Goal: Task Accomplishment & Management: Manage account settings

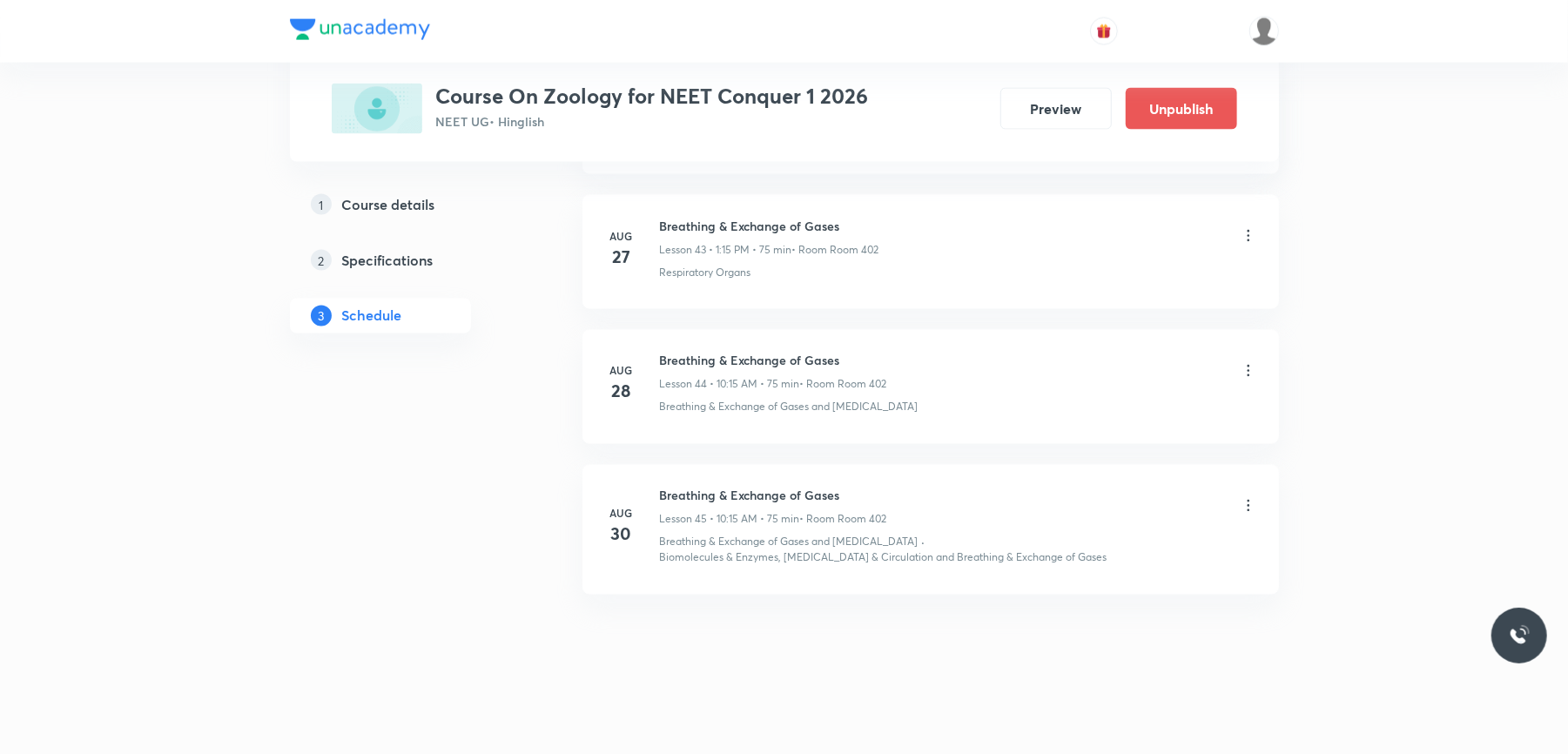
scroll to position [6793, 0]
click at [726, 488] on h6 "Breathing & Exchange of Gases" at bounding box center [773, 492] width 228 height 19
copy h6 "Breathing & Exchange of Gases"
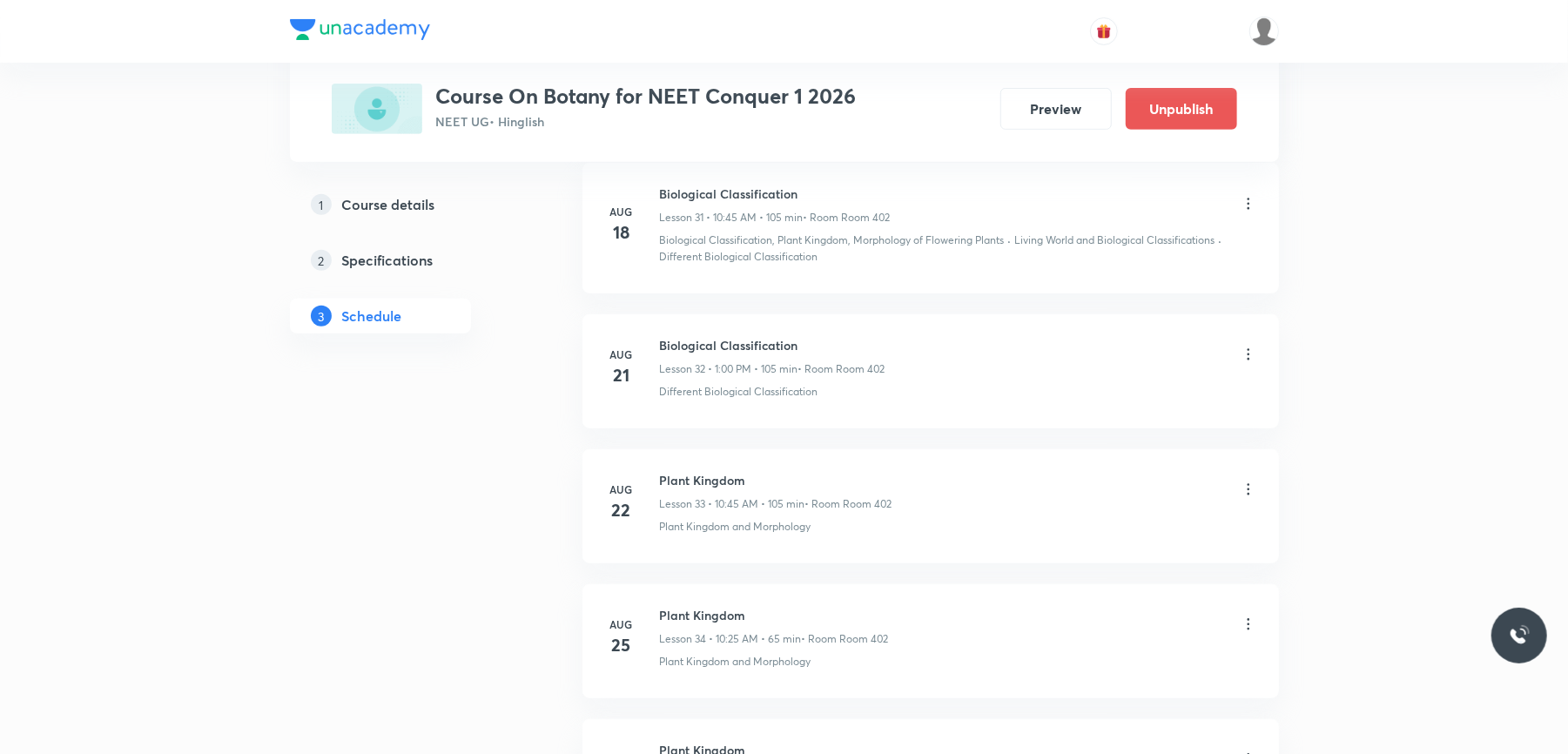
scroll to position [5708, 0]
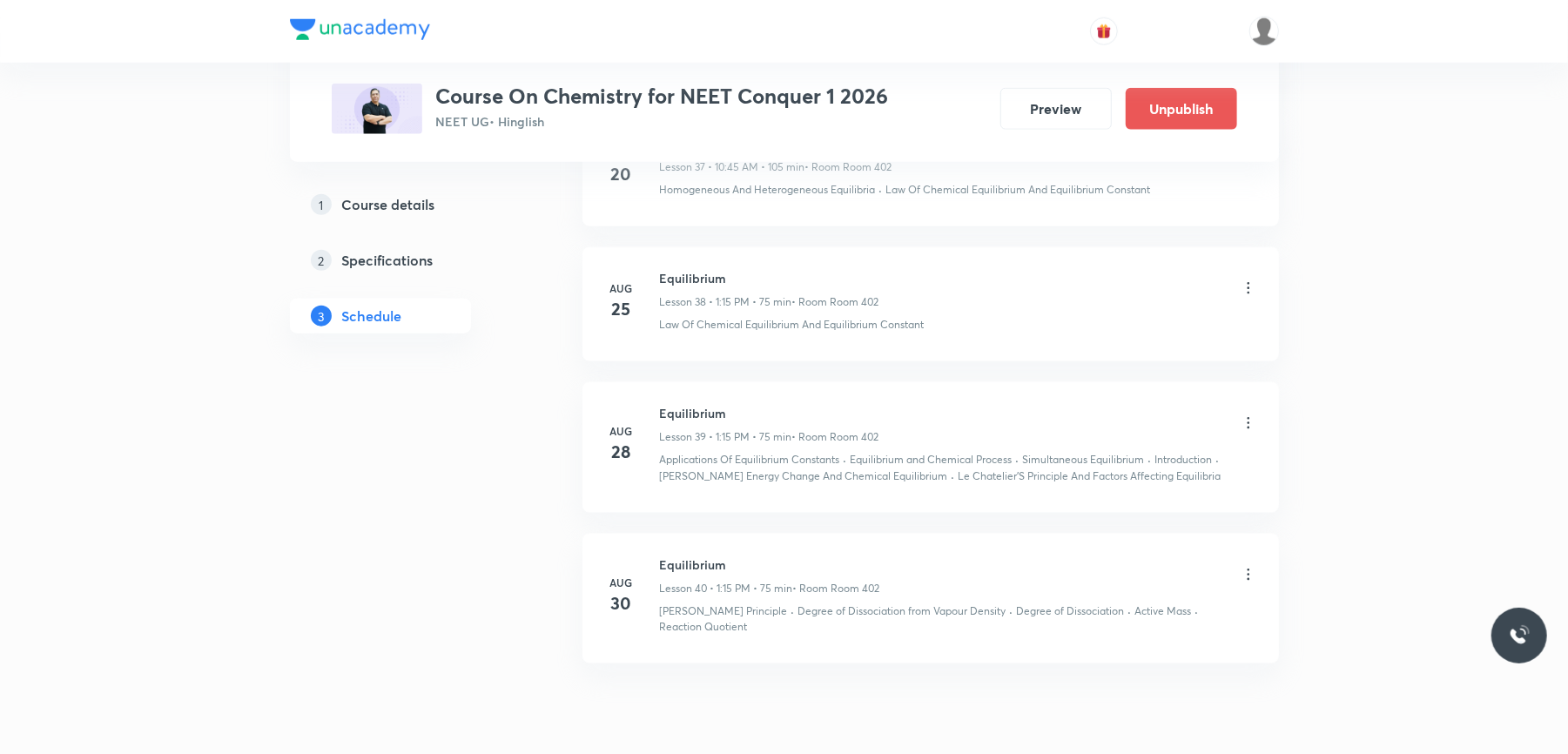
scroll to position [6213, 0]
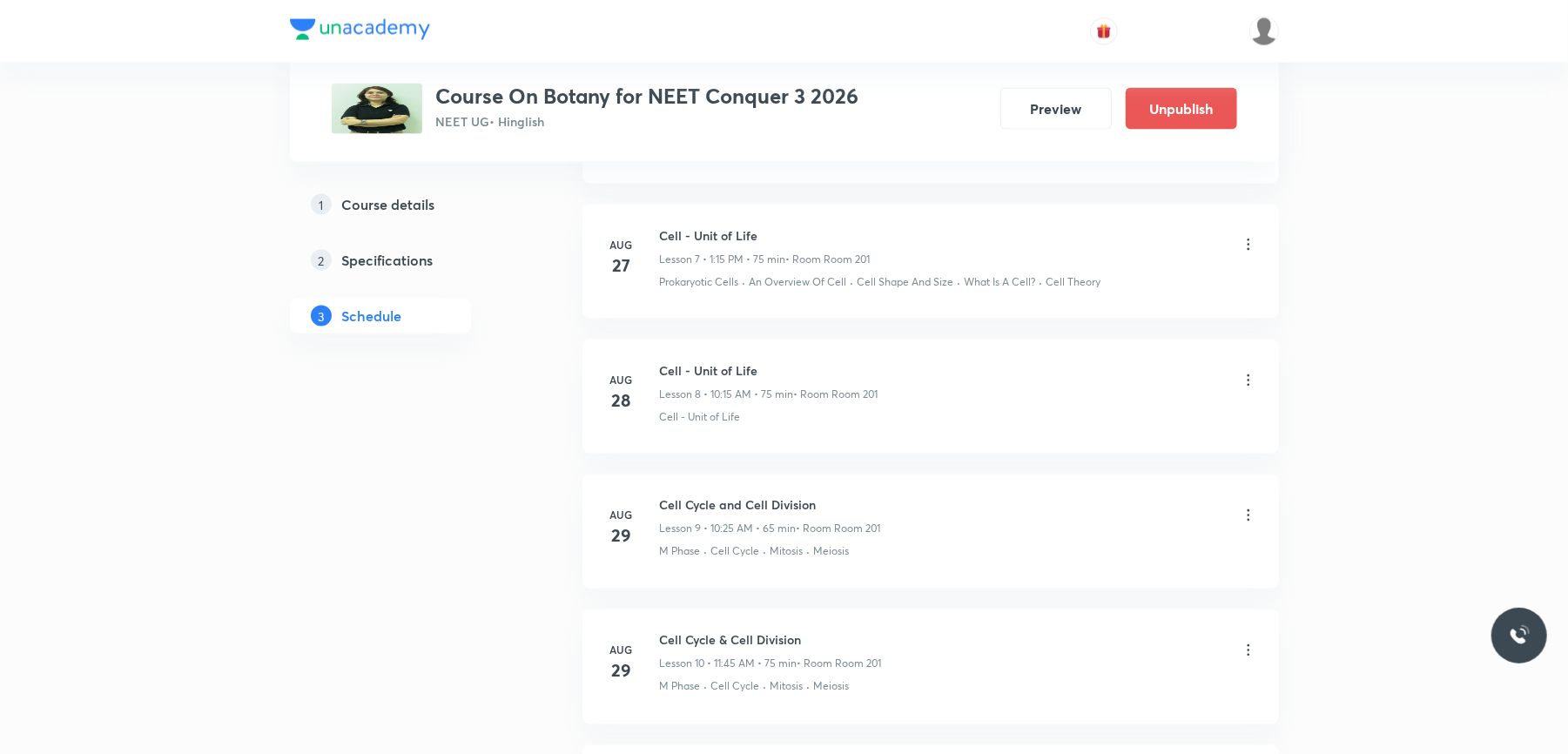
scroll to position [2272, 0]
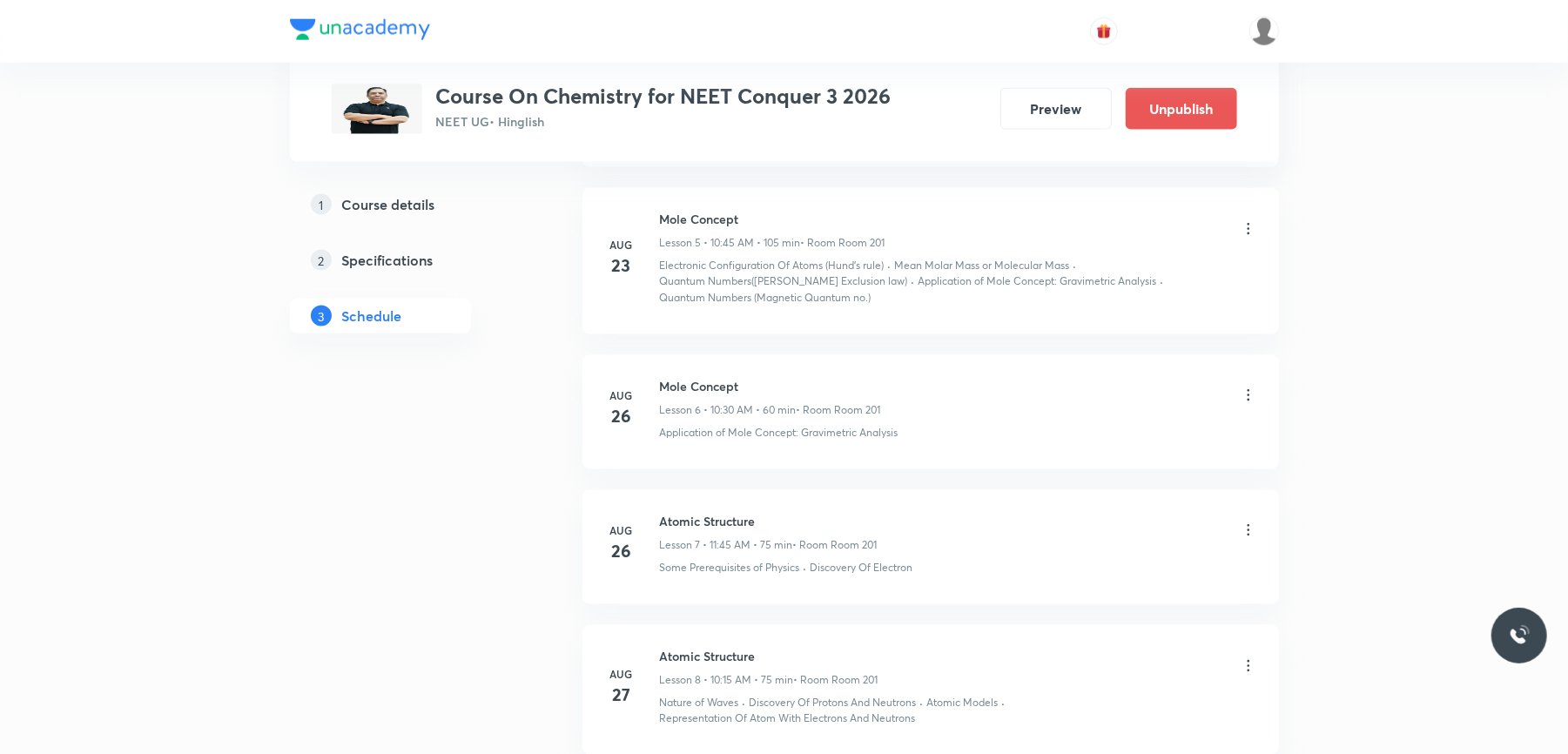
scroll to position [2096, 0]
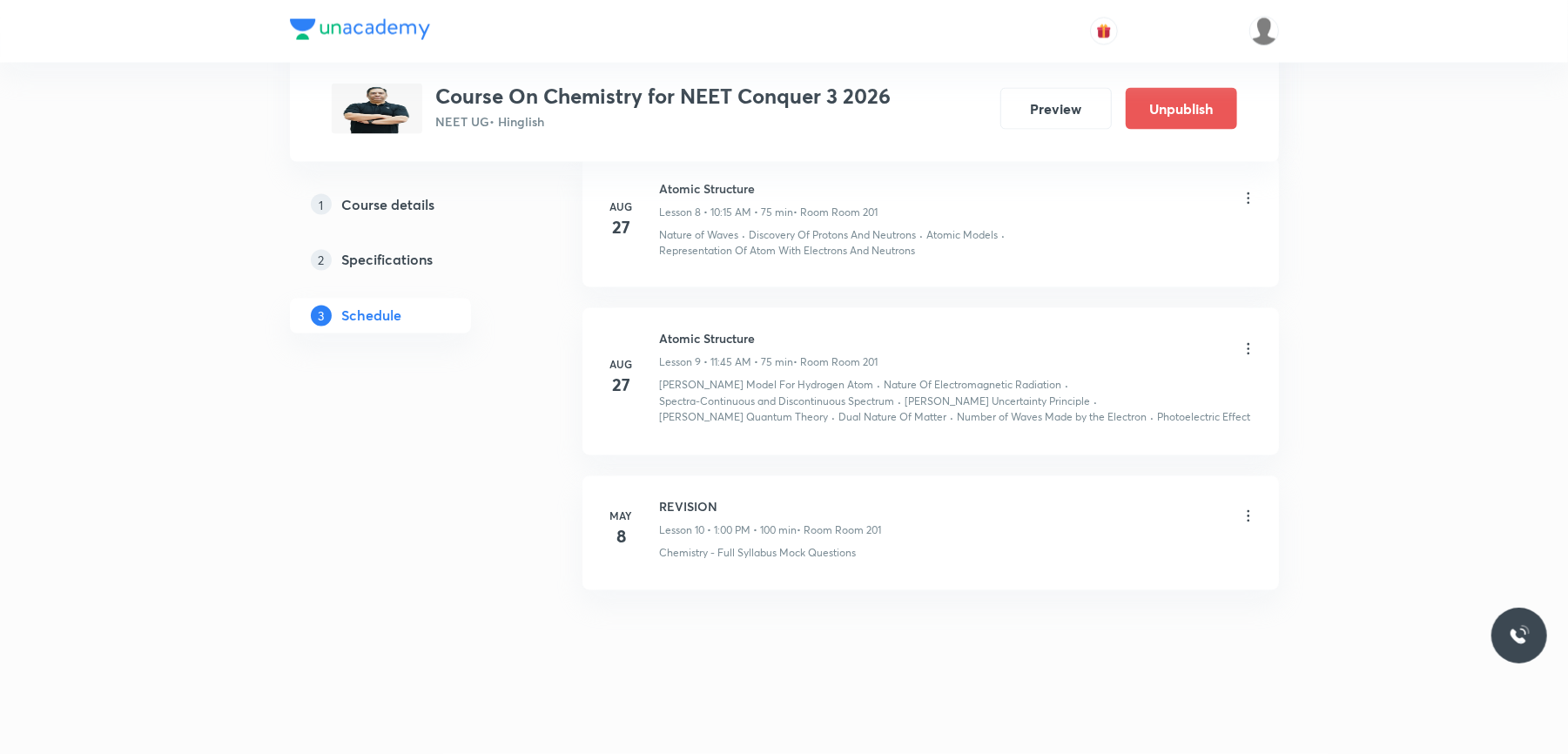
click at [700, 332] on h6 "Atomic Structure" at bounding box center [768, 339] width 218 height 19
copy h6 "Atomic Structure"
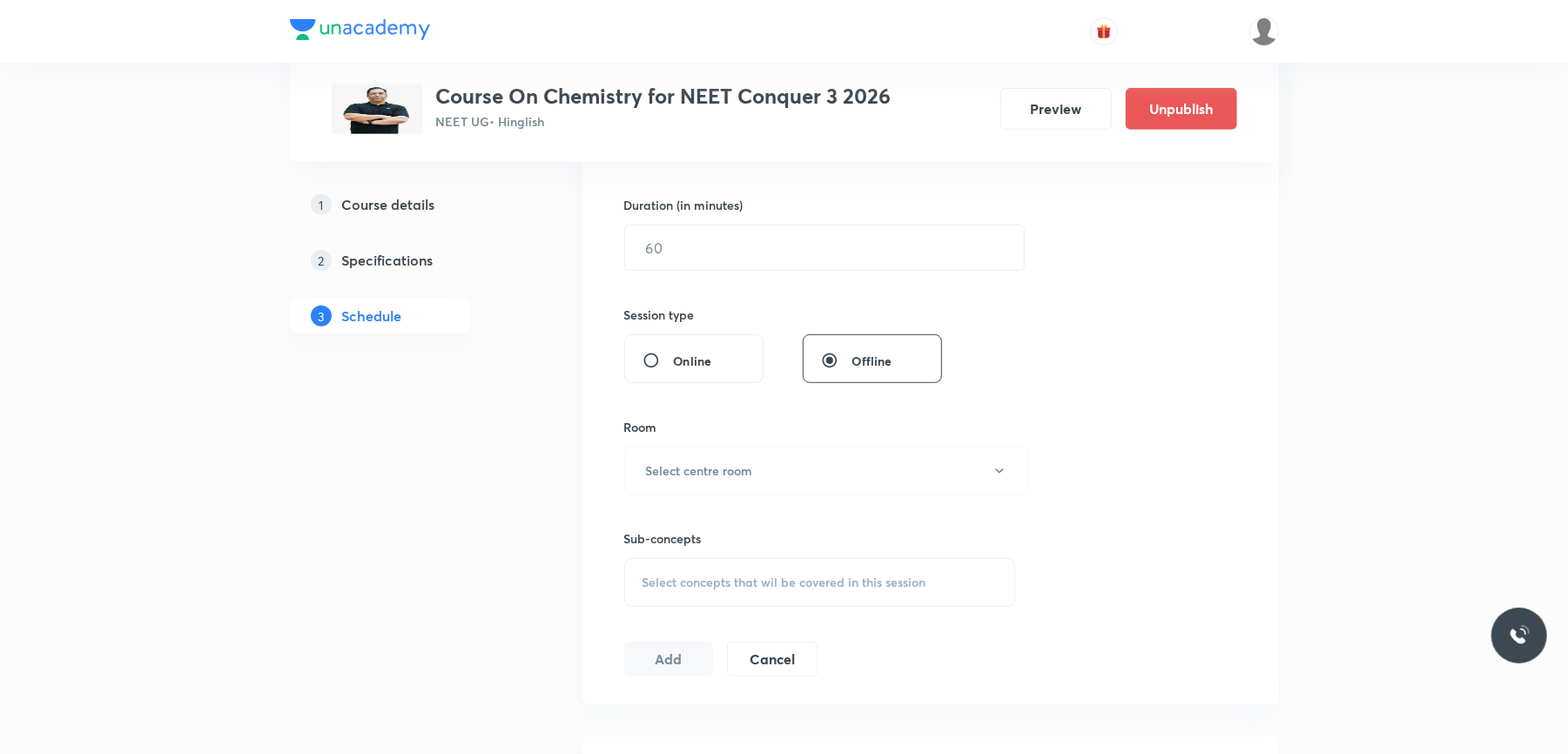
scroll to position [0, 0]
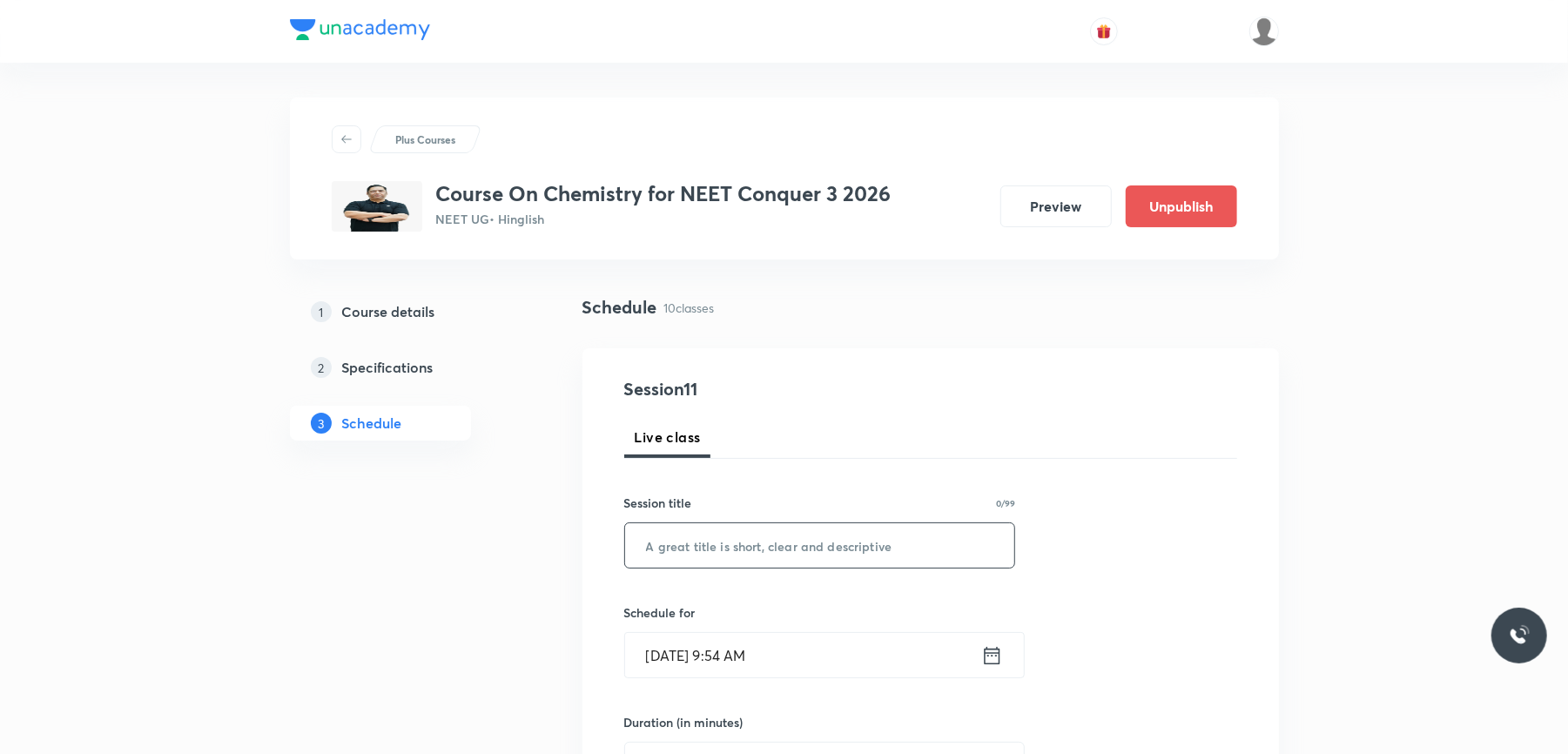
click at [689, 551] on input "text" at bounding box center [820, 545] width 390 height 44
paste input "Atomic Structure"
type input "Atomic Structure"
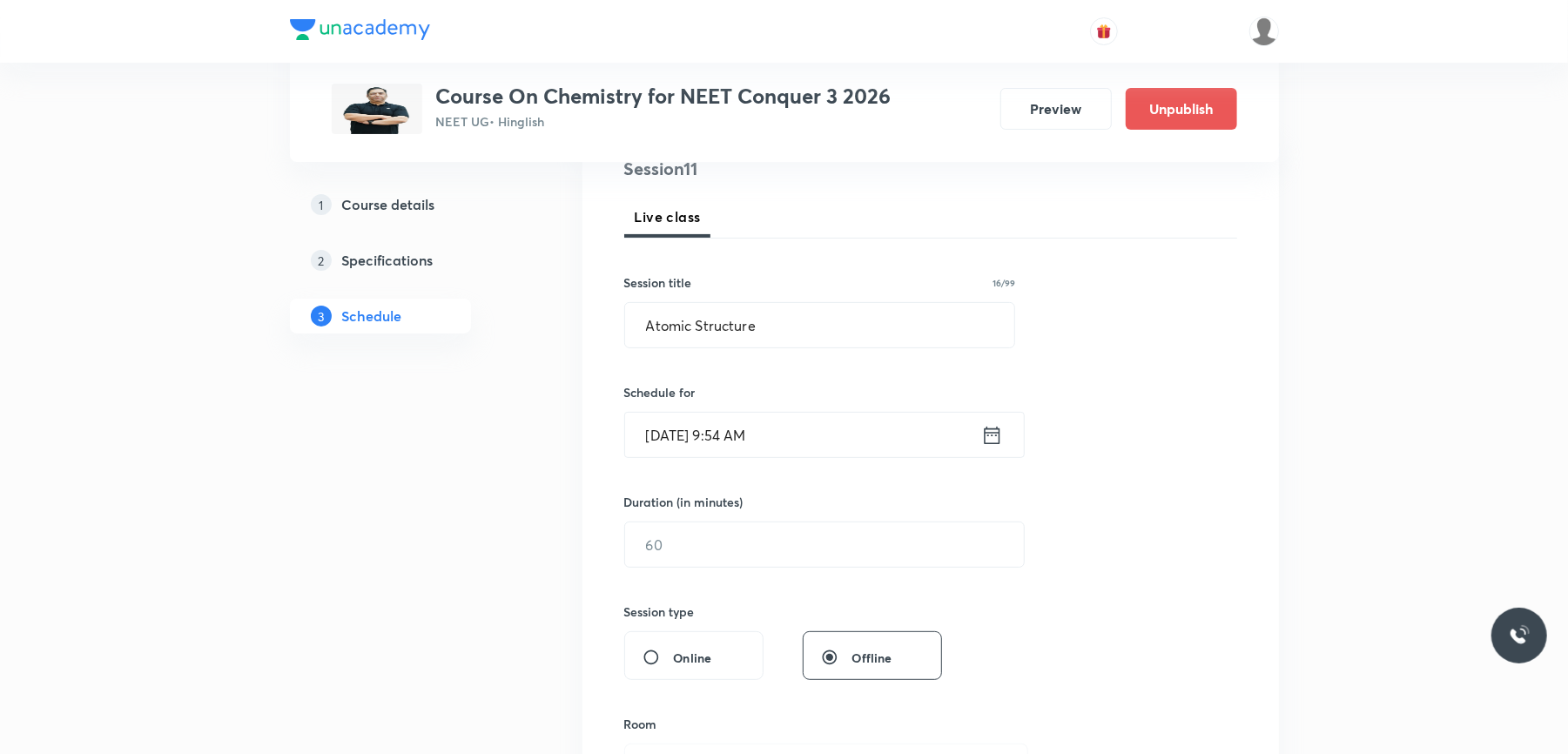
click at [834, 429] on input "Aug 30, 2025, 9:54 AM" at bounding box center [803, 435] width 356 height 44
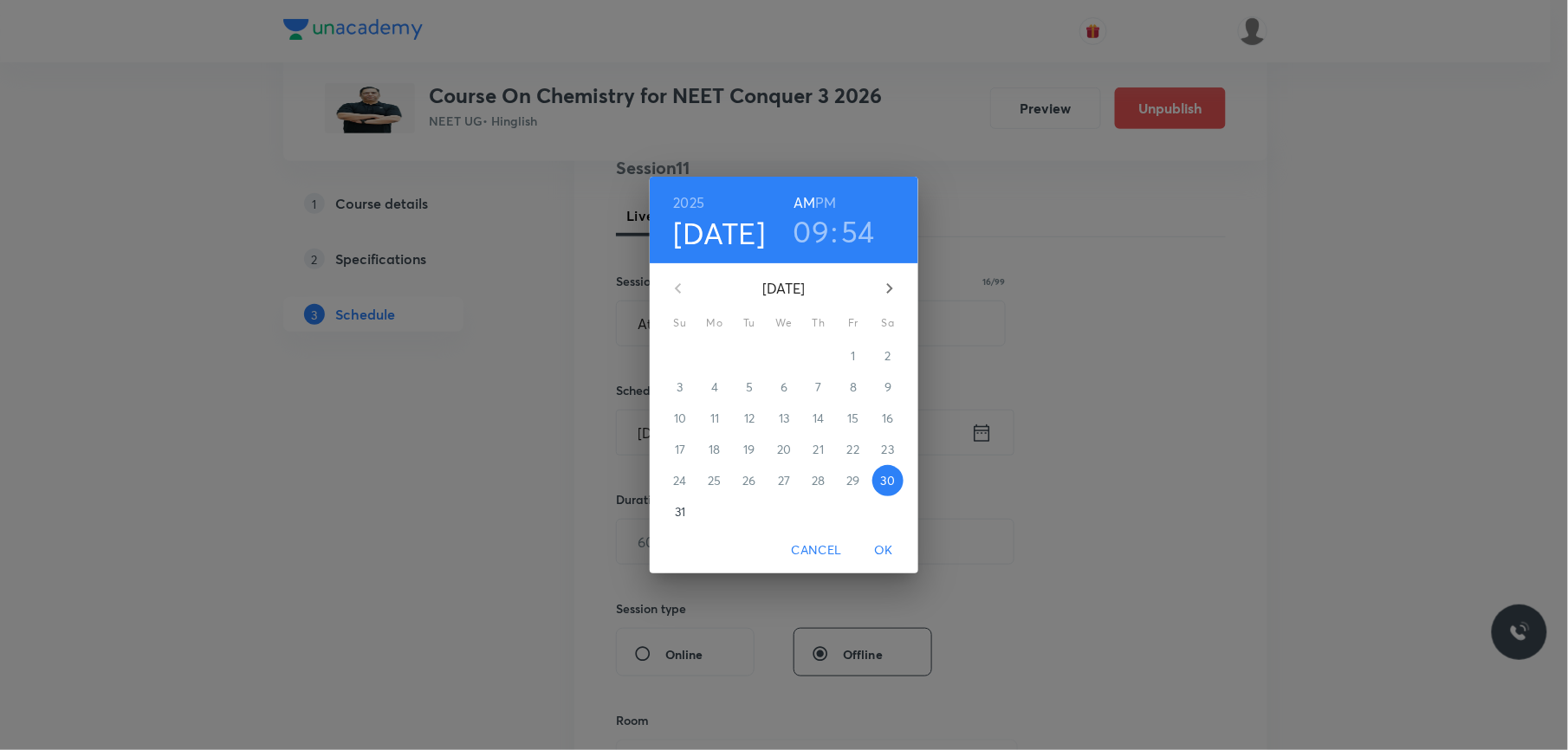
click at [813, 218] on h3 "09" at bounding box center [811, 231] width 36 height 36
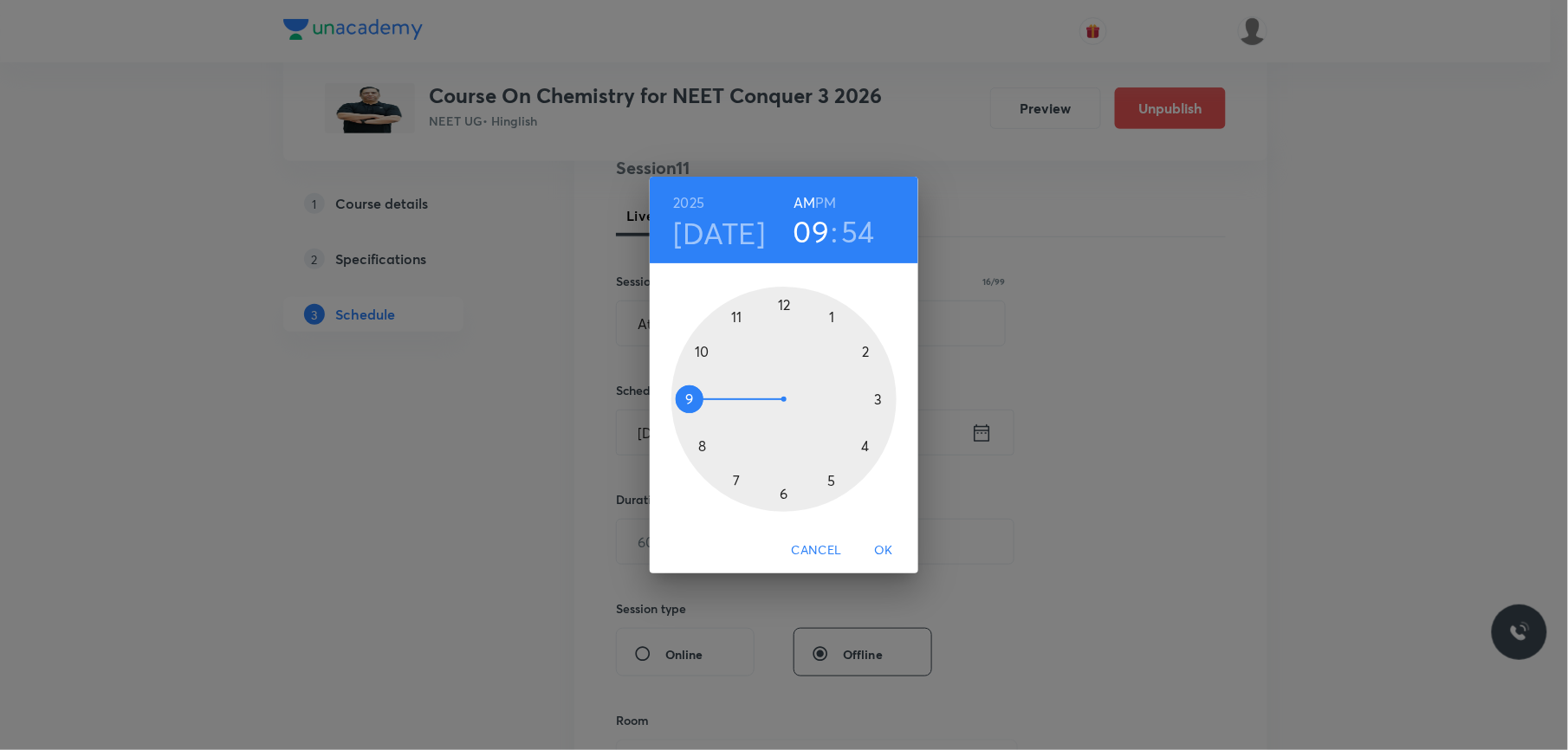
click at [739, 319] on div at bounding box center [784, 400] width 226 height 225
click at [690, 399] on div at bounding box center [784, 400] width 226 height 225
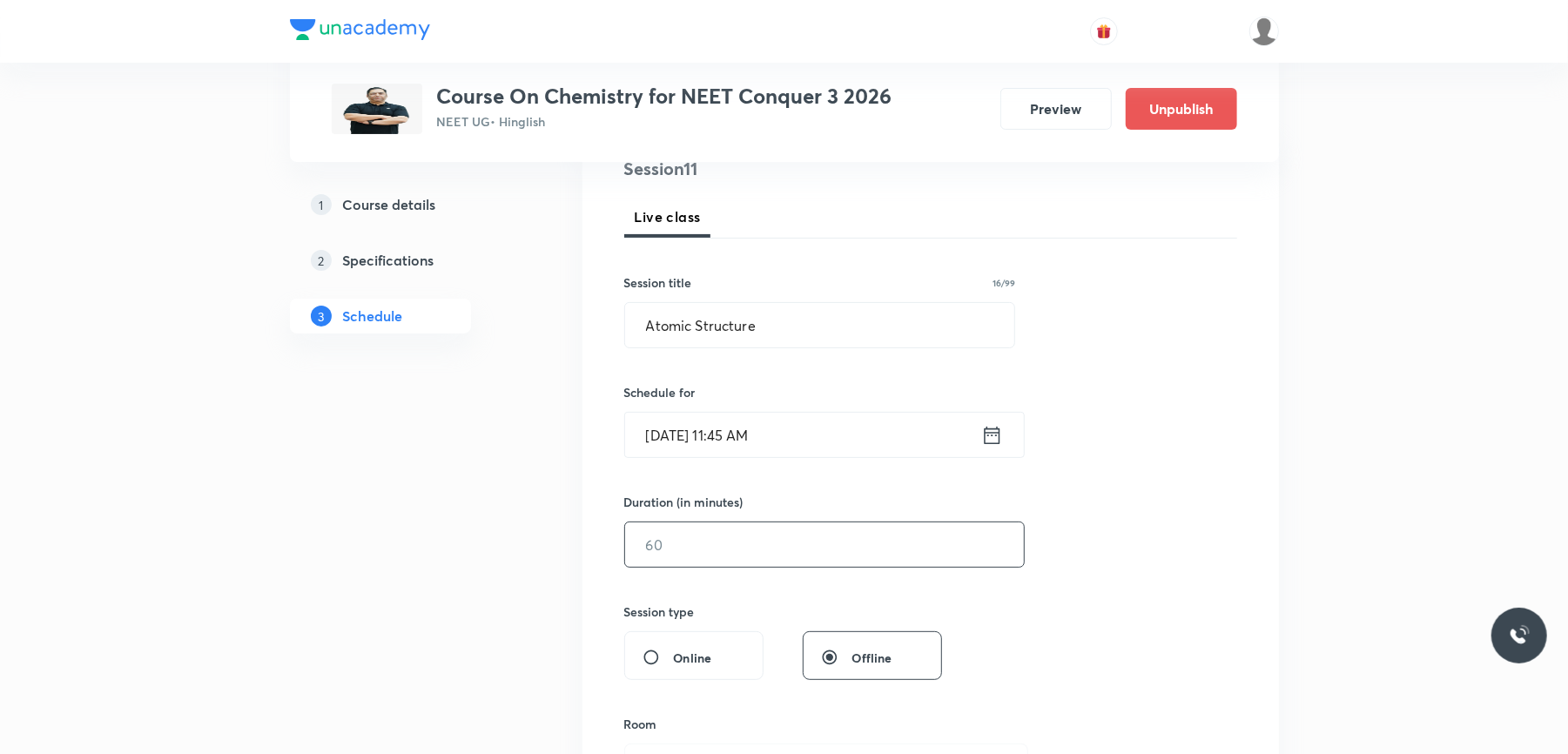
click at [710, 549] on input "text" at bounding box center [824, 544] width 399 height 44
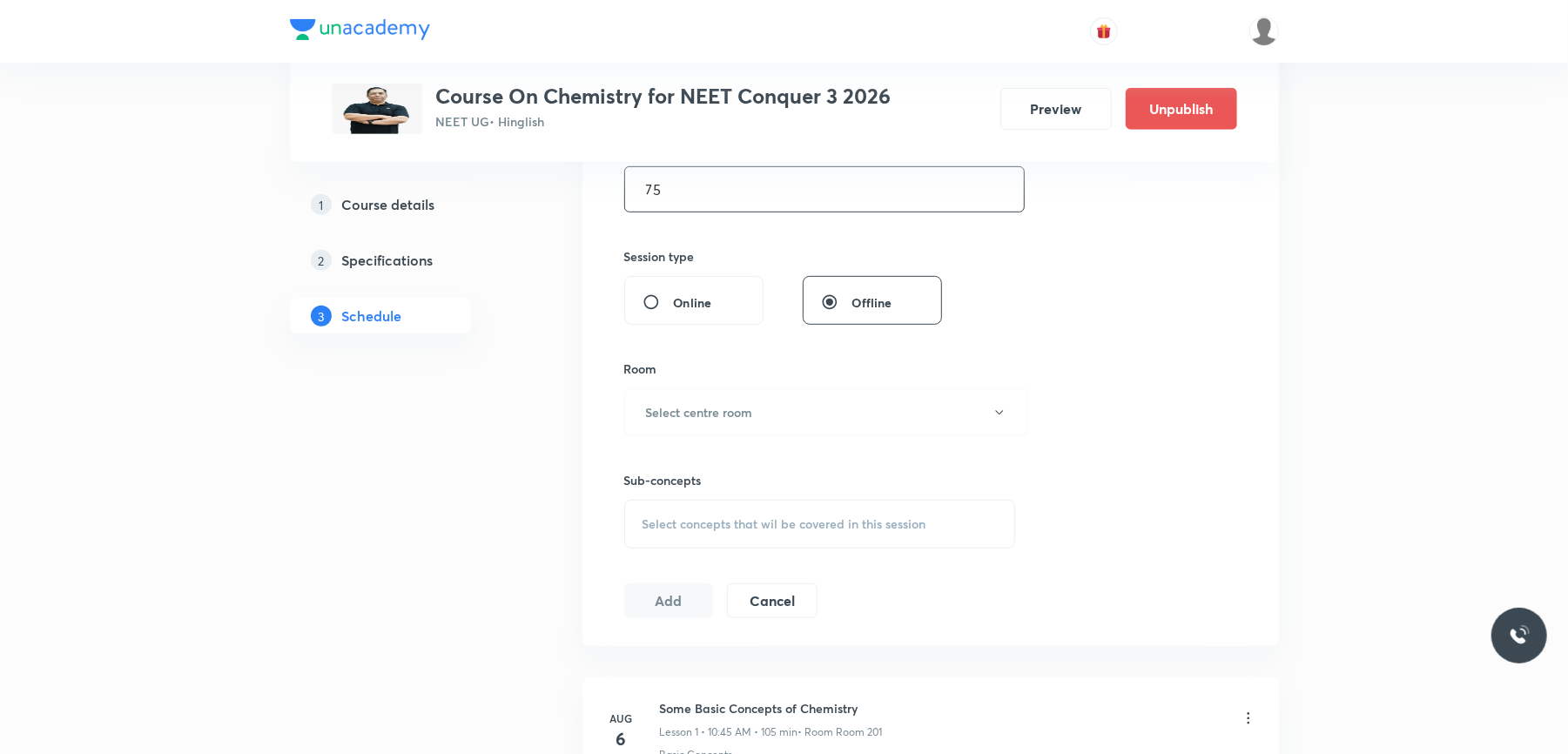
scroll to position [607, 0]
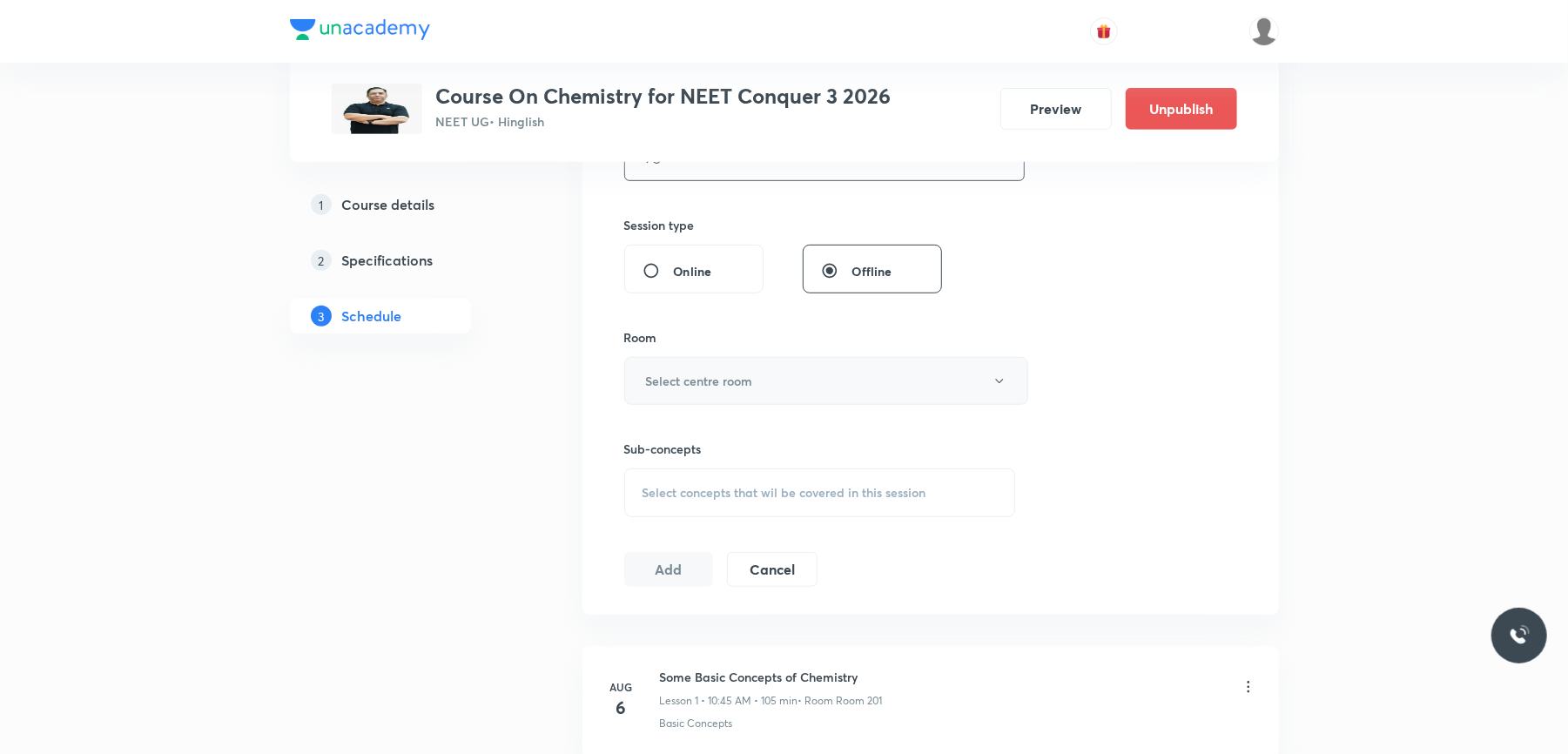
type input "75"
click at [815, 394] on button "Select centre room" at bounding box center [825, 380] width 404 height 48
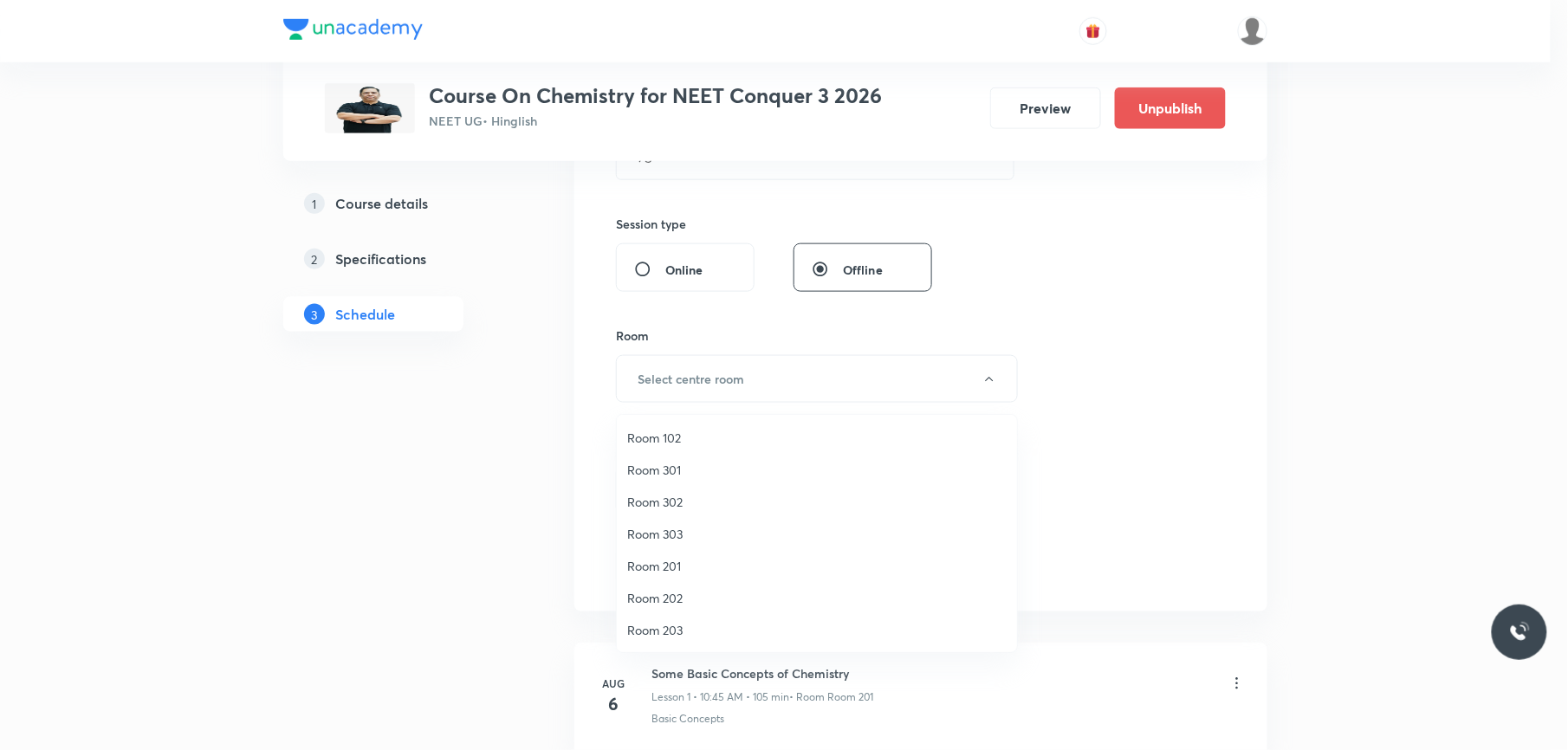
click at [659, 561] on span "Room 201" at bounding box center [817, 566] width 379 height 19
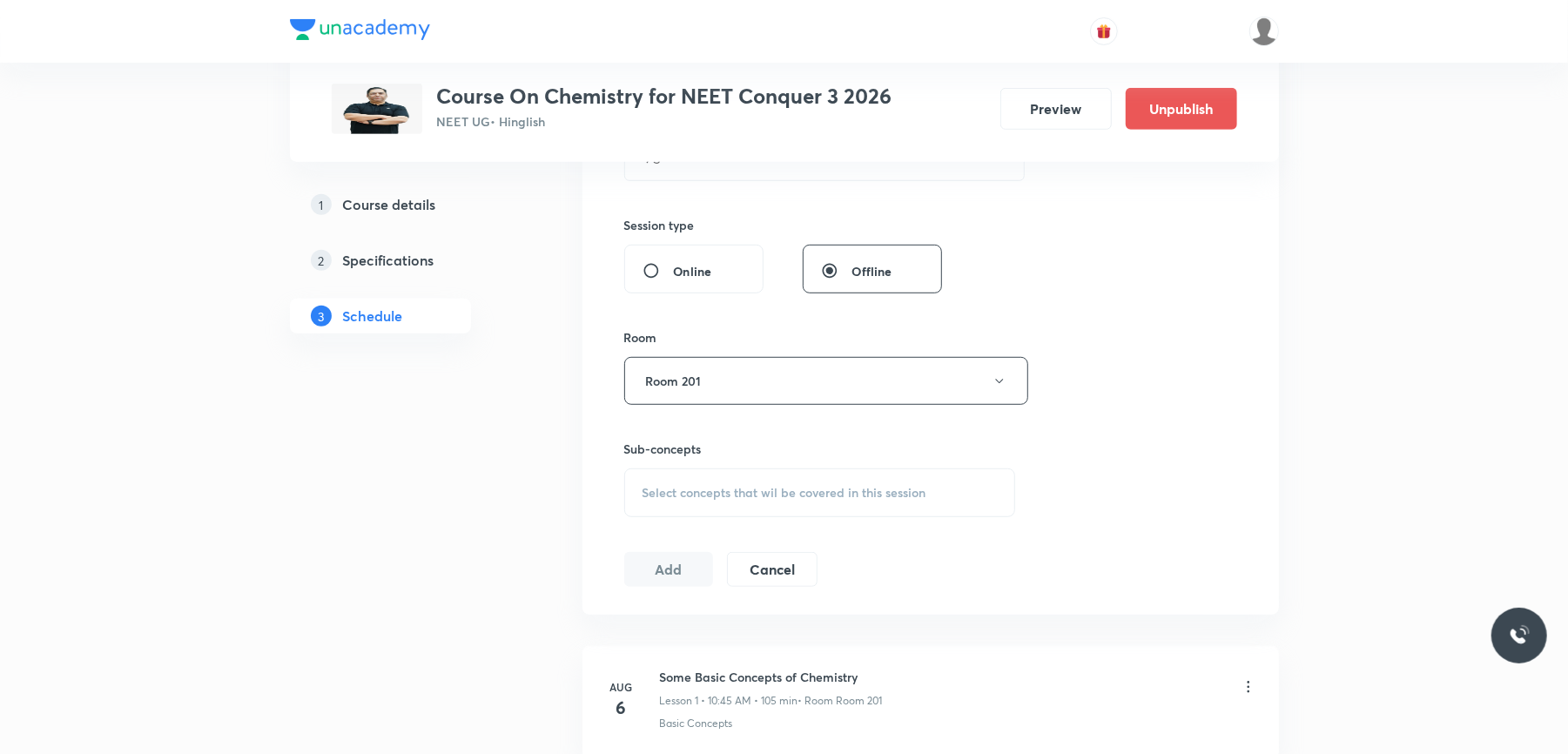
click at [736, 503] on div "Select concepts that wil be covered in this session" at bounding box center [820, 493] width 392 height 49
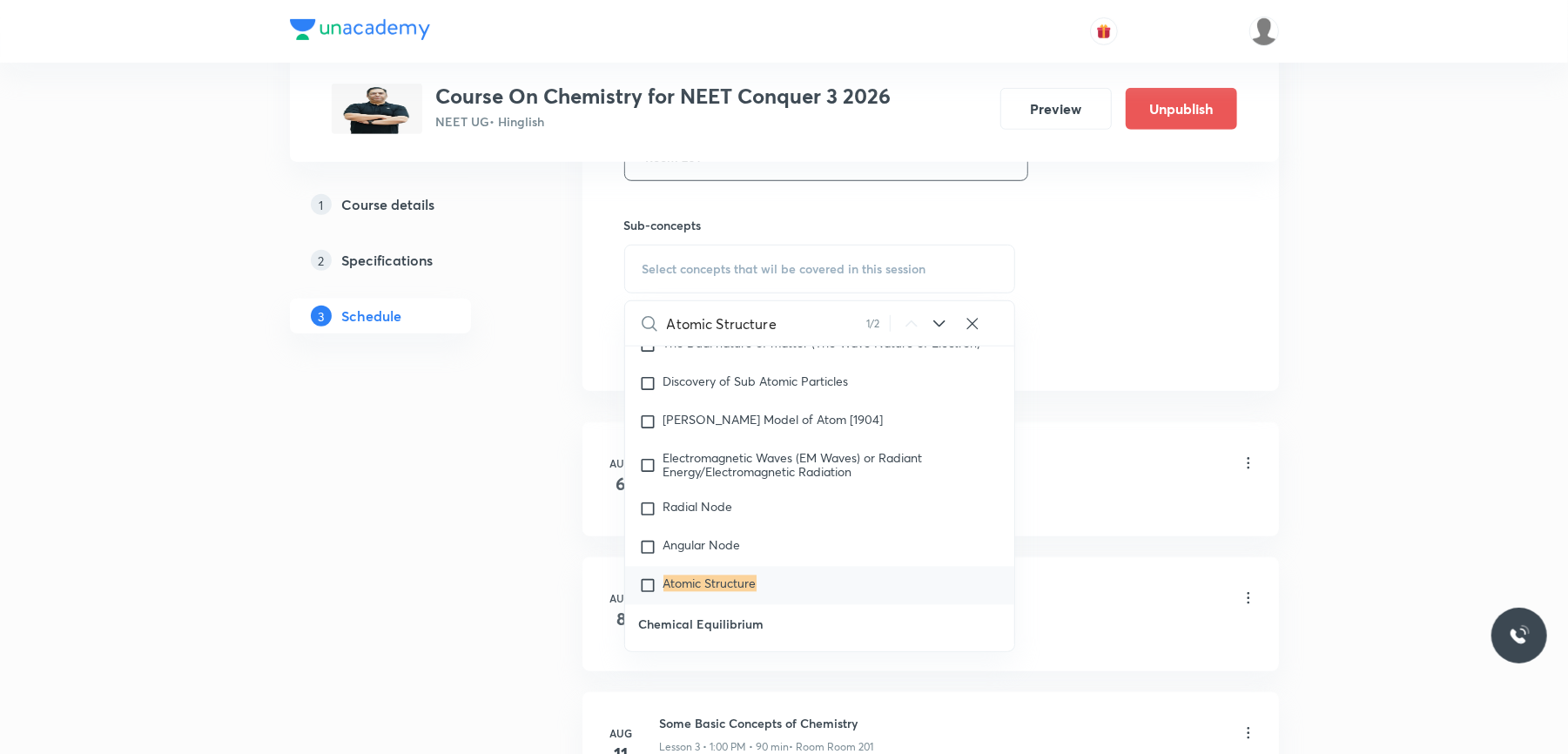
scroll to position [833, 0]
type input "Atomic Structure"
click at [641, 574] on input "checkbox" at bounding box center [651, 583] width 24 height 18
checkbox input "true"
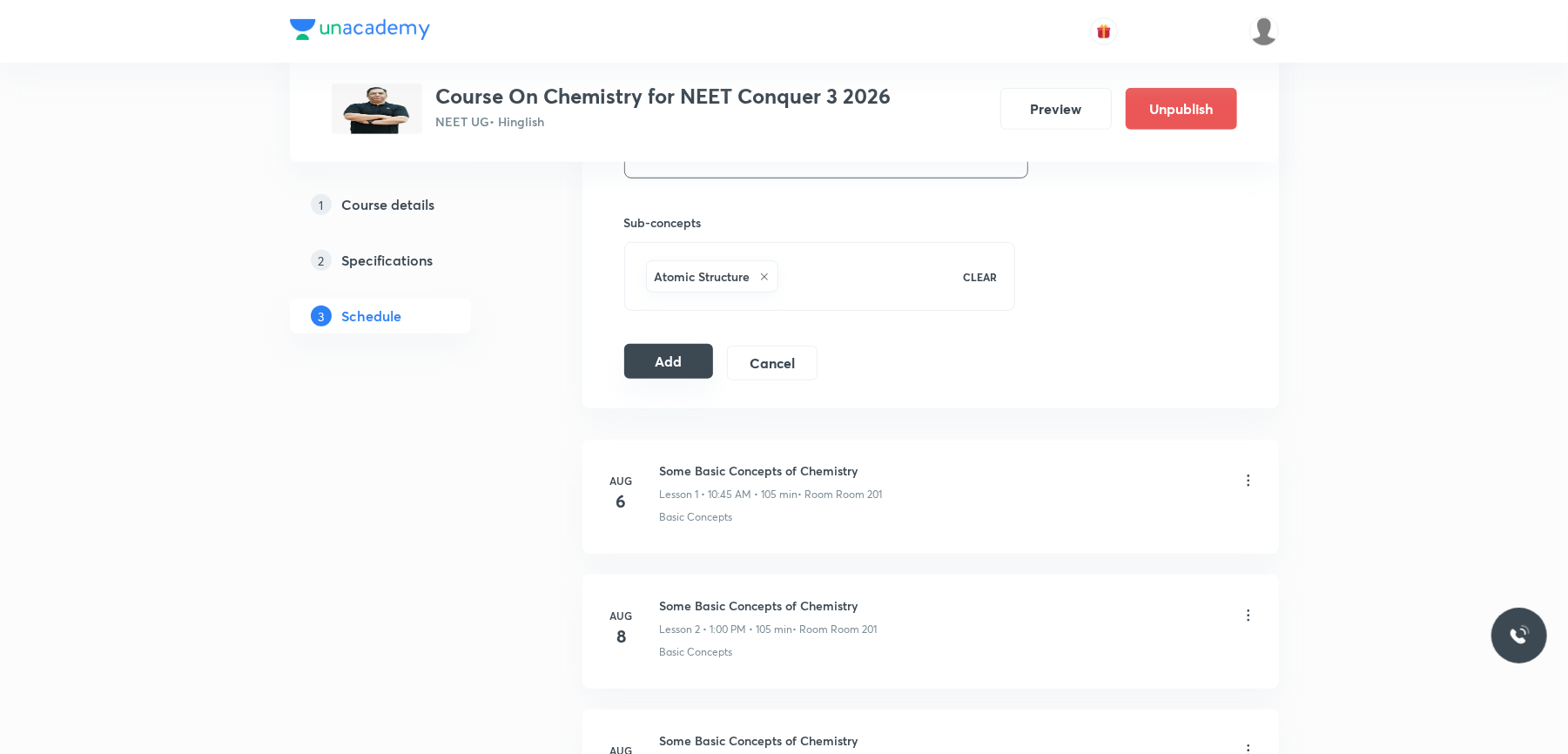
click at [662, 355] on button "Add" at bounding box center [669, 361] width 90 height 35
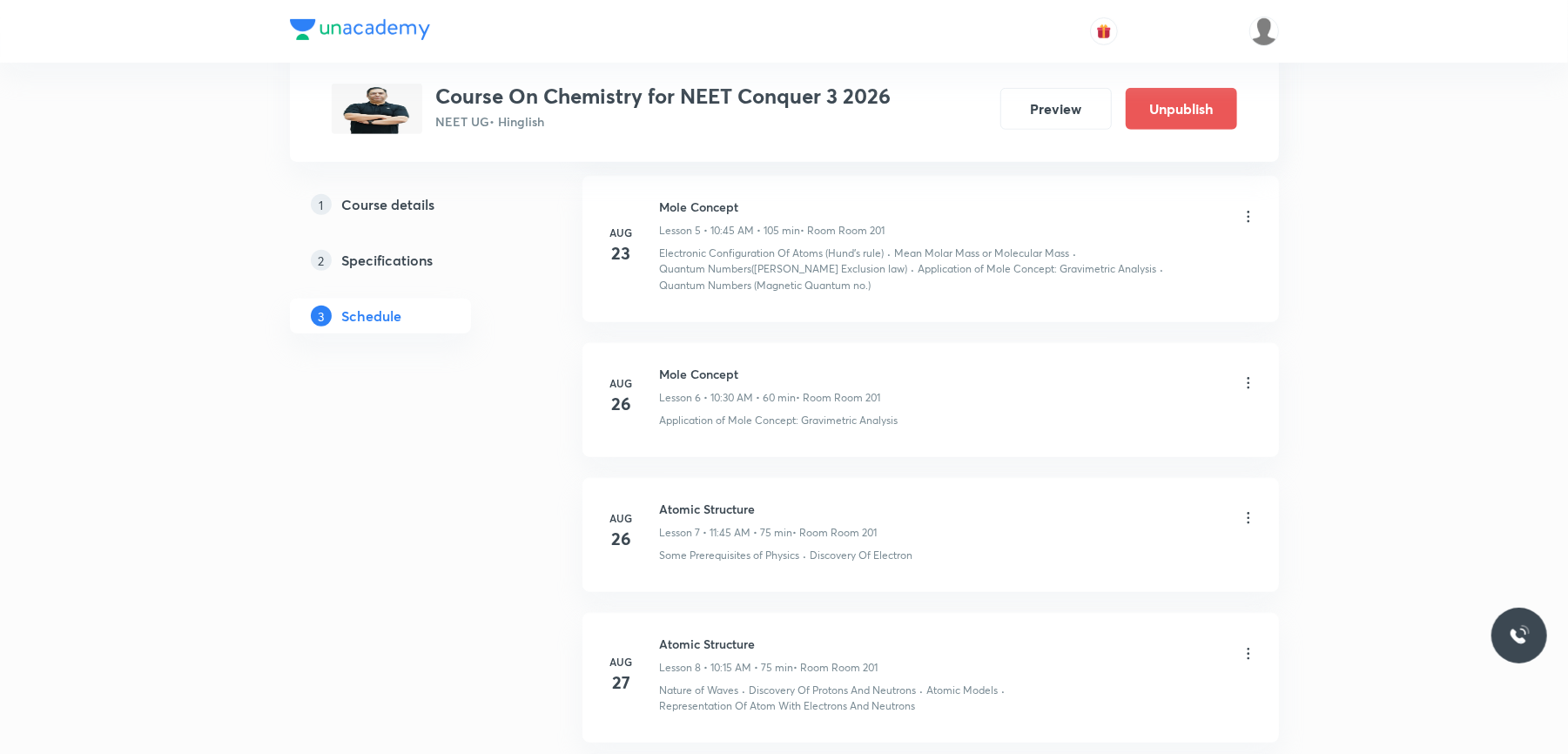
scroll to position [1428, 0]
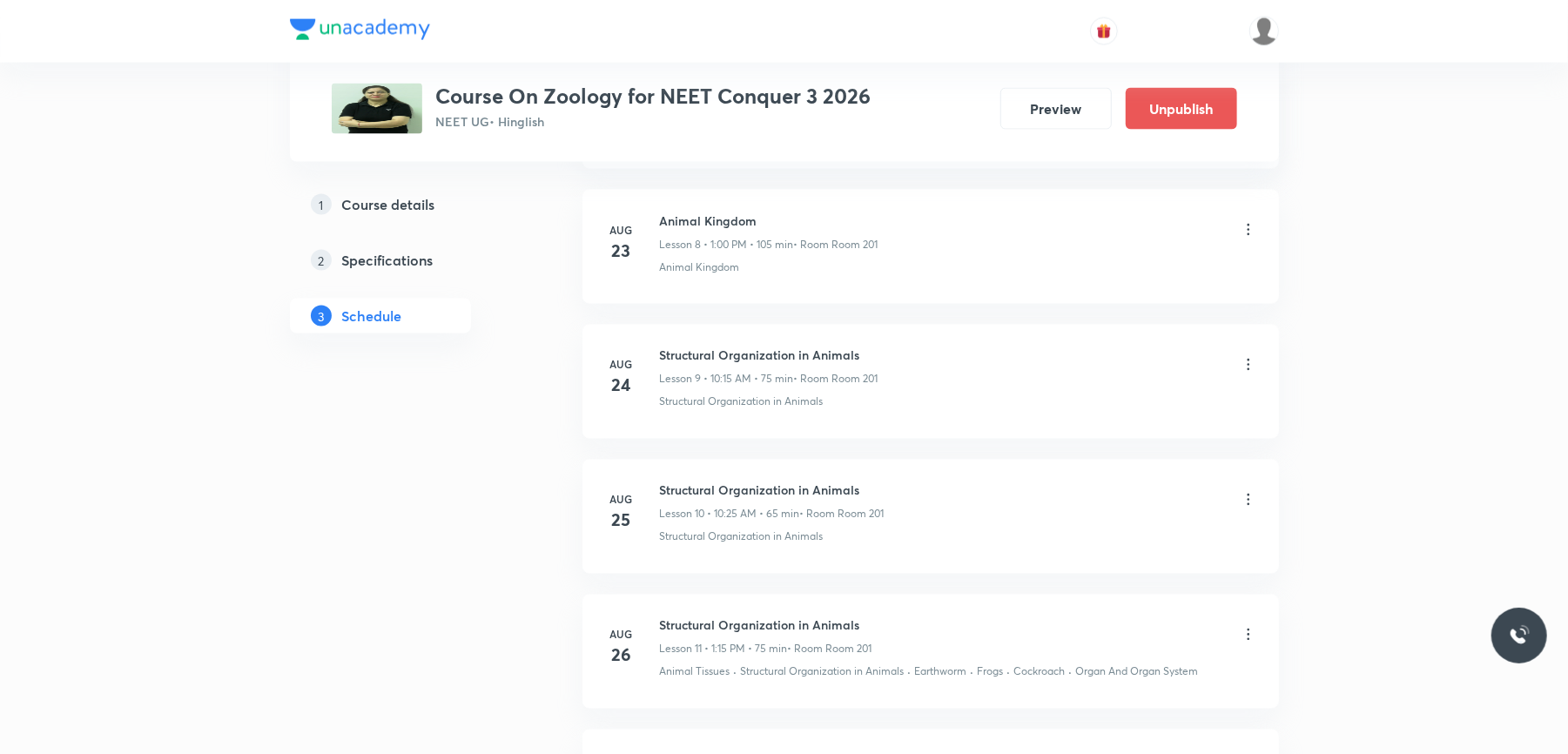
scroll to position [2679, 0]
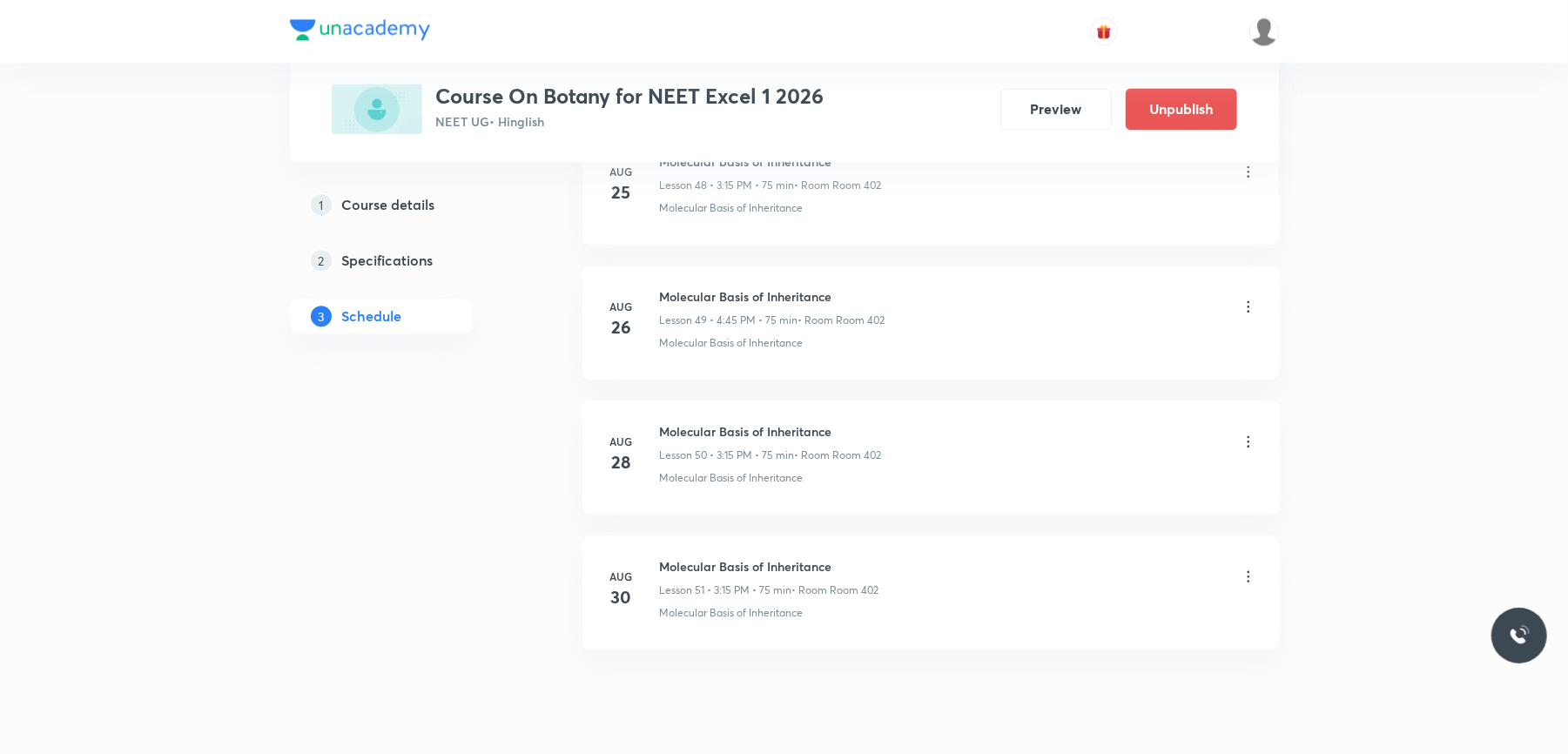
scroll to position [7638, 0]
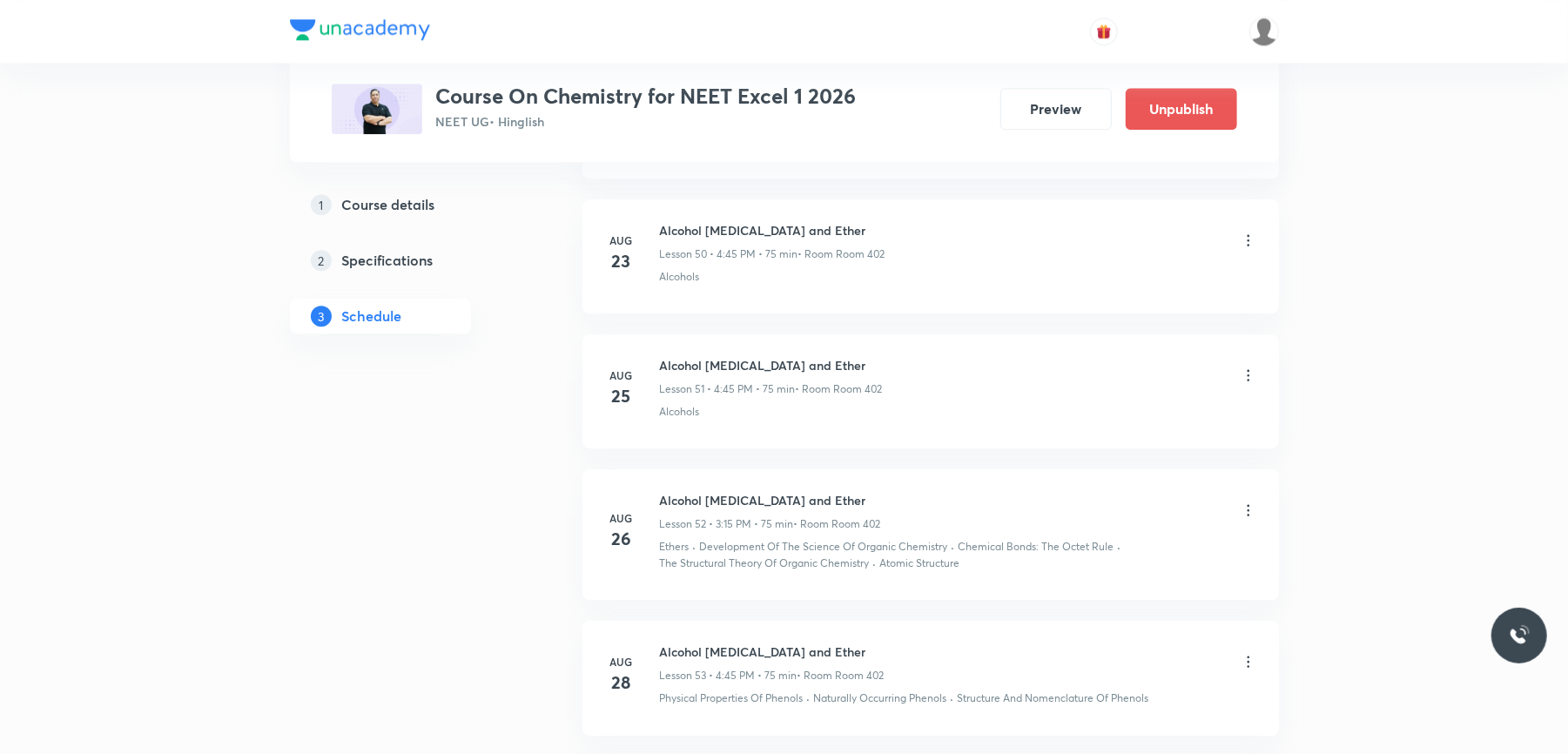
scroll to position [8543, 0]
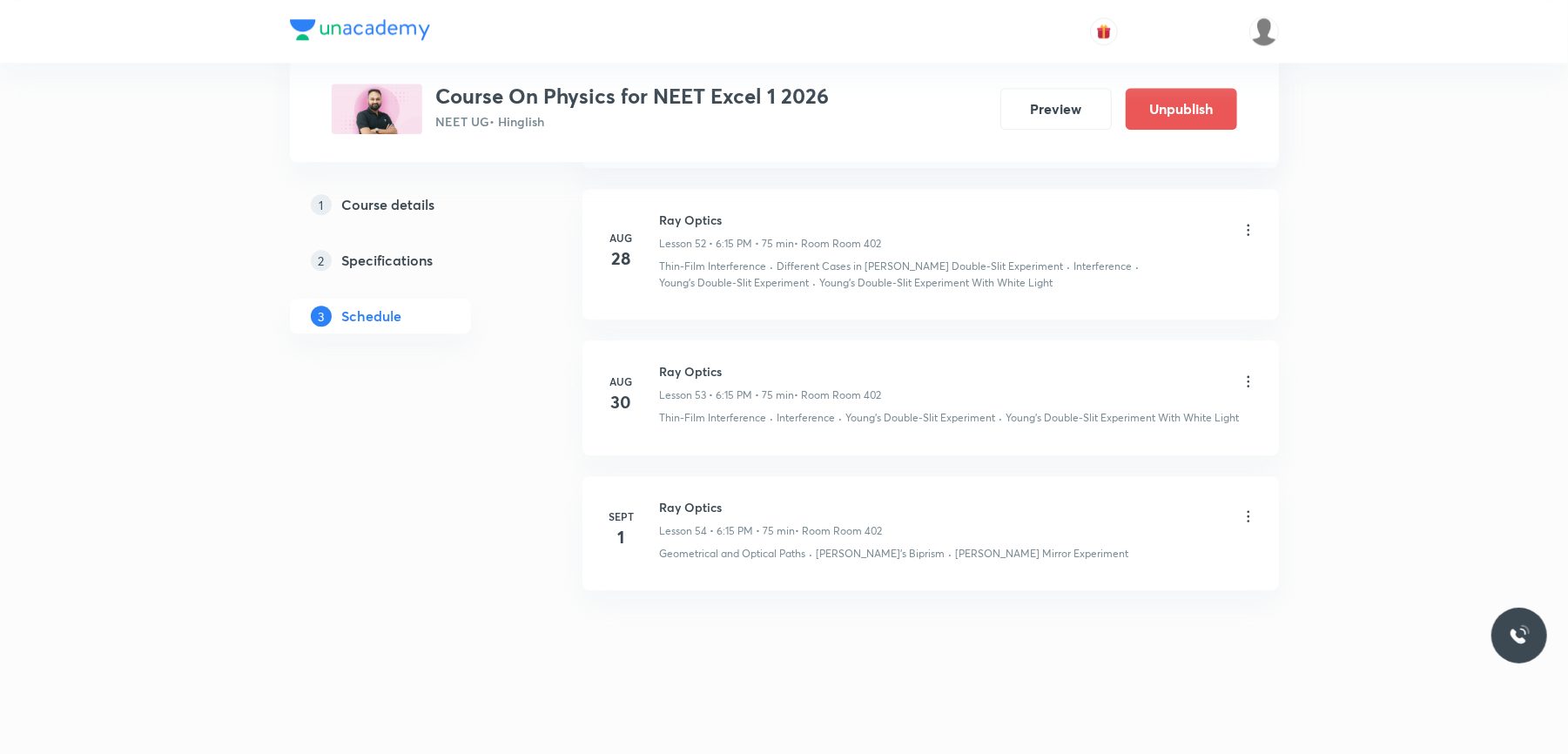
scroll to position [8045, 0]
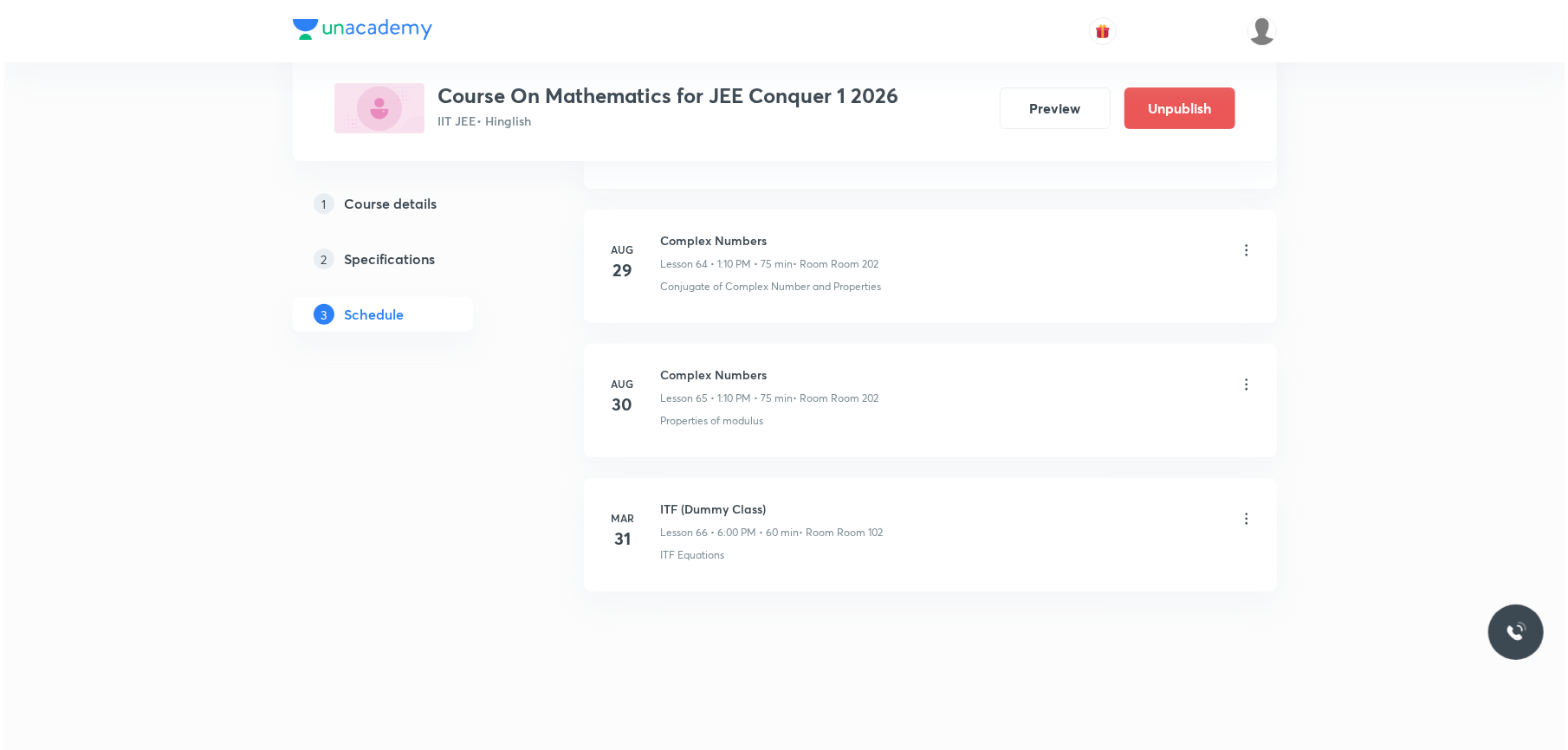
scroll to position [9702, 0]
click at [1238, 375] on icon at bounding box center [1242, 380] width 18 height 18
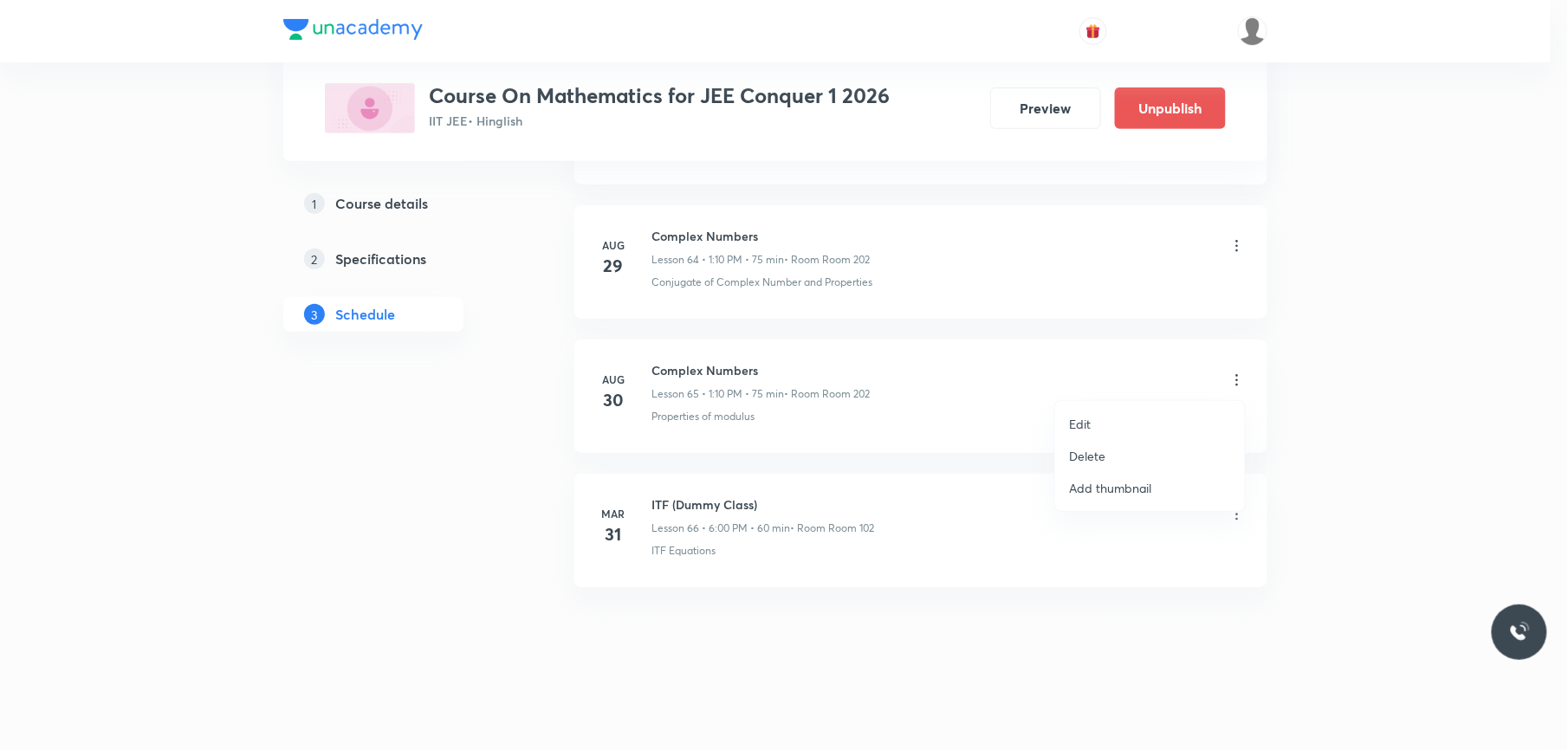
click at [1089, 413] on li "Edit" at bounding box center [1150, 424] width 190 height 32
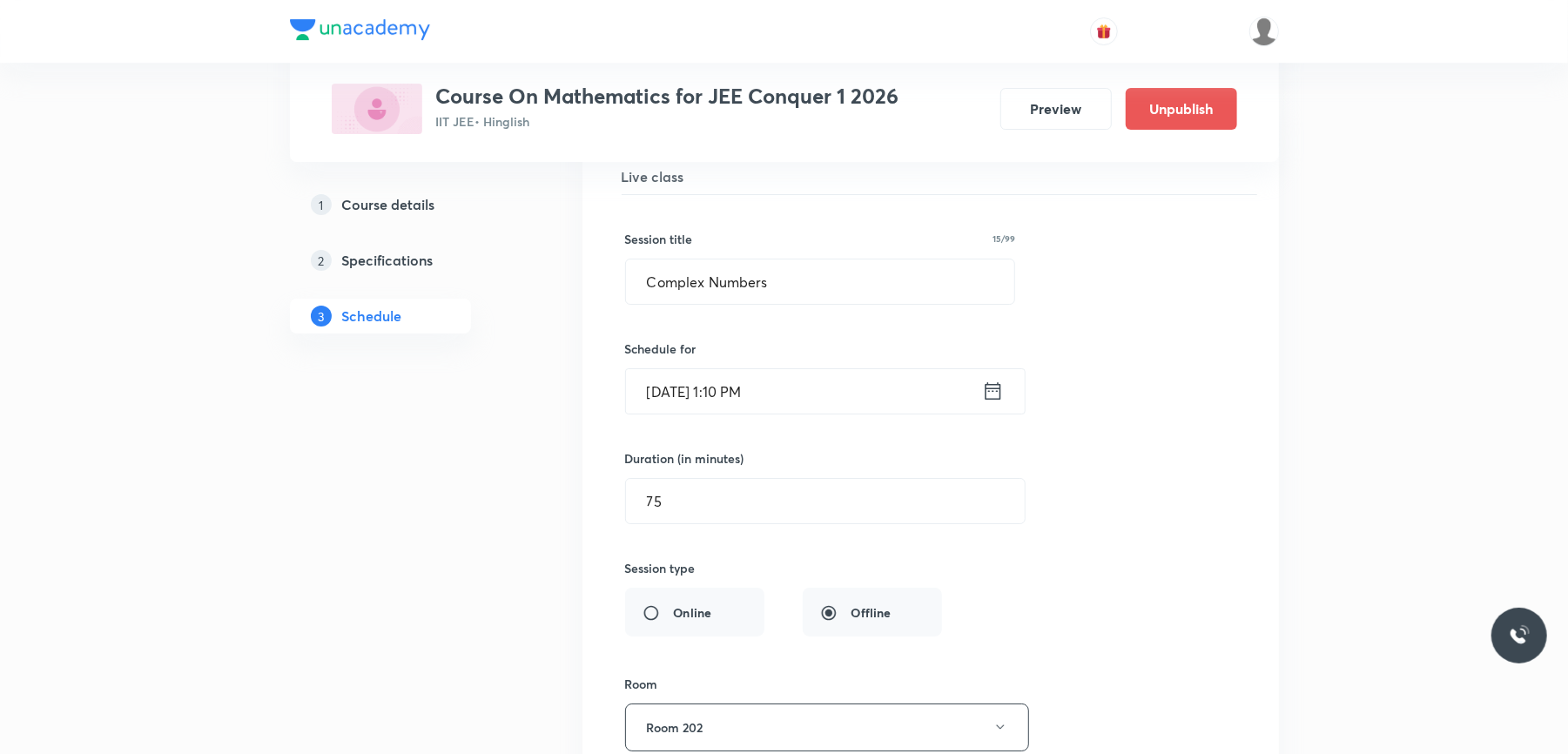
scroll to position [9066, 0]
click at [836, 412] on input "Aug 30, 2025, 1:10 PM" at bounding box center [804, 389] width 356 height 44
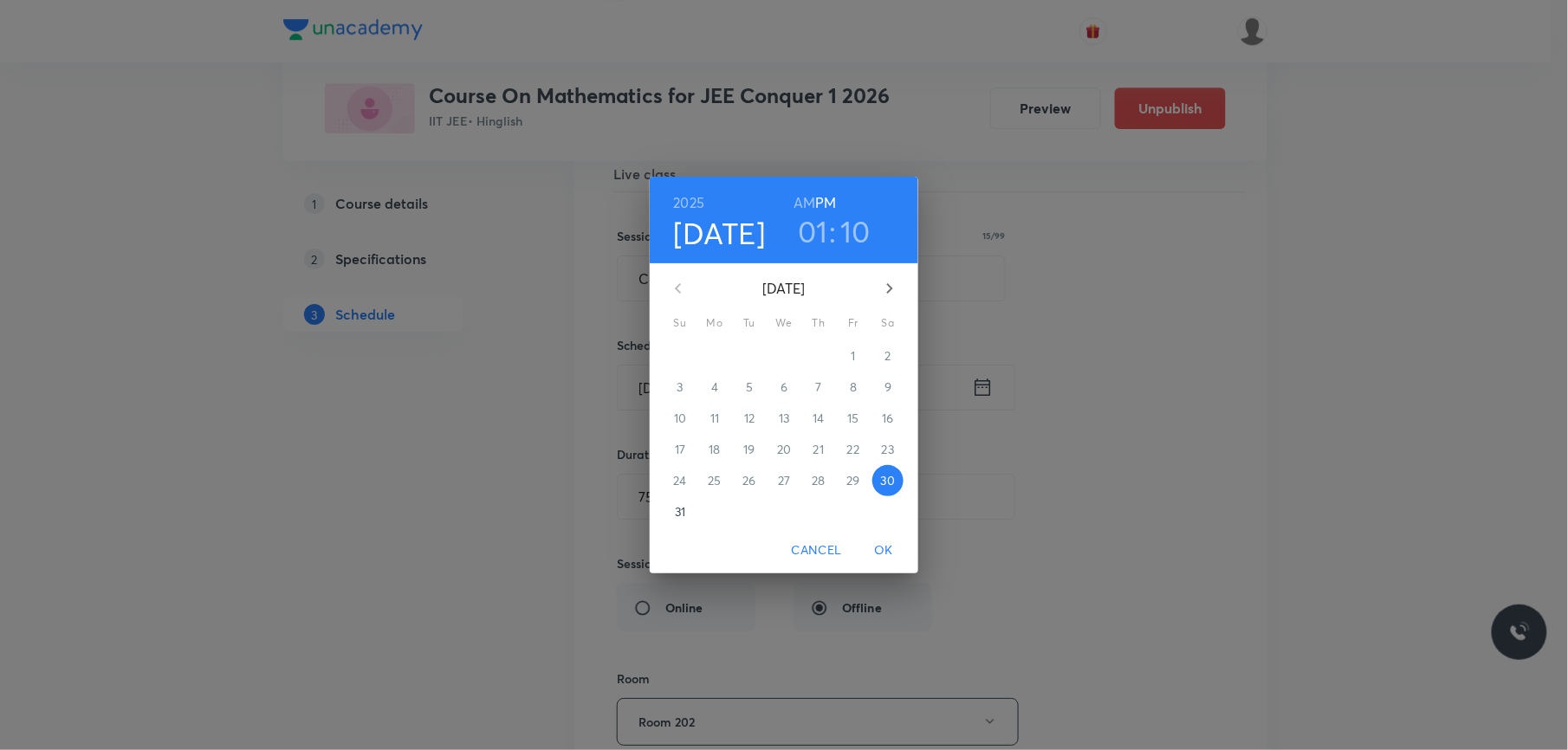
click at [804, 202] on h6 "AM" at bounding box center [804, 202] width 21 height 24
click at [813, 240] on h3 "01" at bounding box center [813, 231] width 31 height 36
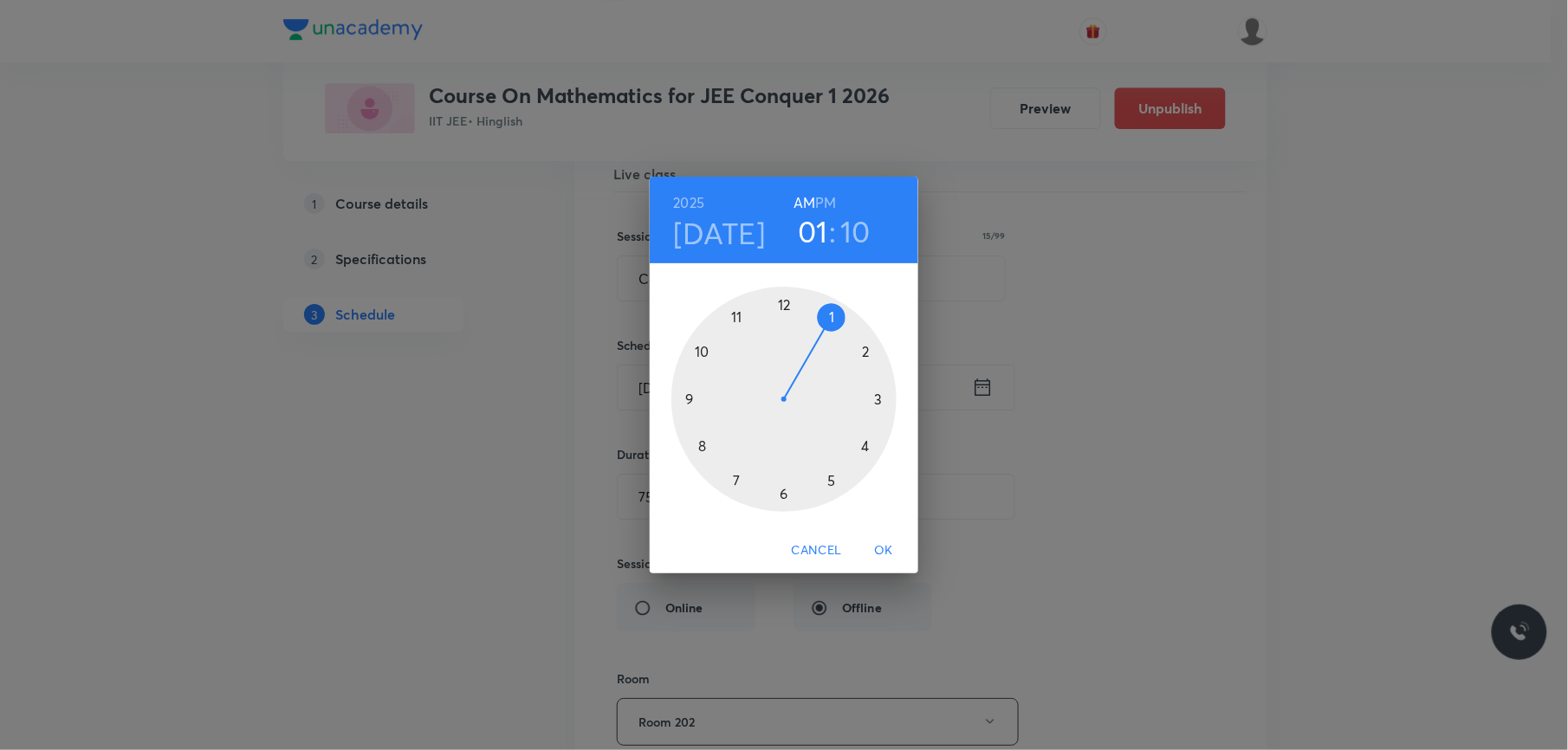
click at [735, 313] on div at bounding box center [784, 400] width 226 height 225
click at [702, 350] on div at bounding box center [784, 400] width 226 height 225
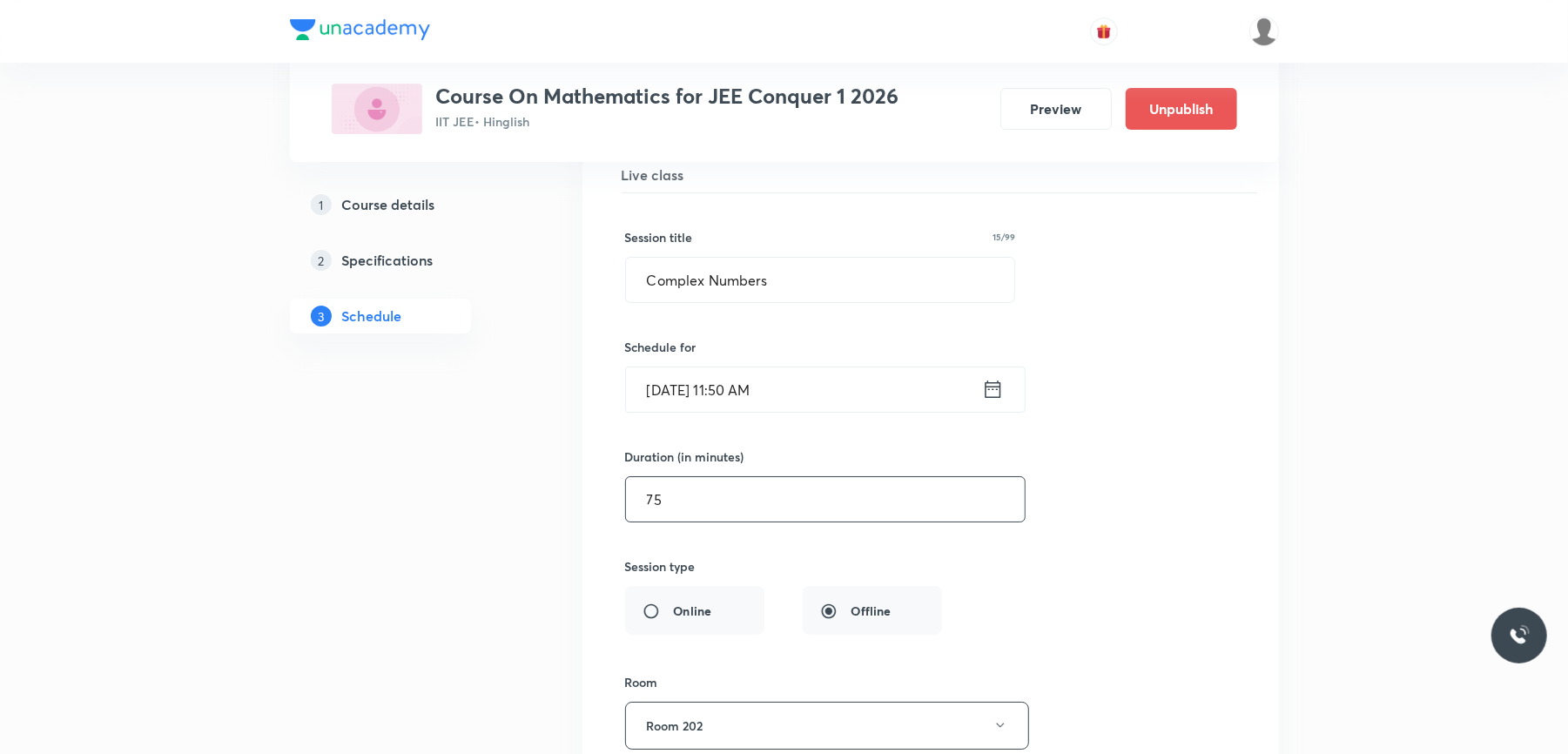
click at [777, 522] on input "75" at bounding box center [825, 498] width 399 height 44
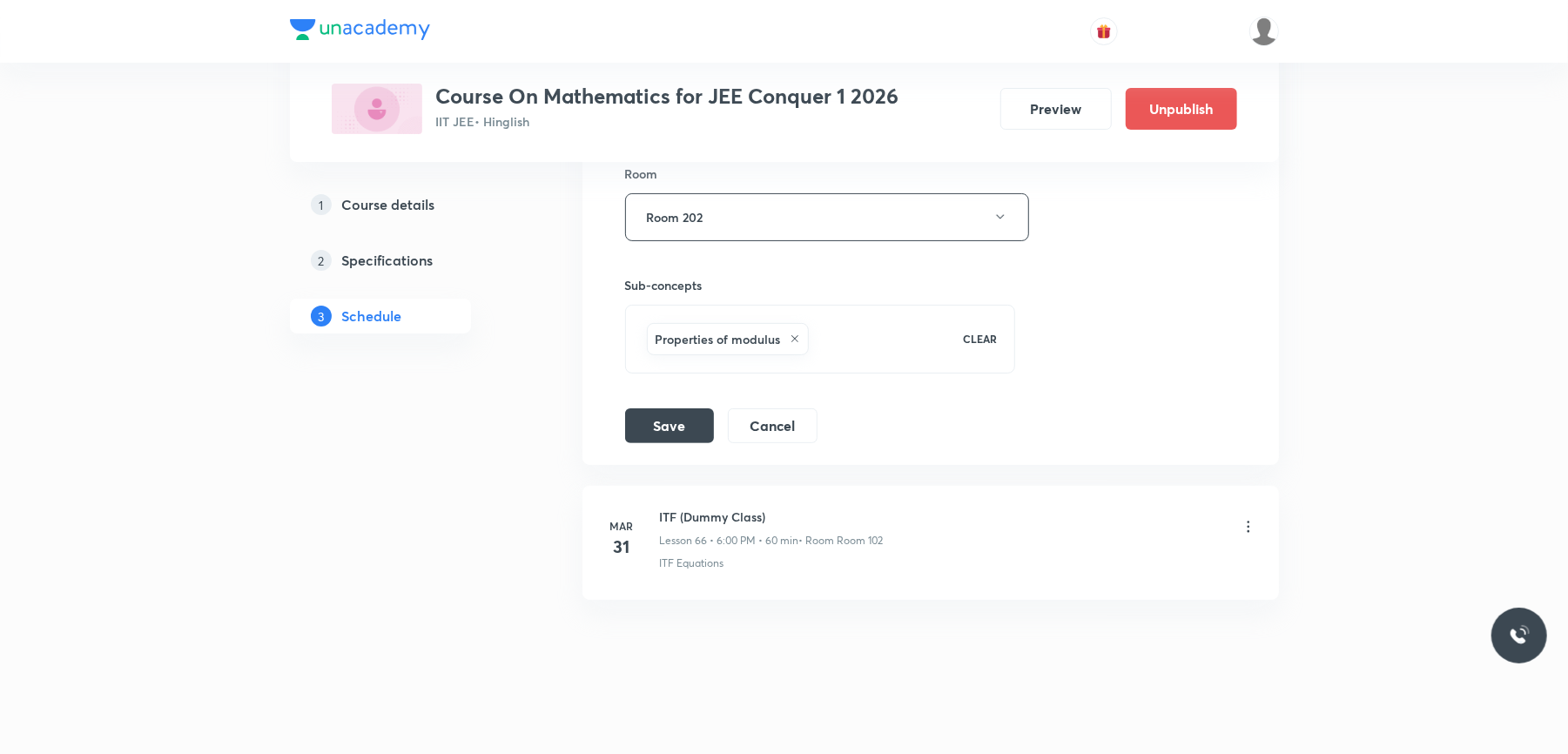
scroll to position [9575, 0]
type input "70"
click at [665, 439] on button "Save" at bounding box center [669, 421] width 89 height 35
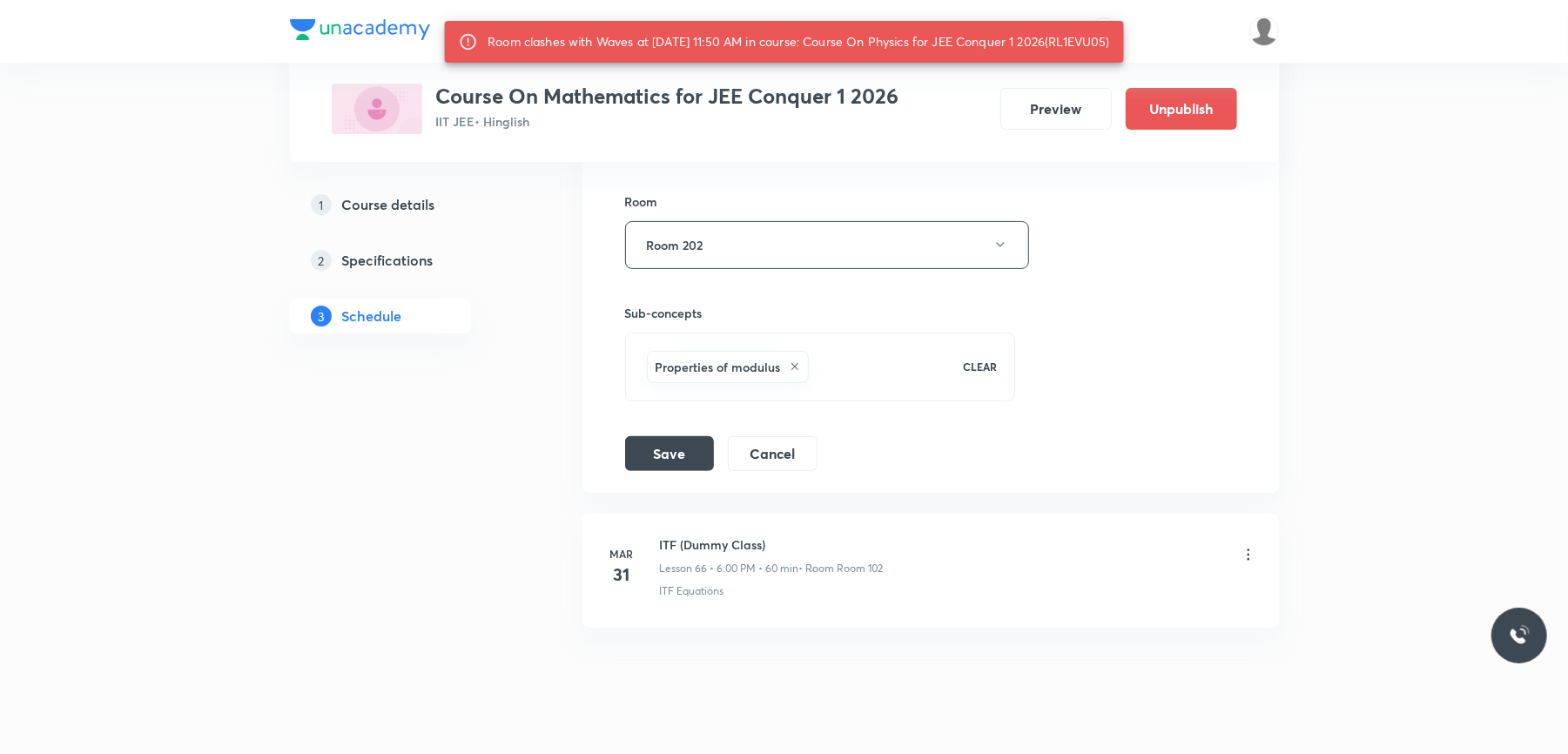
click at [1098, 35] on div "Room clashes with Waves at 30 Aug 2025 11:50 AM in course: Course On Physics fo…" at bounding box center [798, 41] width 623 height 31
copy div "RL1EVU05"
click at [684, 469] on button "Save" at bounding box center [669, 451] width 89 height 35
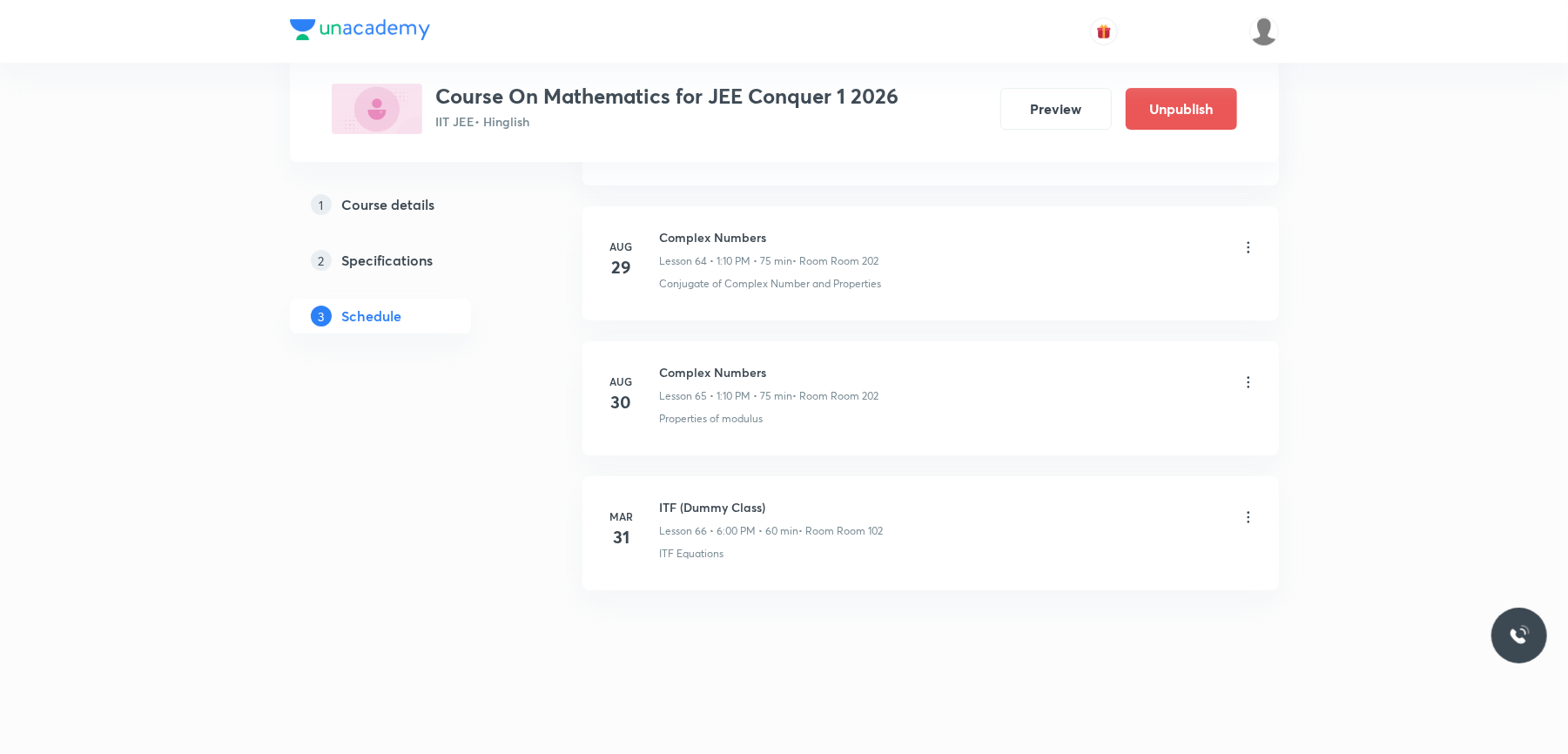
scroll to position [8951, 0]
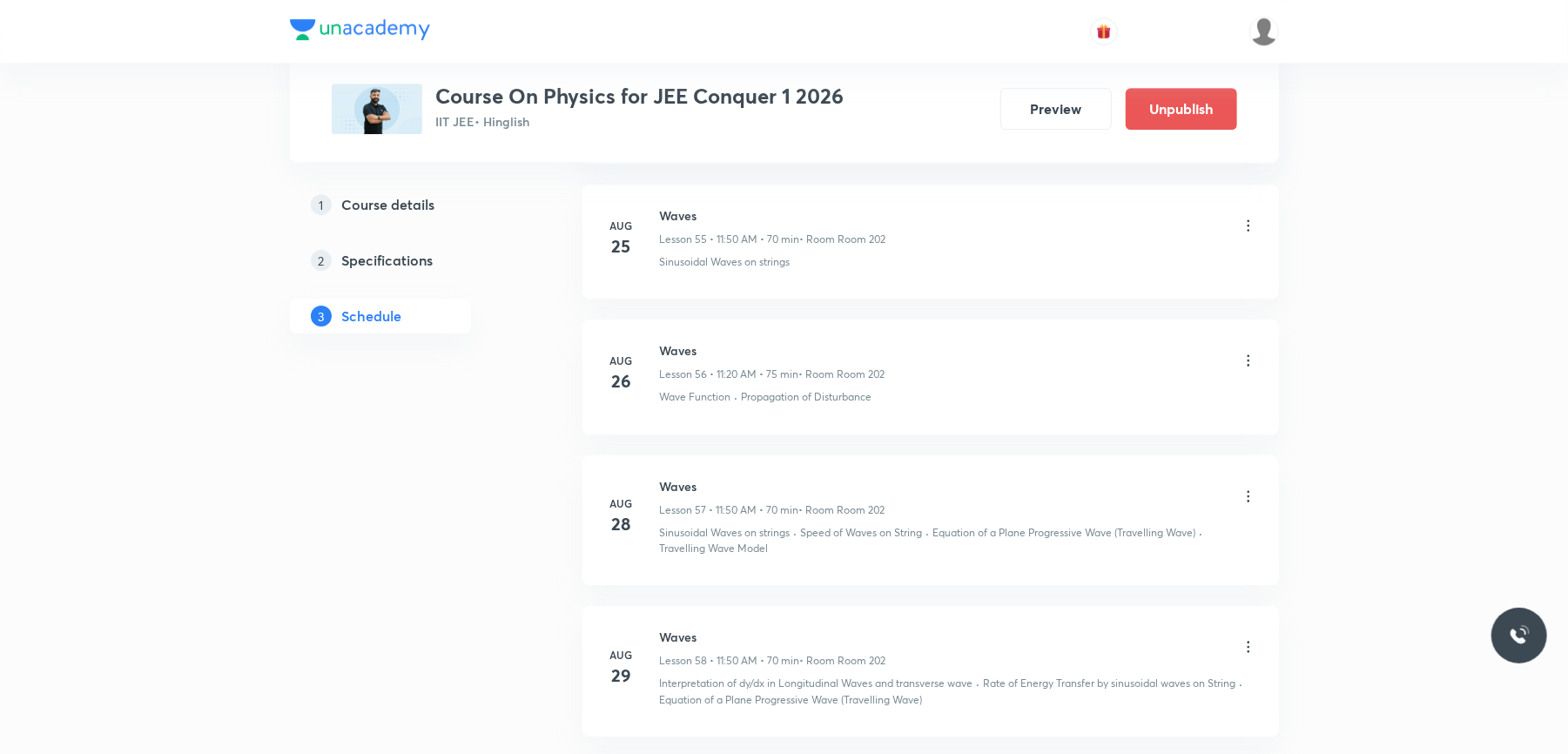
scroll to position [9036, 0]
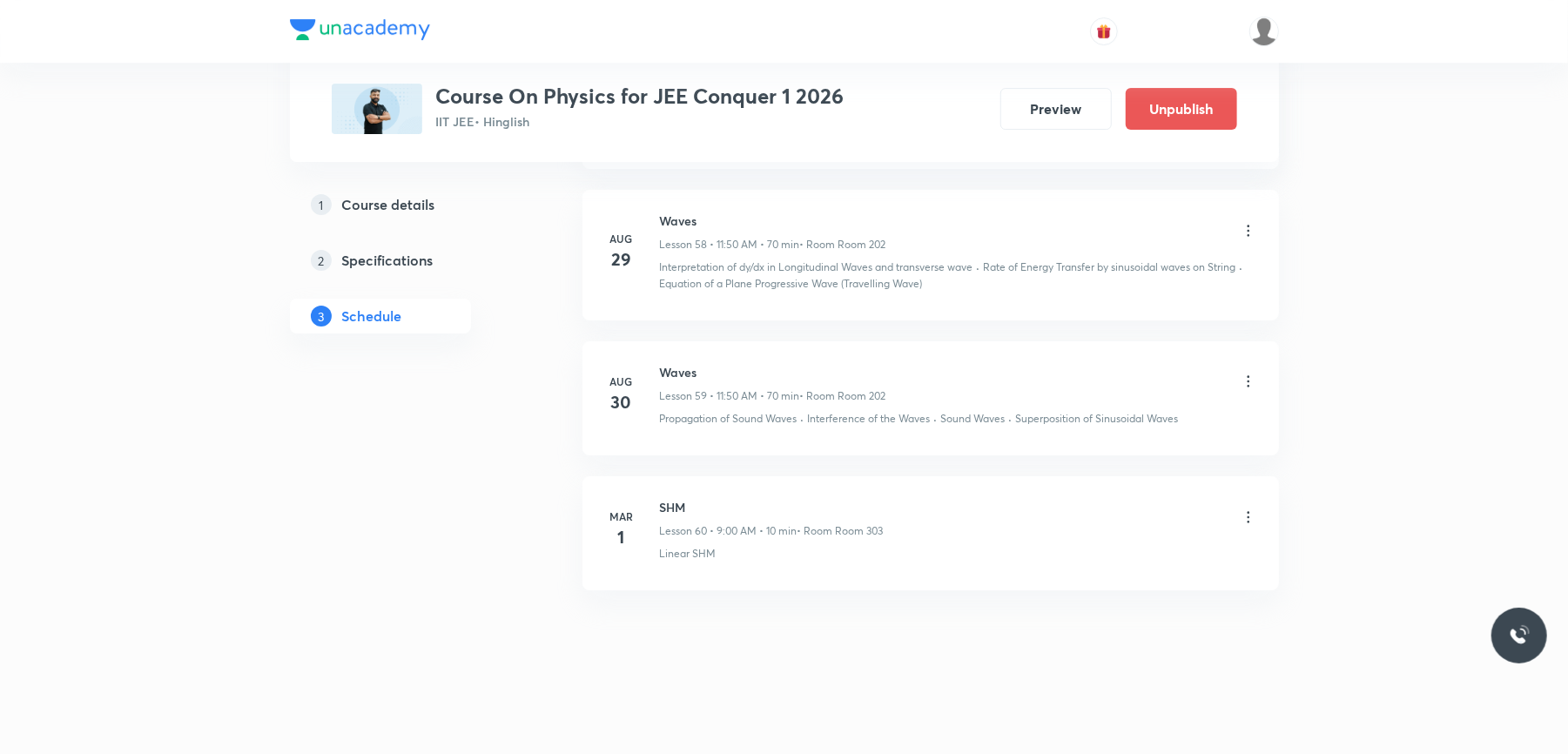
click at [1249, 380] on icon at bounding box center [1248, 381] width 18 height 18
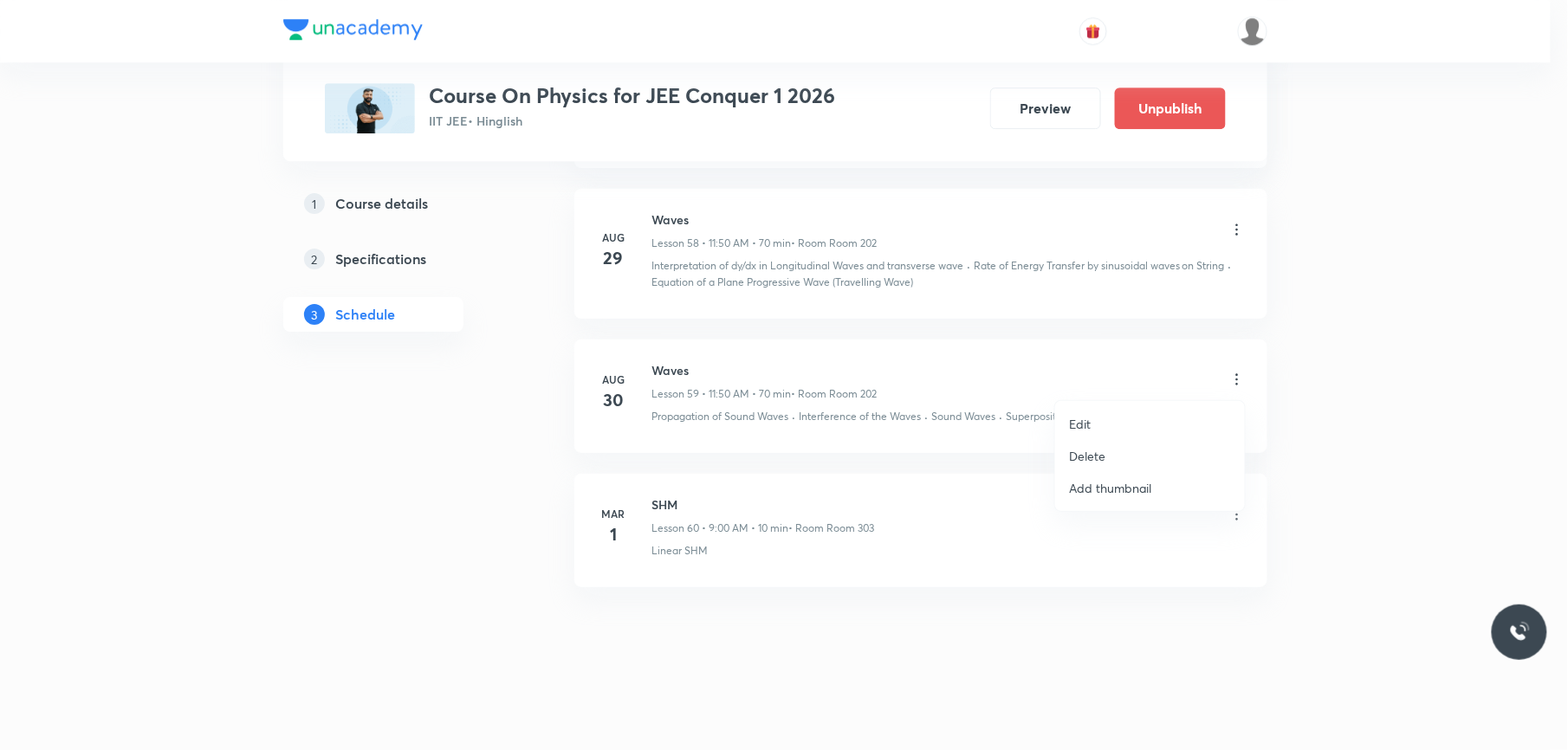
click at [1100, 456] on p "Delete" at bounding box center [1087, 457] width 36 height 19
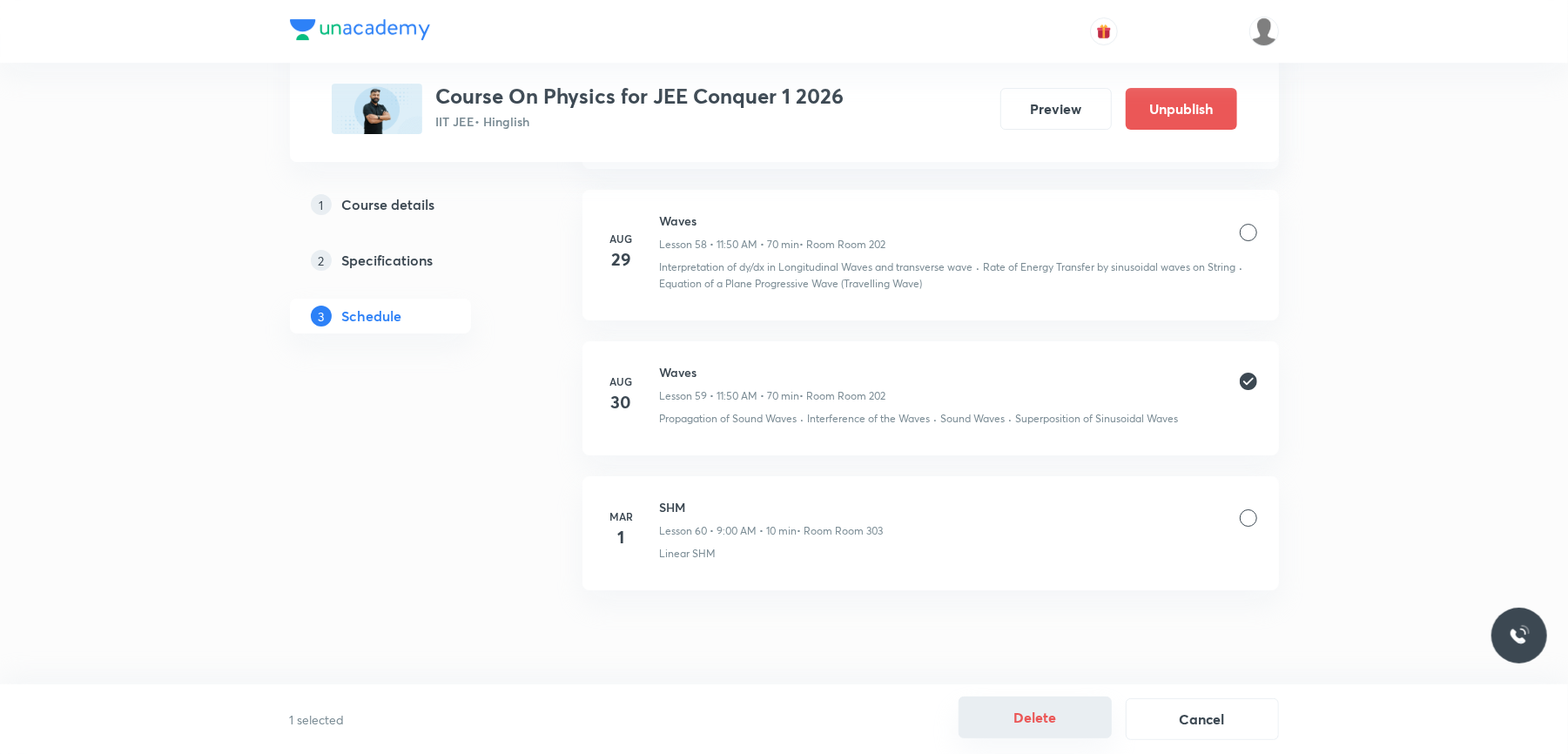
click at [1028, 716] on button "Delete" at bounding box center [1035, 717] width 154 height 42
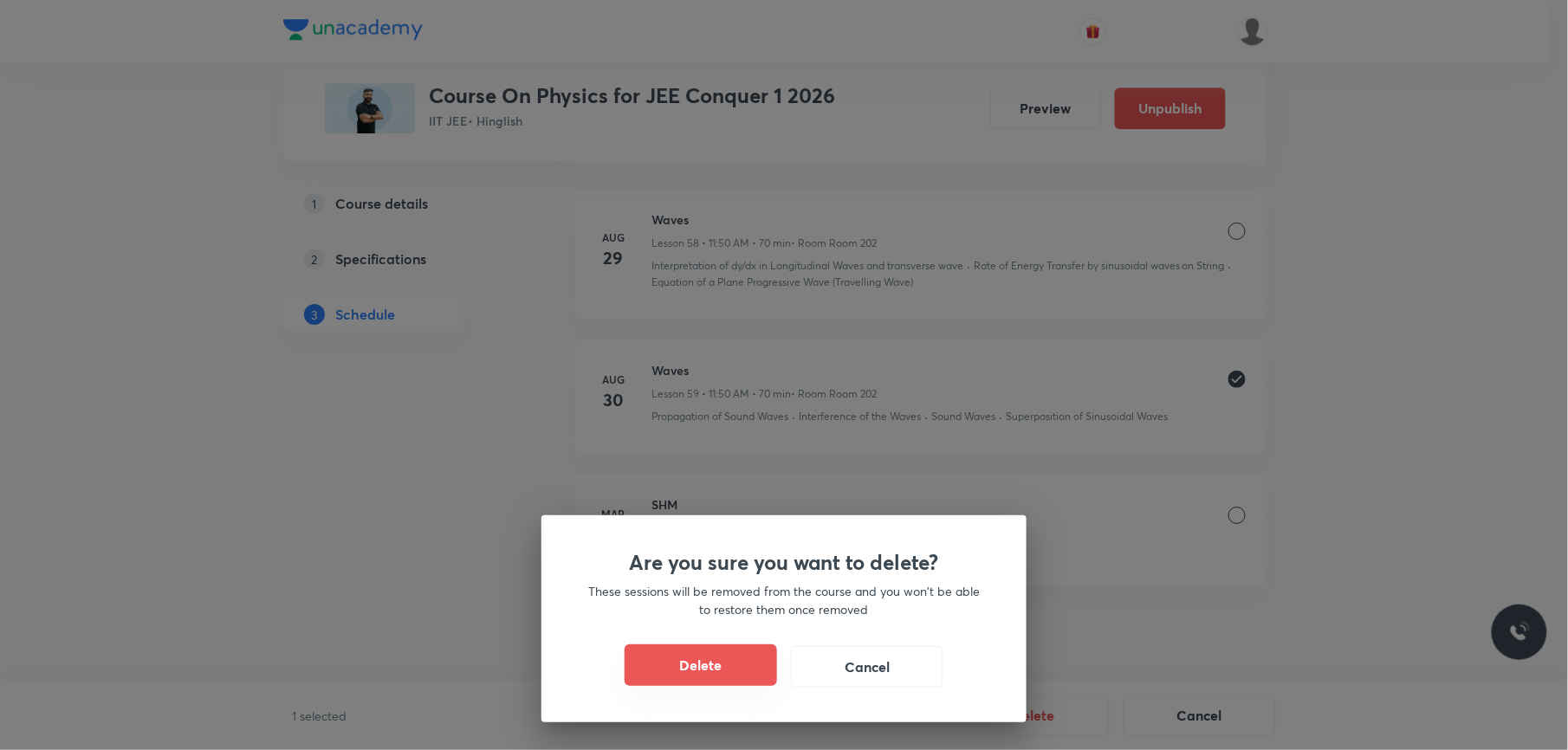
click at [708, 675] on button "Delete" at bounding box center [701, 664] width 153 height 42
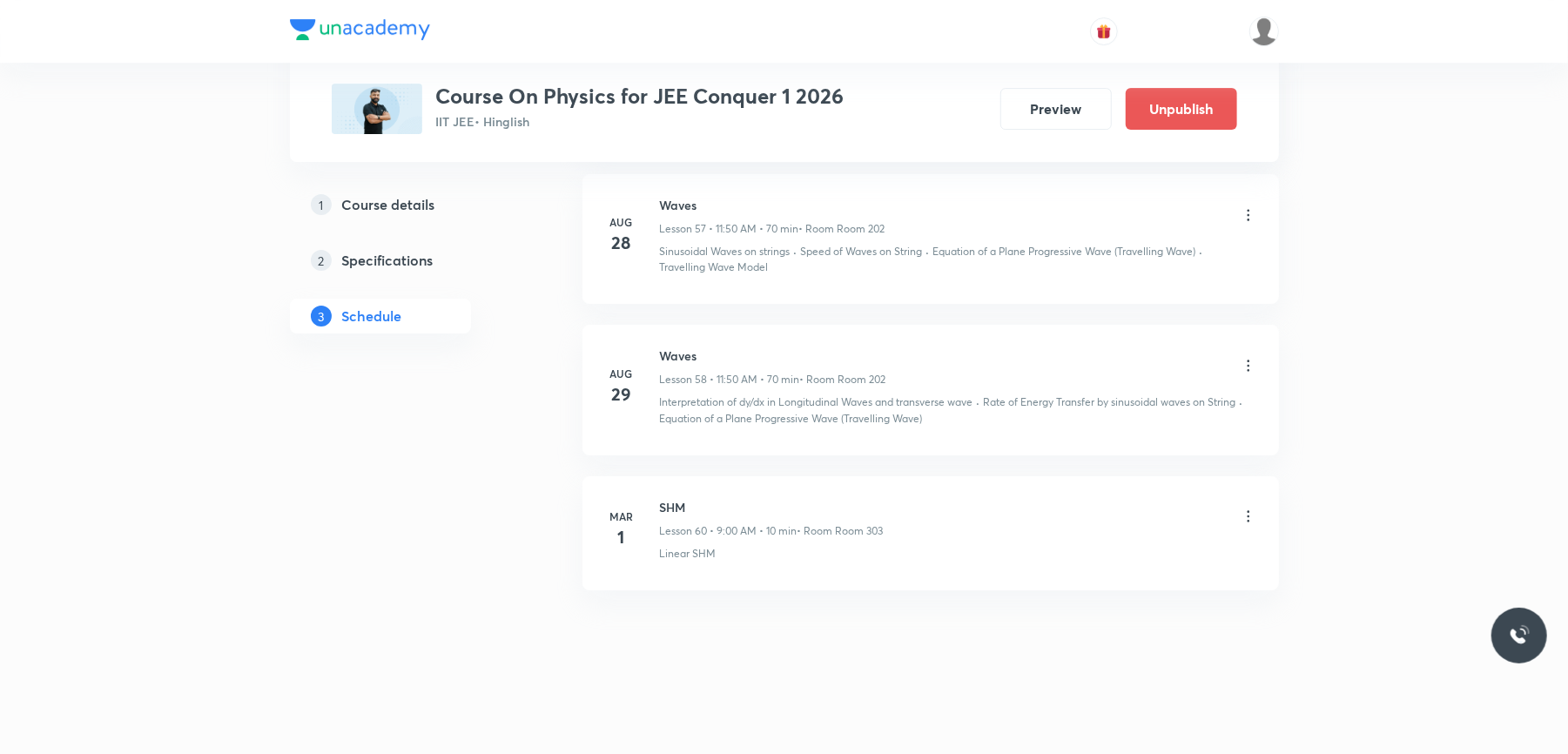
scroll to position [8900, 0]
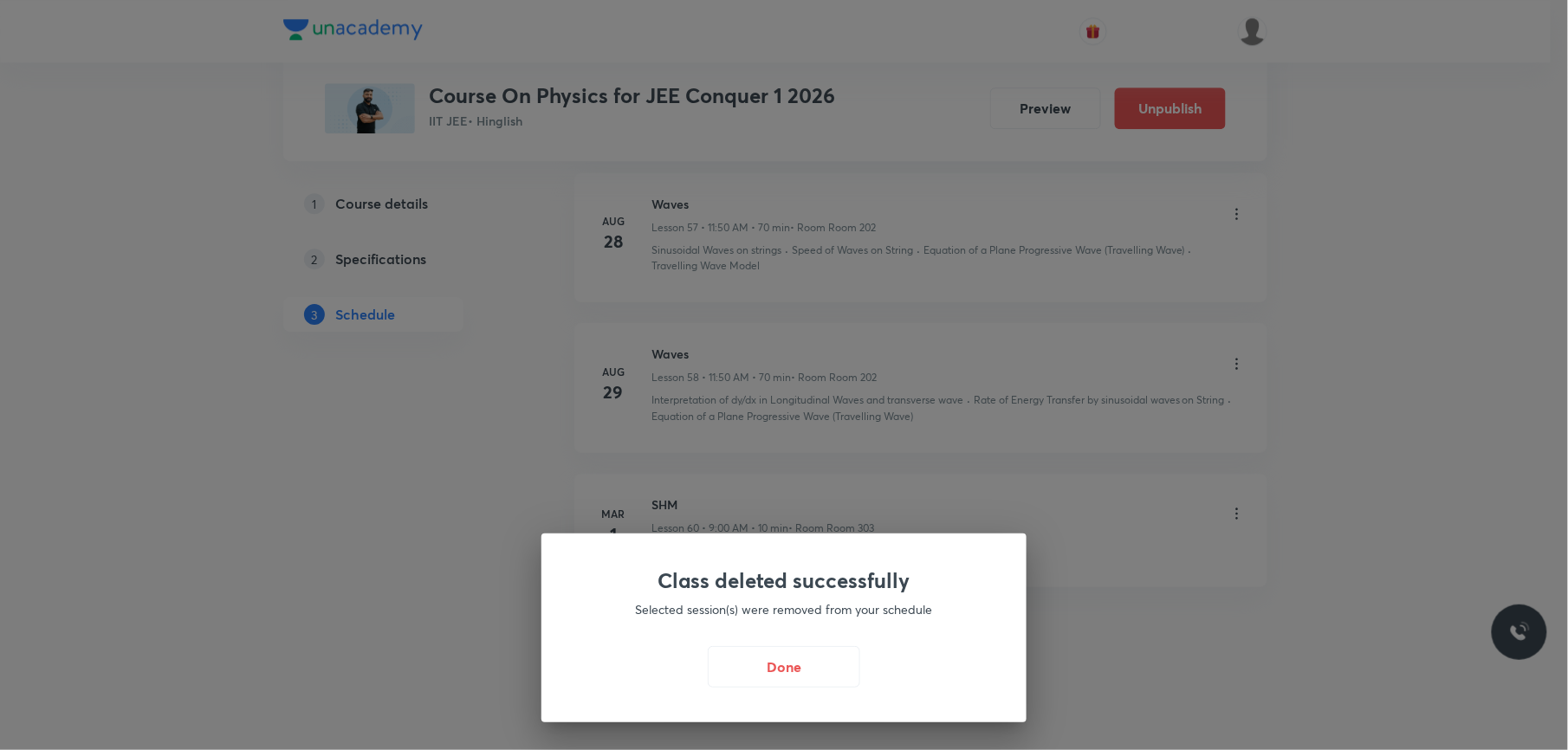
click at [708, 675] on button "Done" at bounding box center [784, 666] width 153 height 42
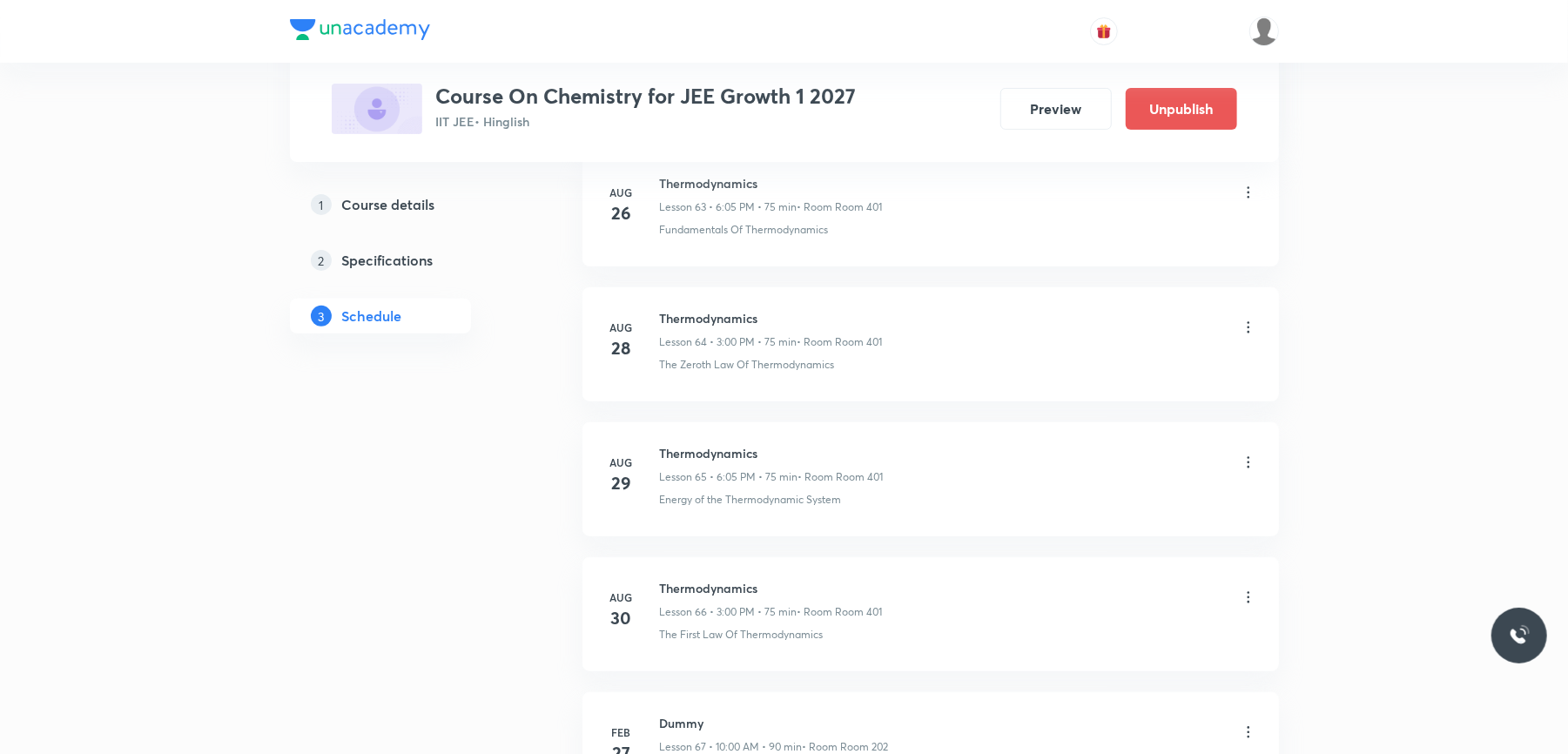
scroll to position [9956, 0]
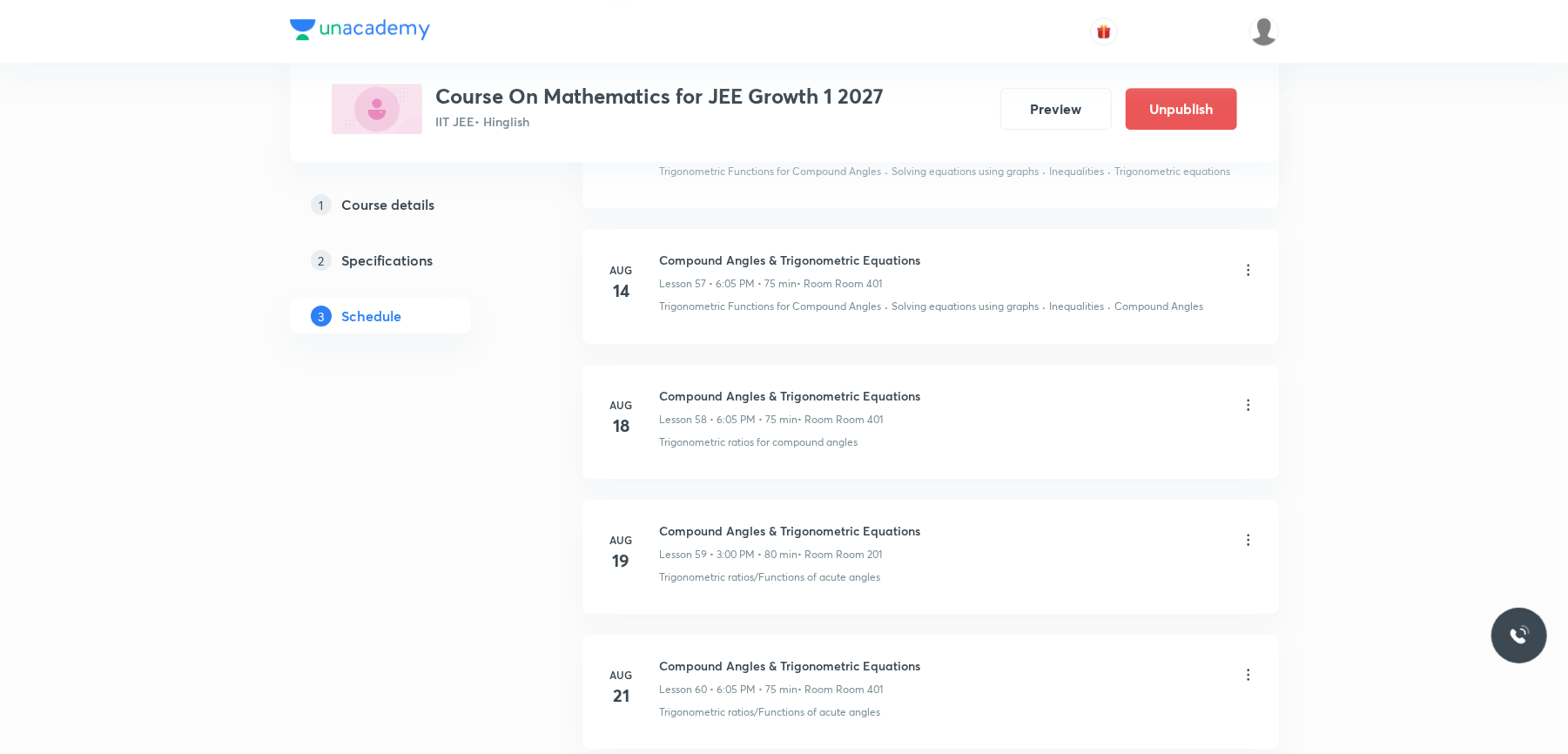
scroll to position [9824, 0]
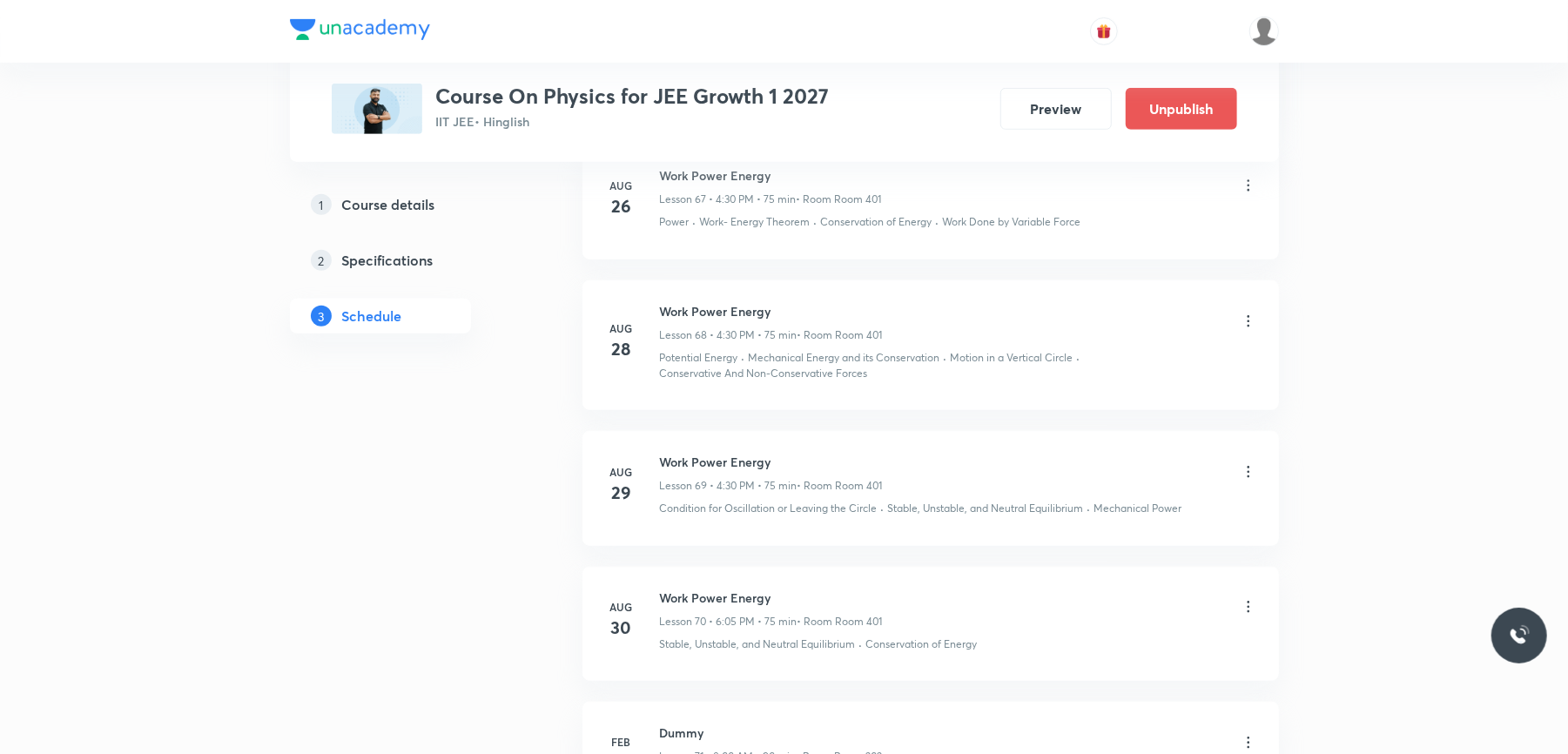
scroll to position [10368, 0]
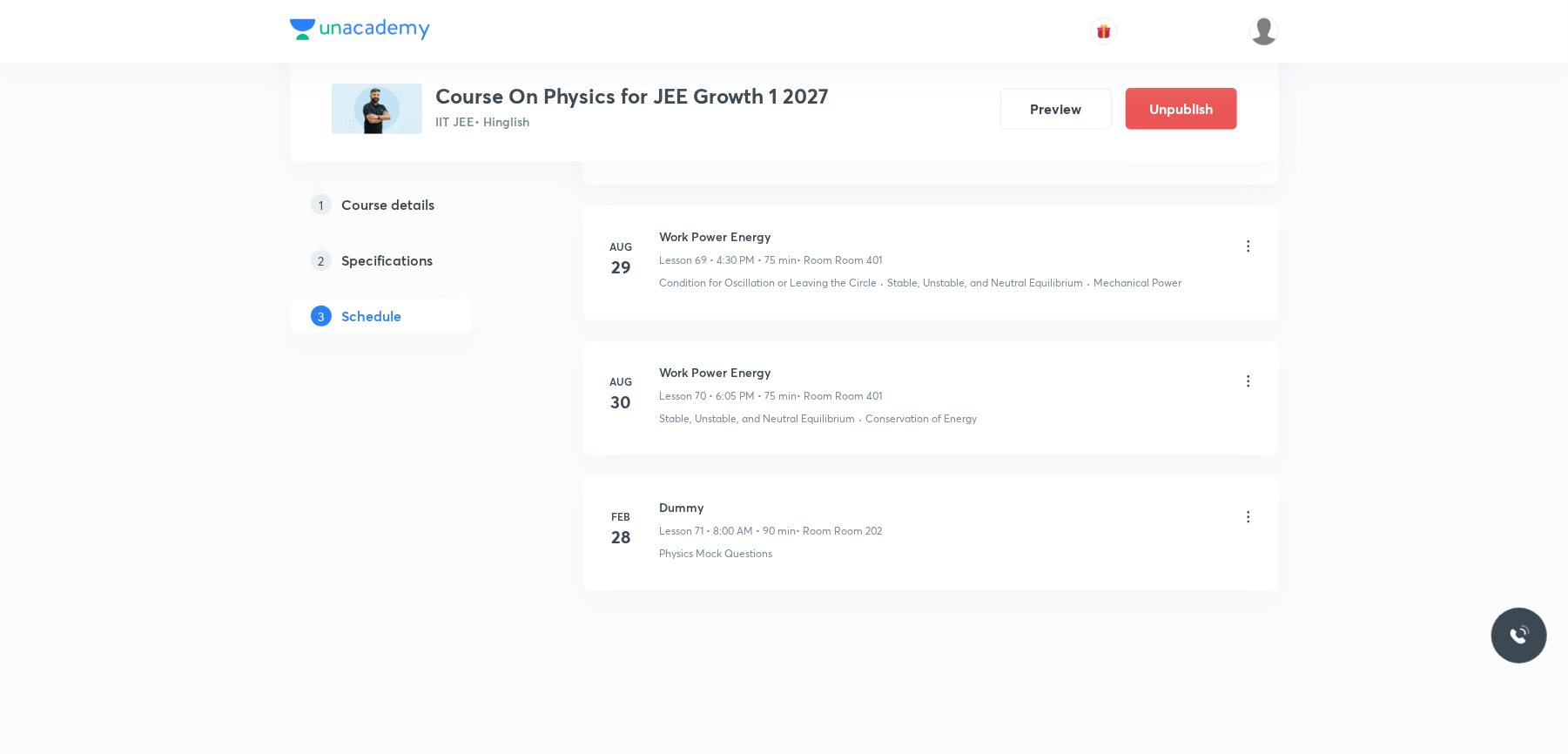
click at [722, 365] on h6 "Work Power Energy" at bounding box center [771, 373] width 223 height 19
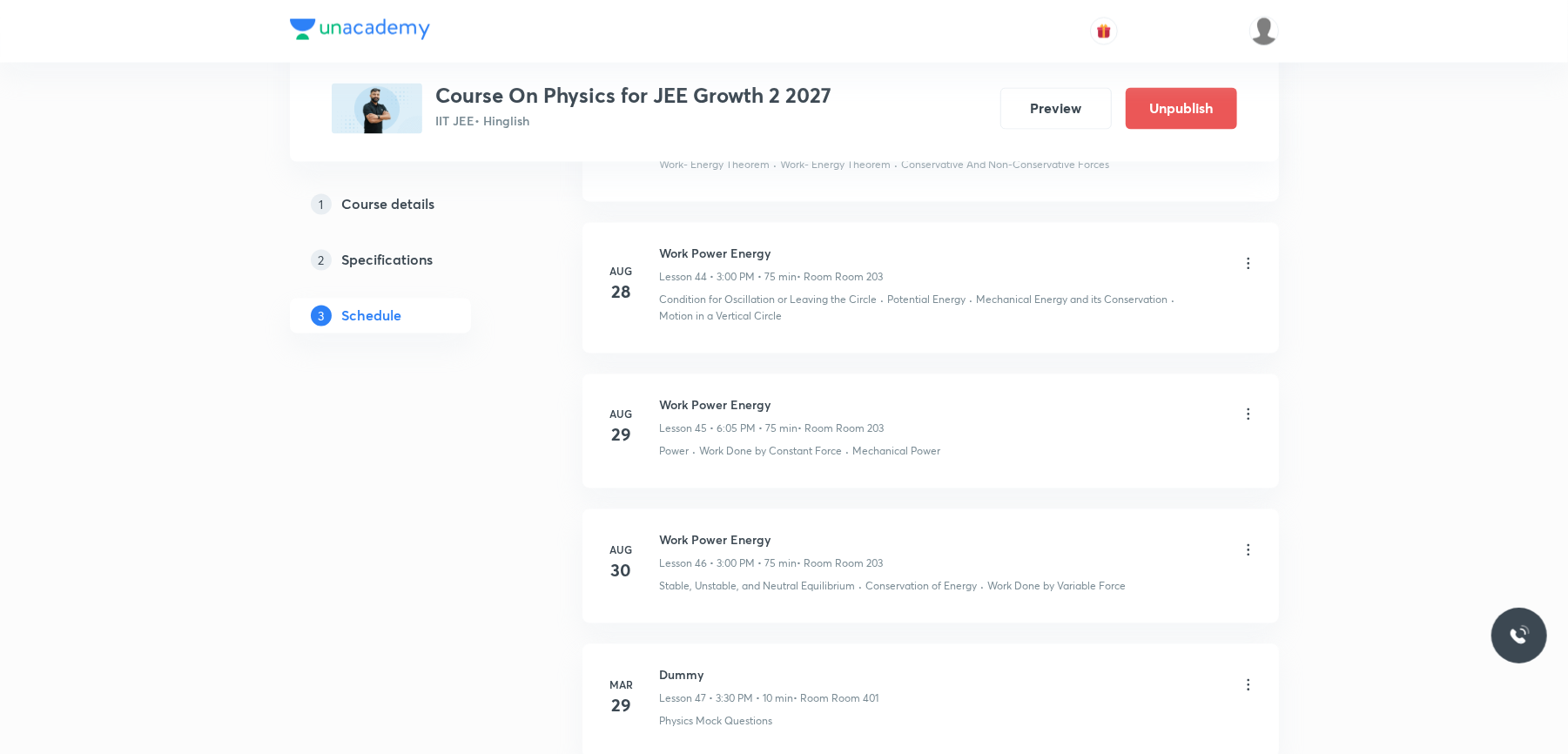
scroll to position [7209, 0]
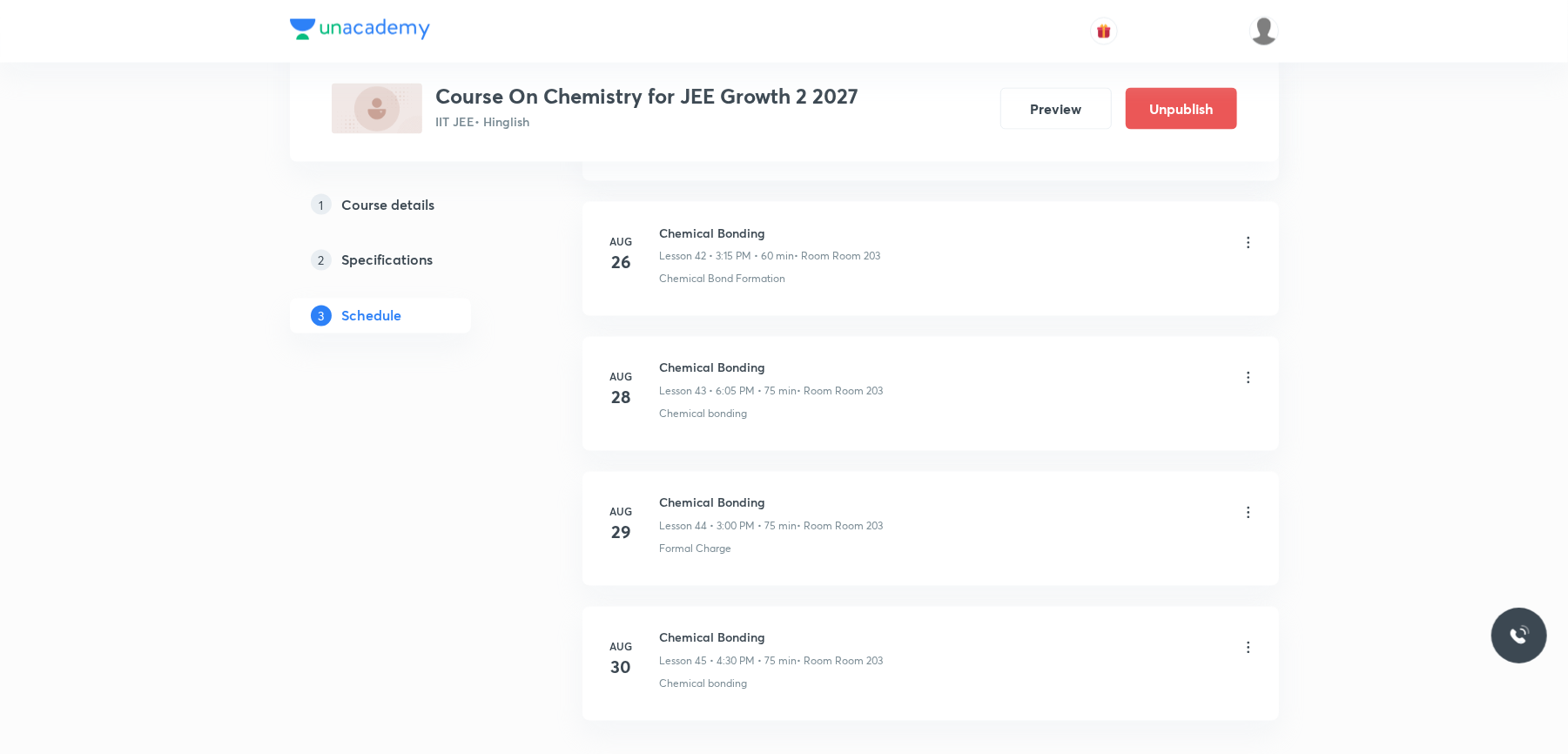
scroll to position [6971, 0]
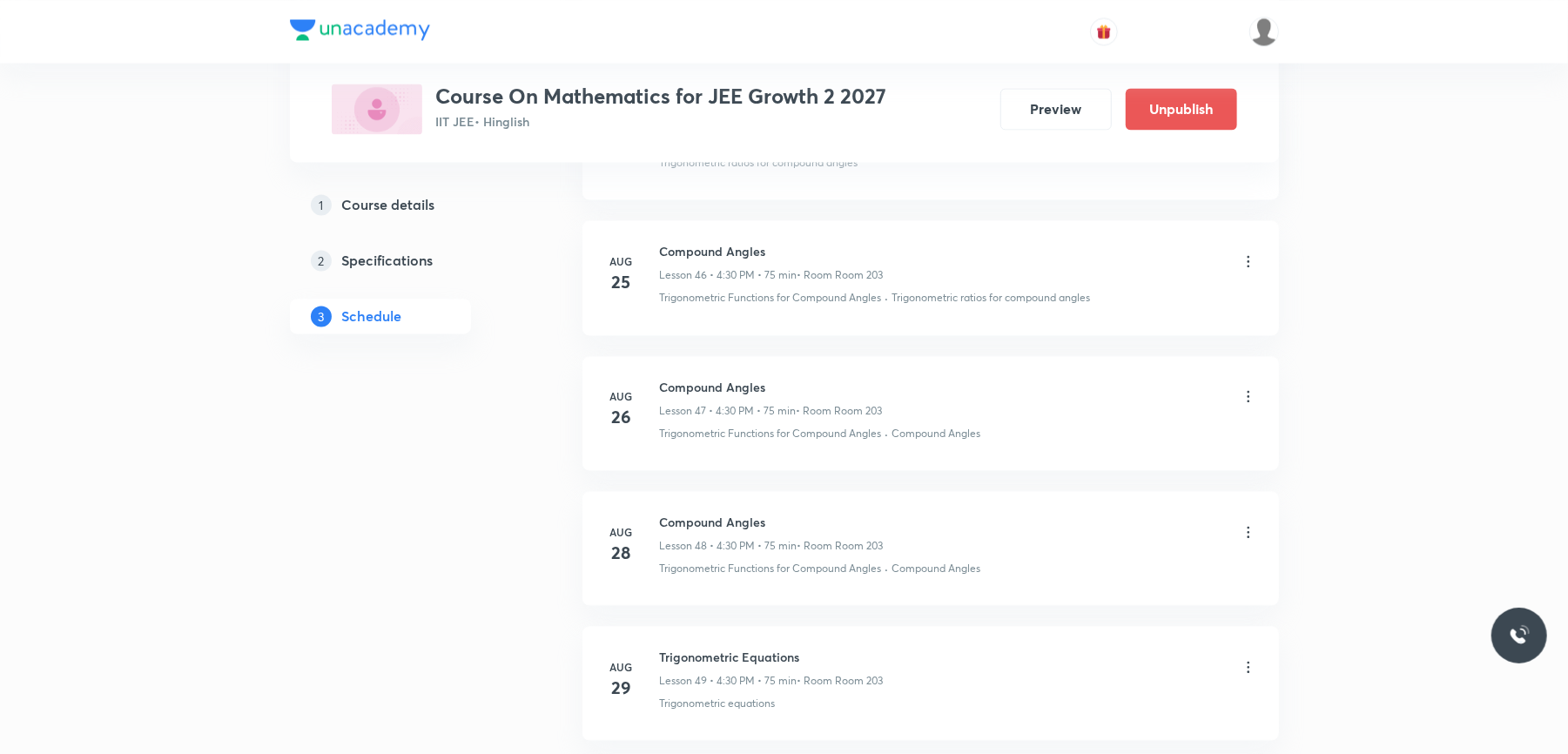
scroll to position [7442, 0]
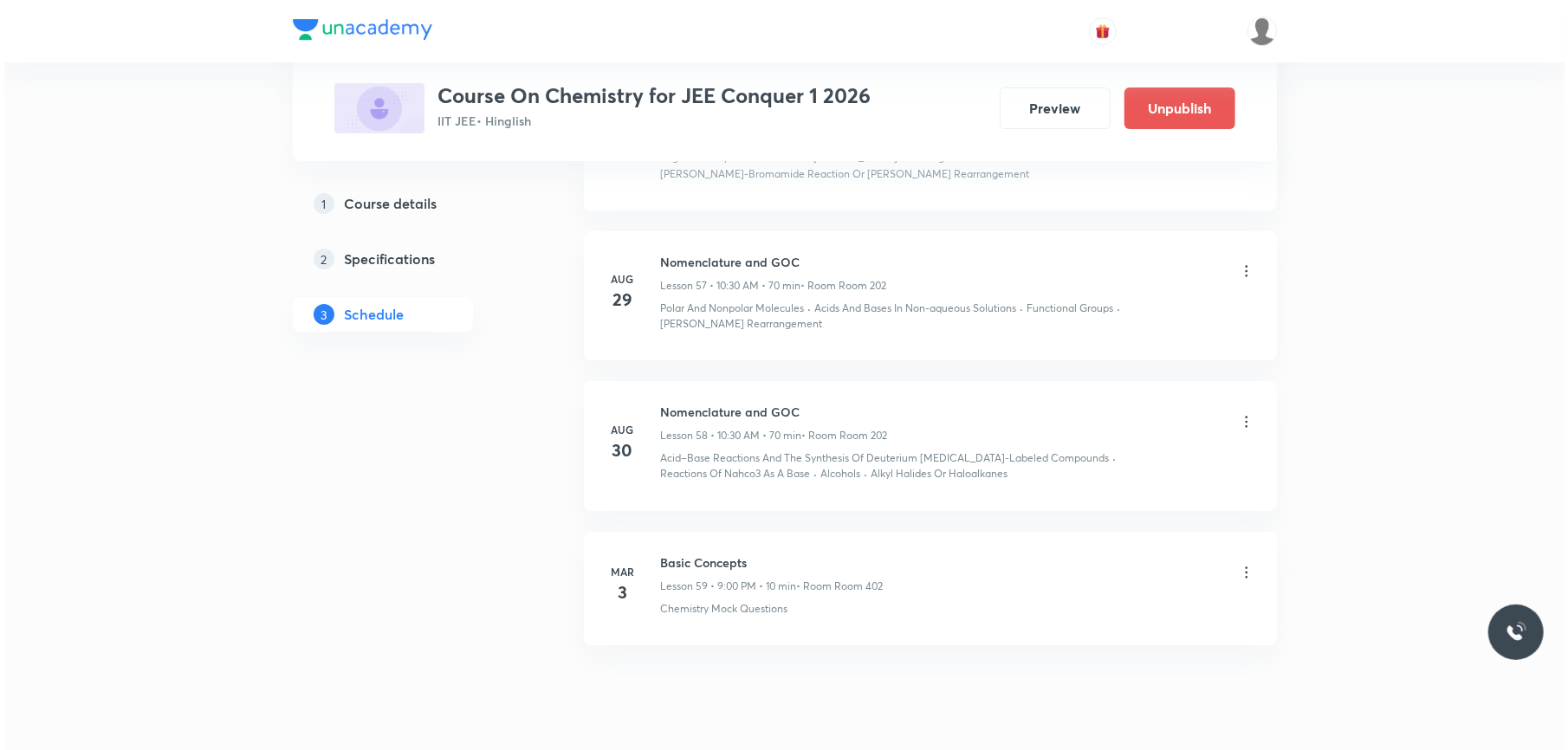
scroll to position [9093, 0]
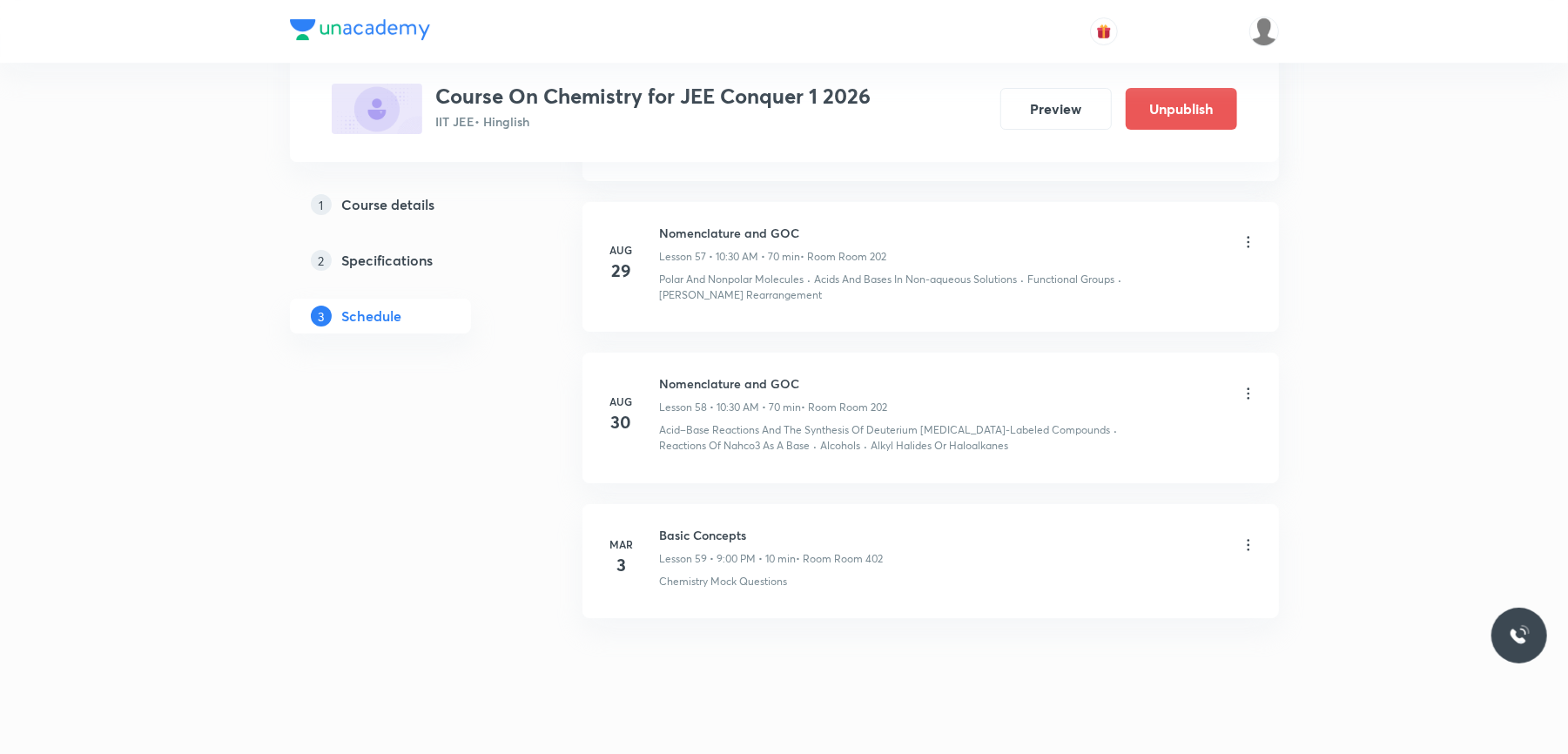
click at [1251, 385] on icon at bounding box center [1248, 393] width 18 height 18
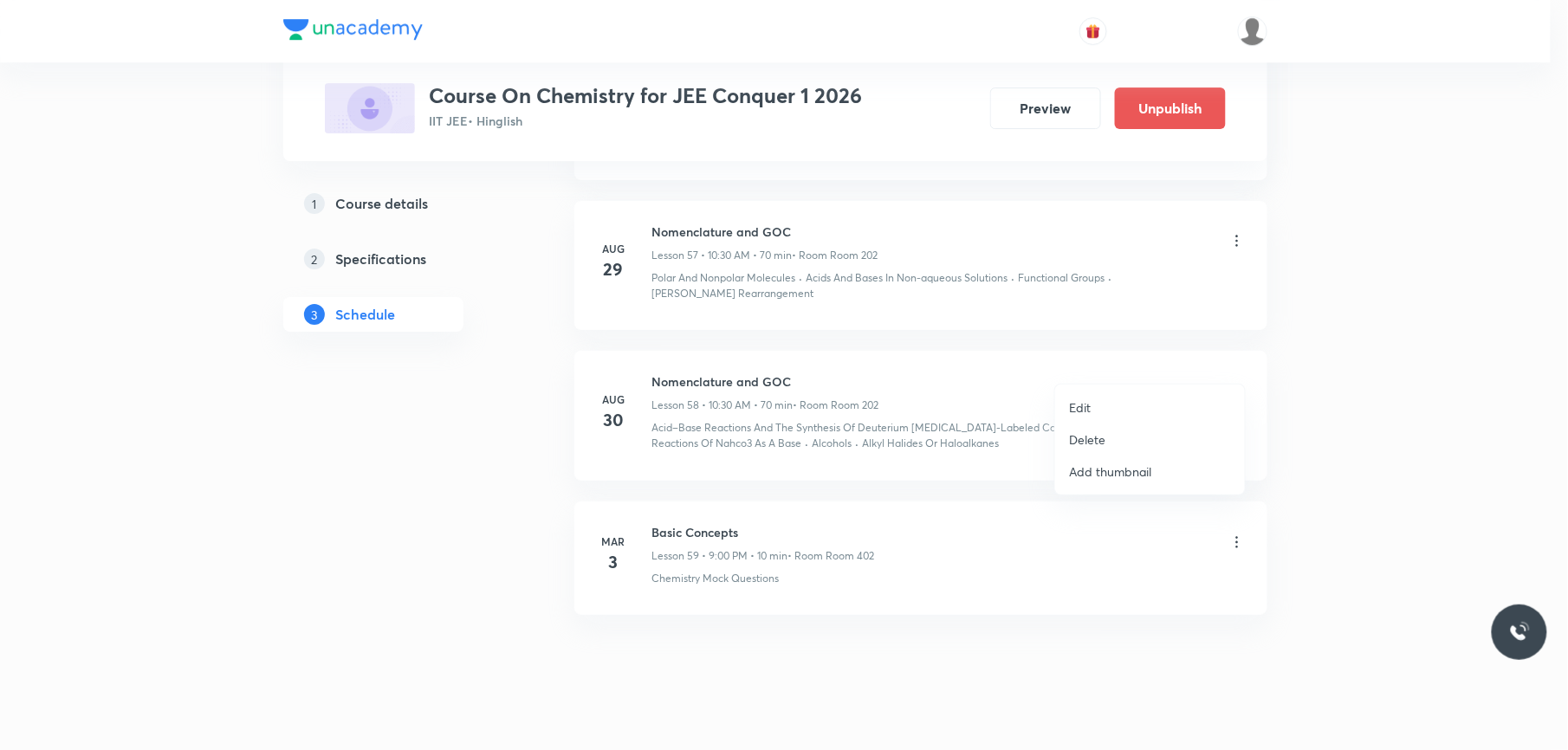
click at [1095, 396] on li "Edit" at bounding box center [1150, 407] width 190 height 32
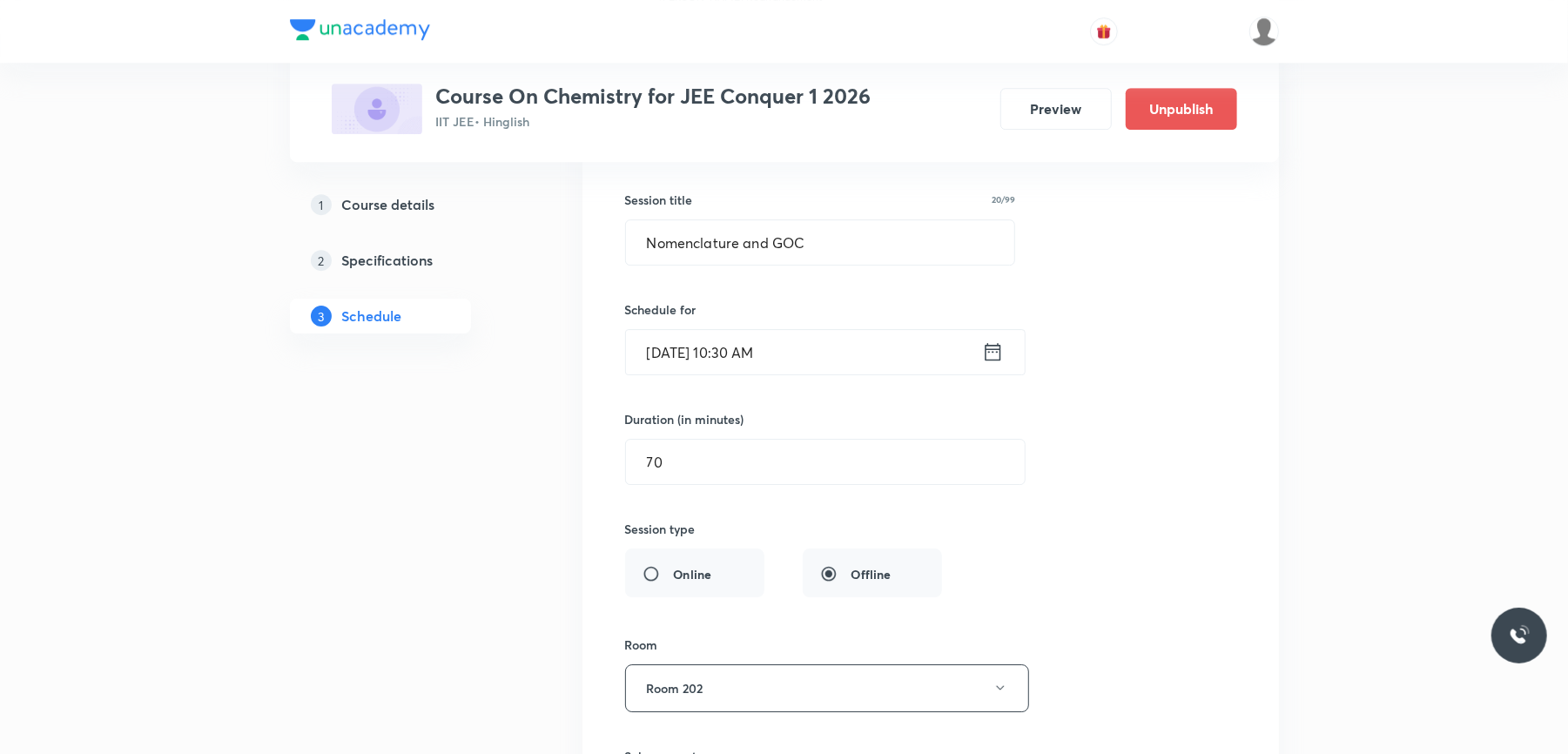
scroll to position [8536, 0]
click at [876, 336] on input "Aug 30, 2025, 10:30 AM" at bounding box center [804, 358] width 356 height 44
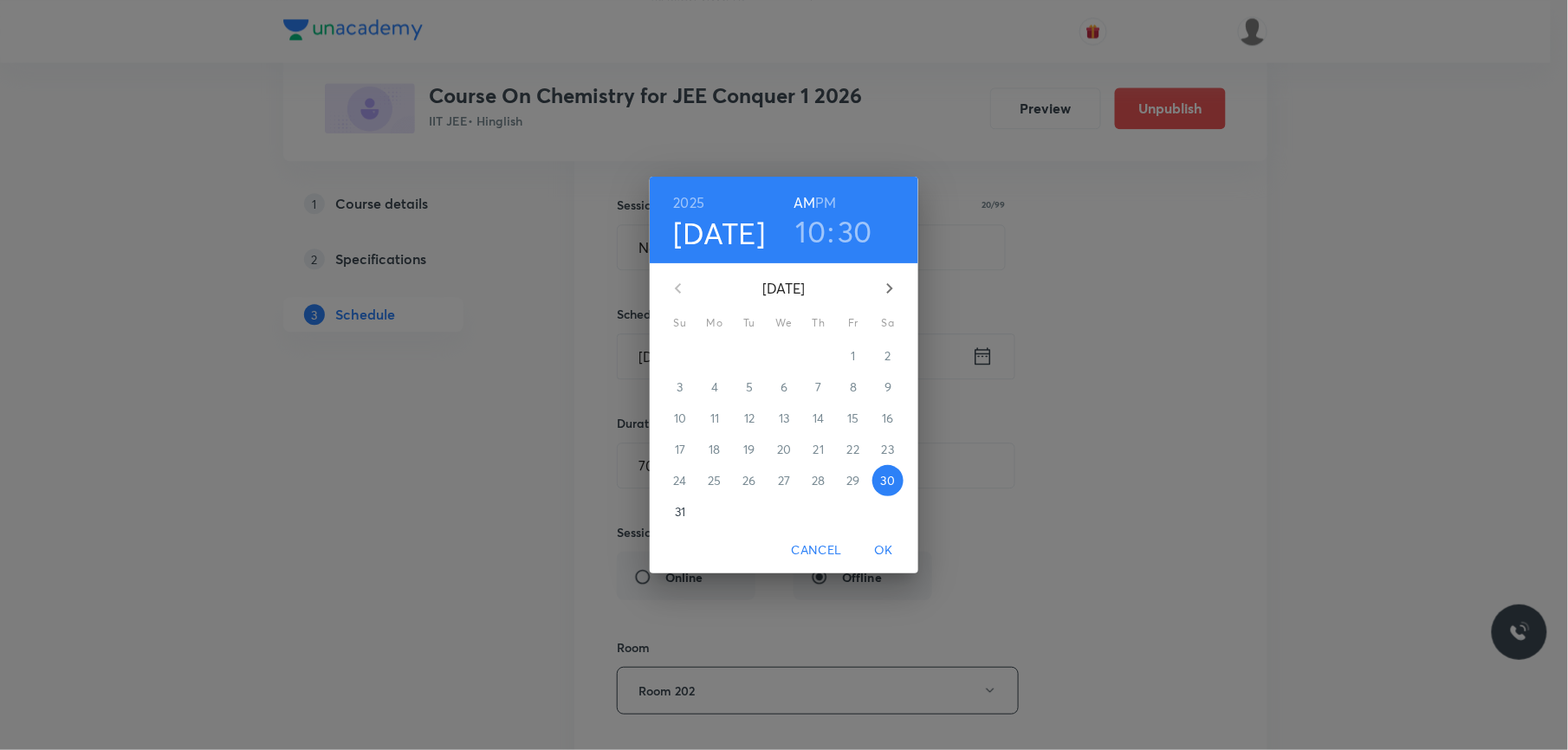
click at [891, 288] on icon "button" at bounding box center [890, 288] width 7 height 10
click at [719, 348] on span "1" at bounding box center [714, 356] width 31 height 18
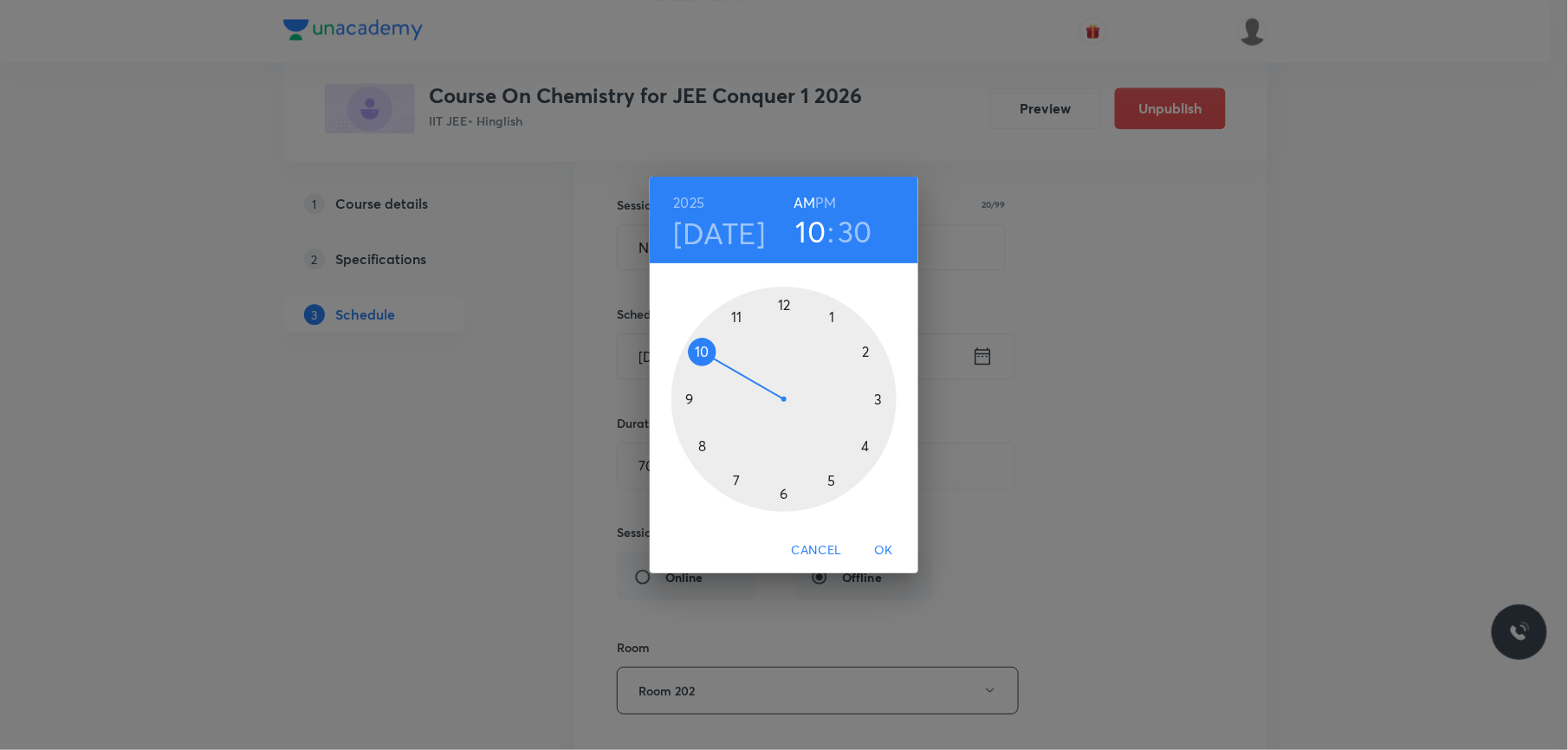
click at [829, 206] on h6 "PM" at bounding box center [826, 202] width 21 height 24
click at [830, 313] on div at bounding box center [784, 400] width 226 height 225
click at [865, 349] on div at bounding box center [784, 400] width 226 height 225
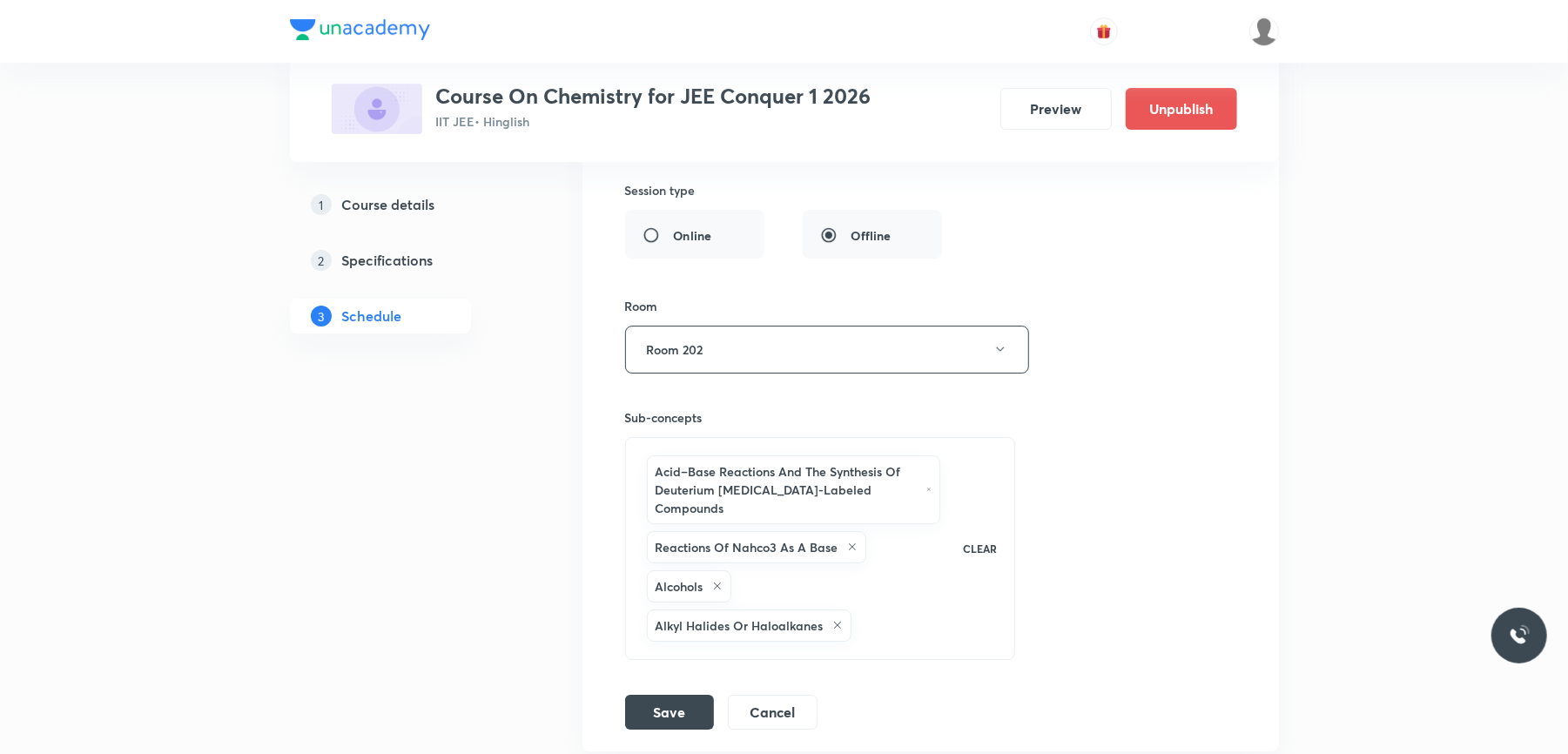
scroll to position [9133, 0]
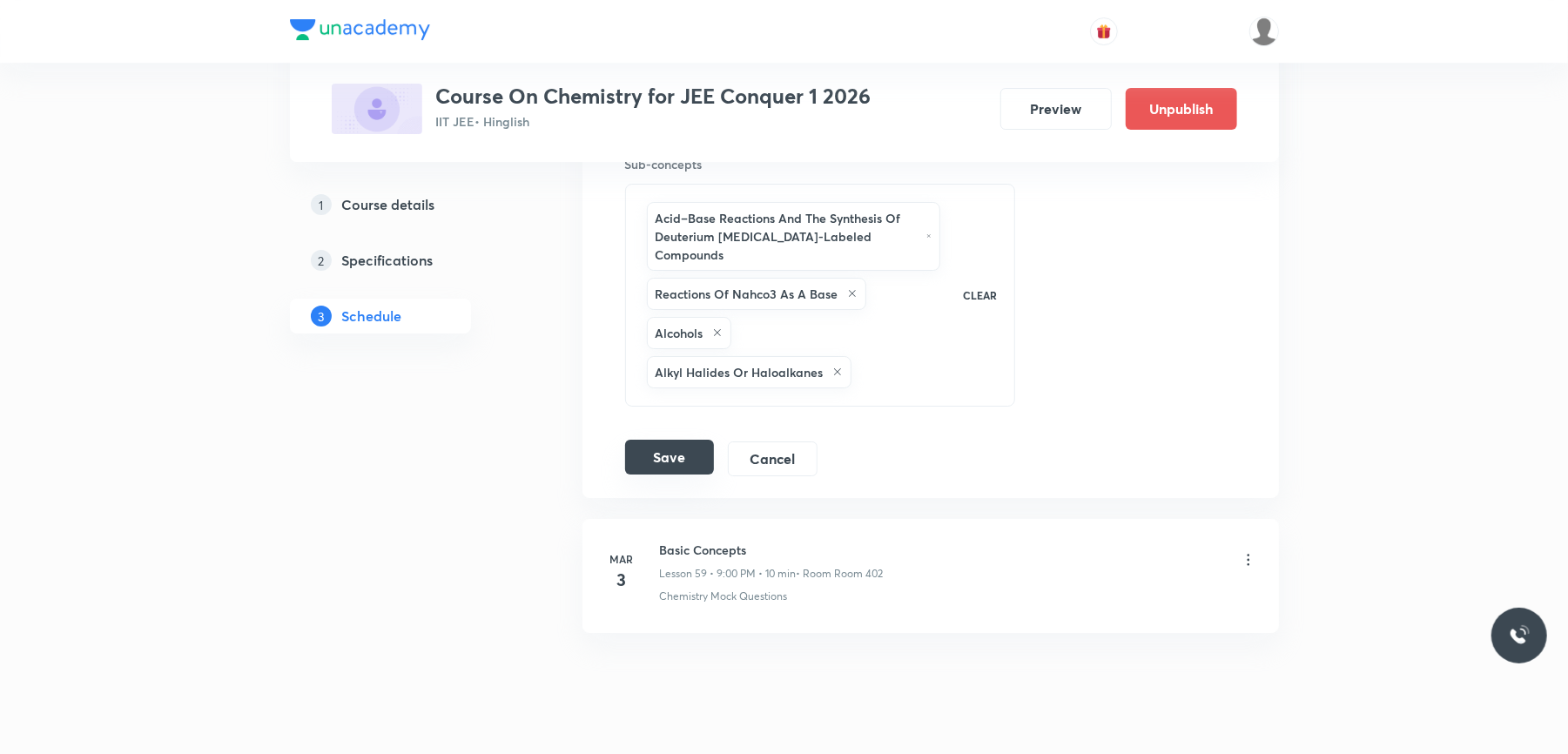
click at [679, 439] on button "Save" at bounding box center [669, 456] width 89 height 35
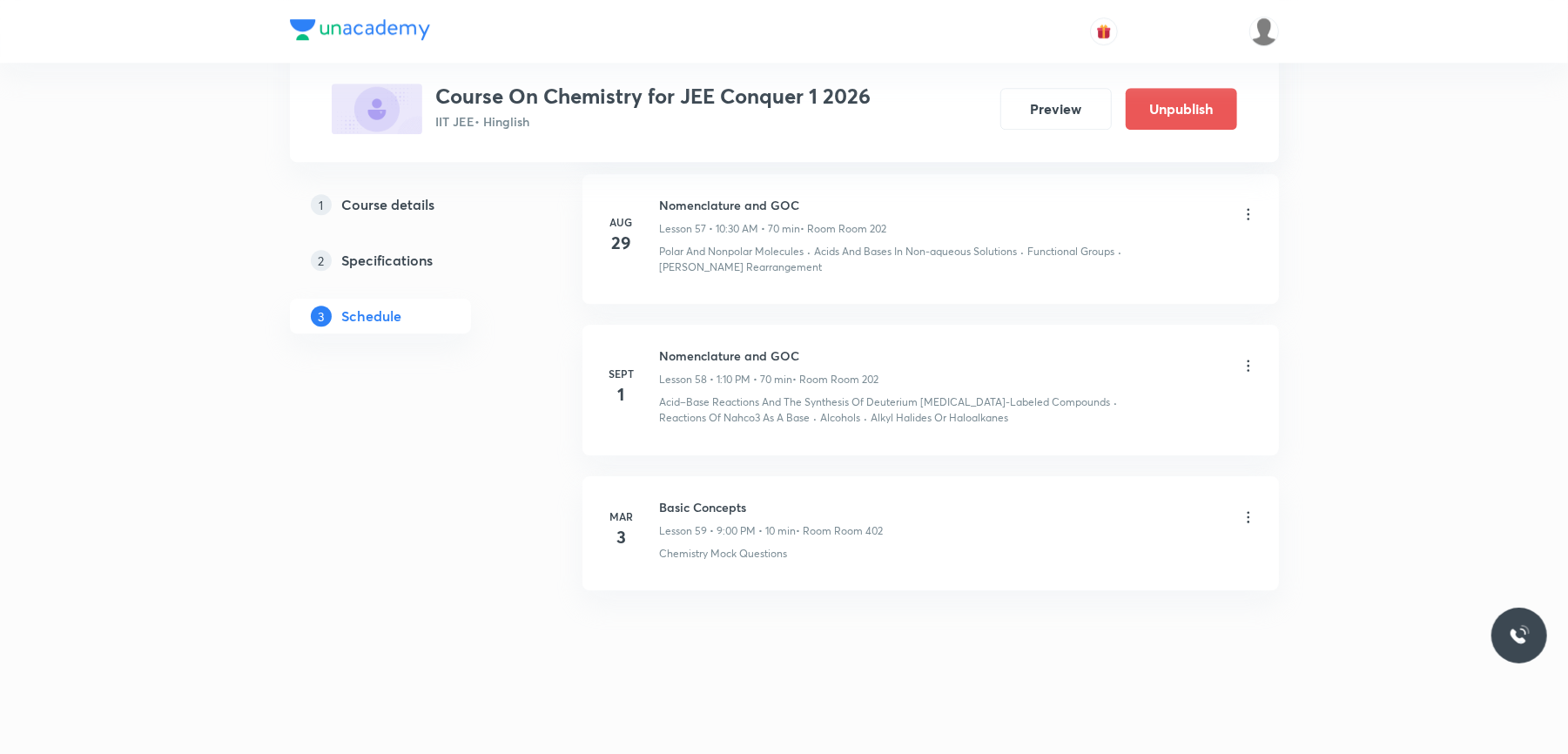
scroll to position [8340, 0]
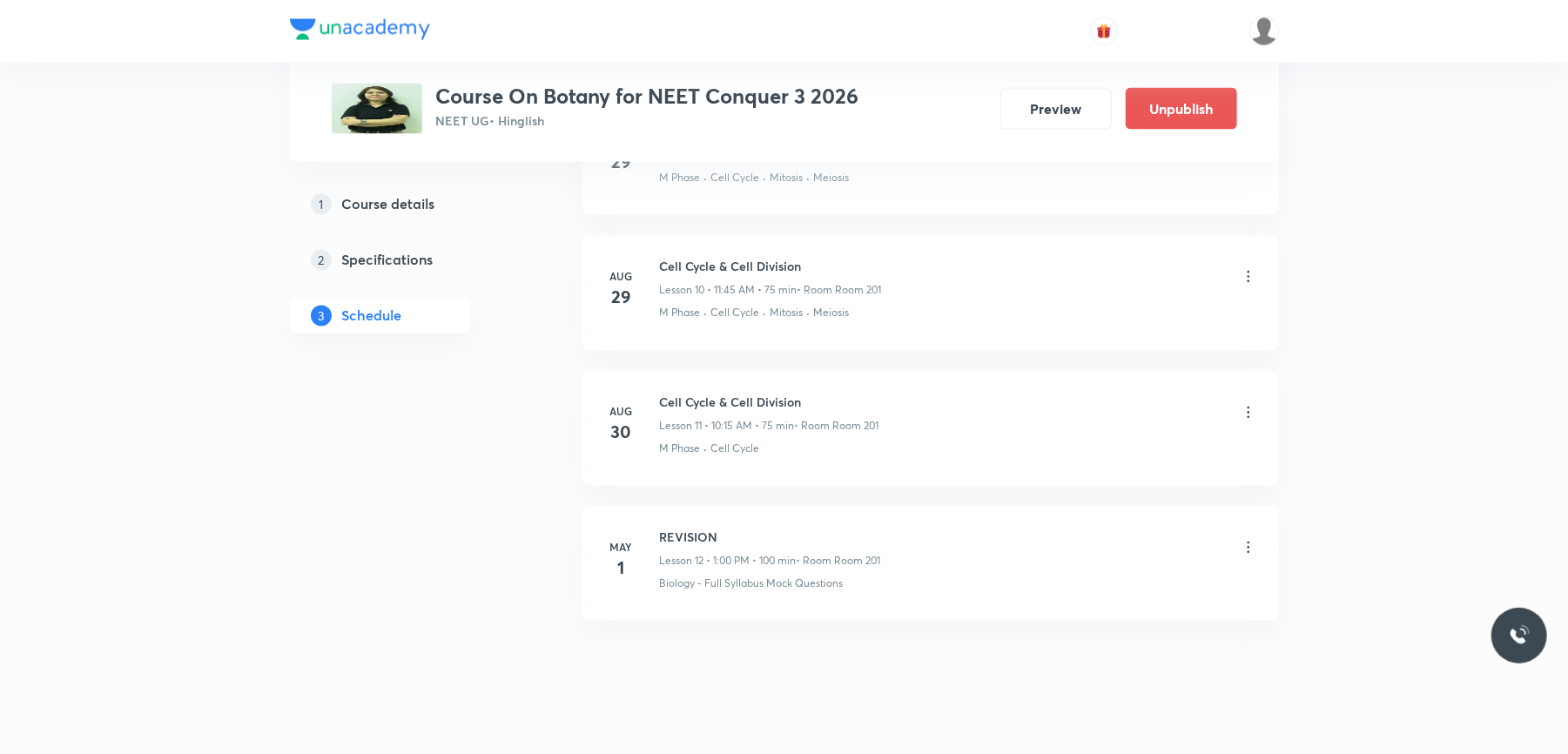
scroll to position [2272, 0]
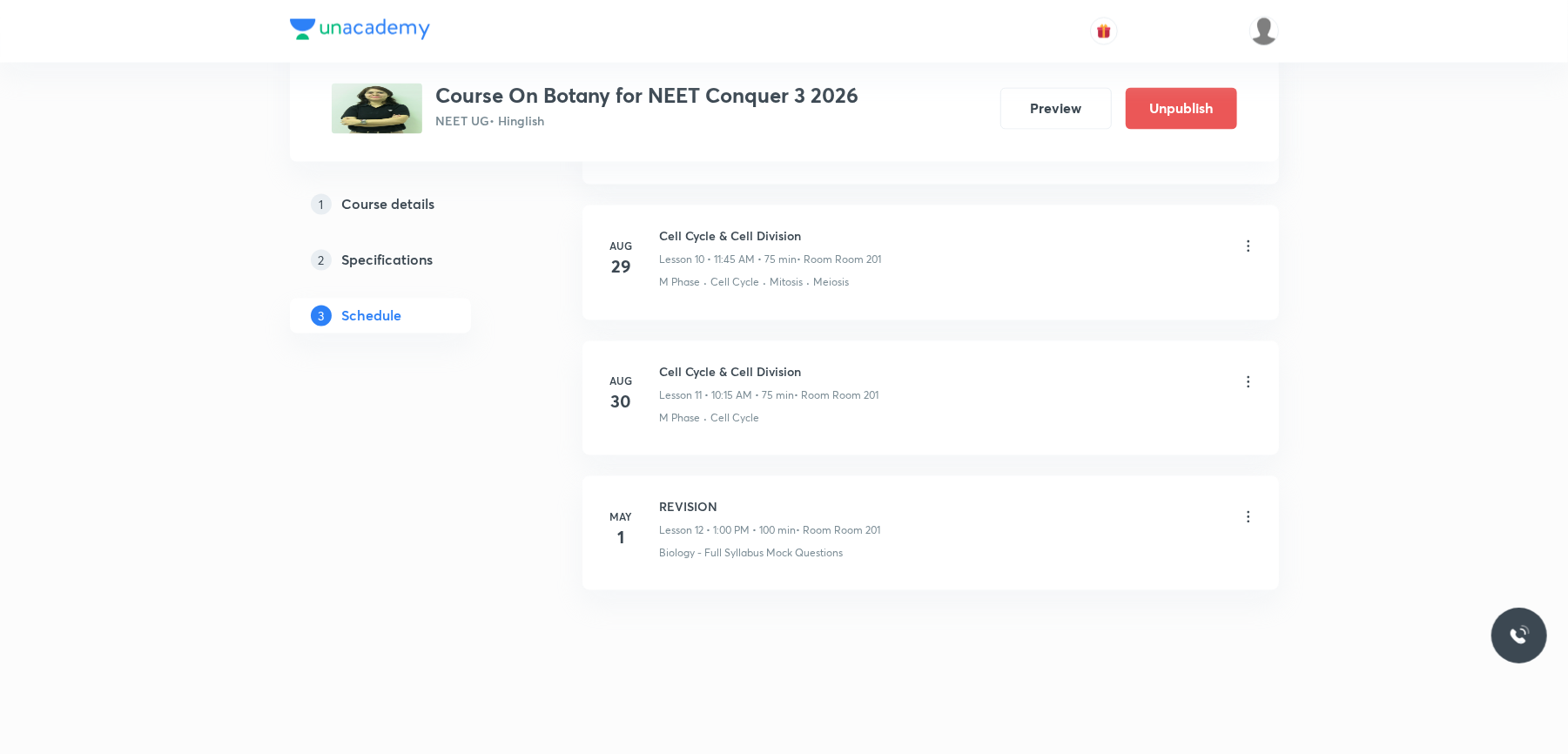
click at [1249, 384] on icon at bounding box center [1248, 382] width 18 height 18
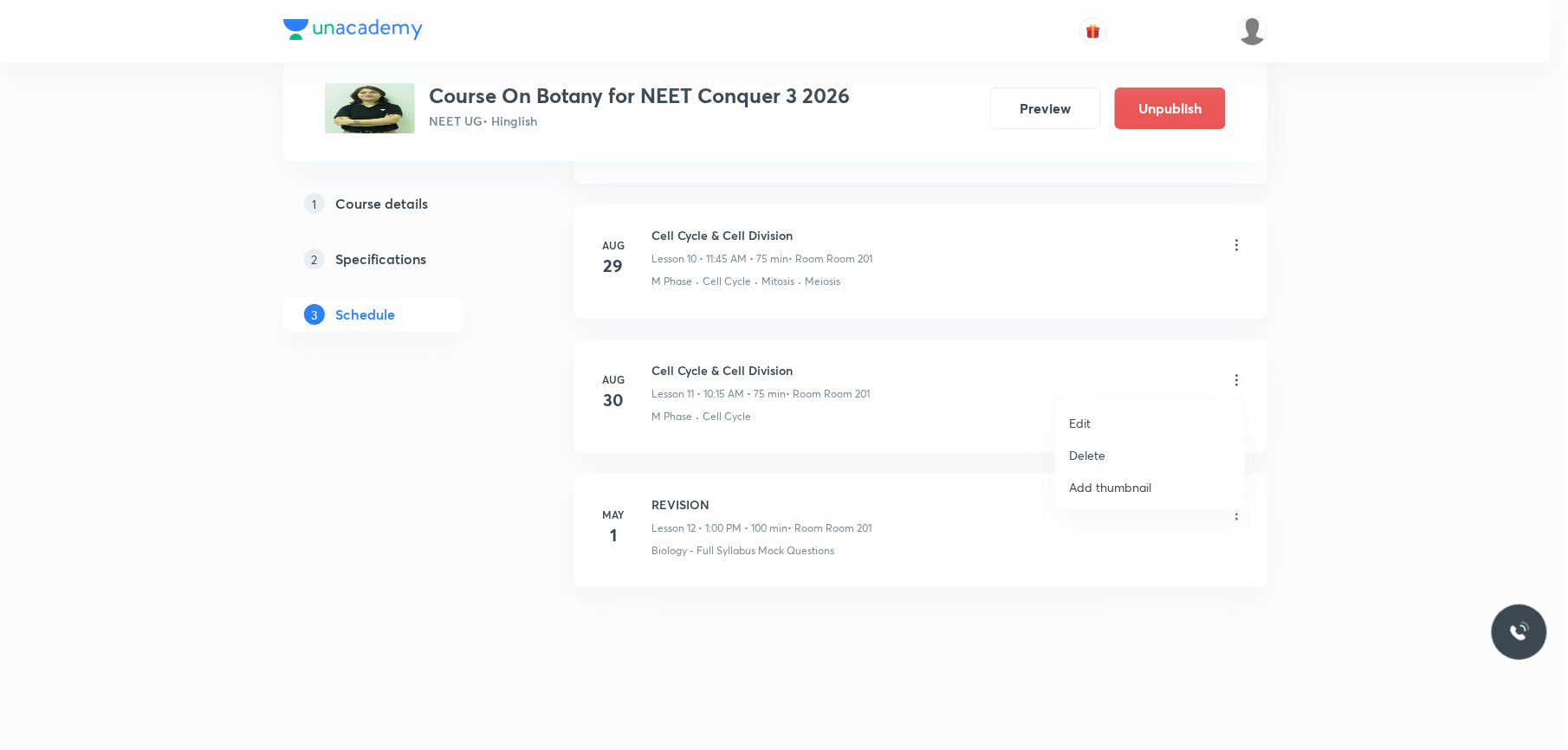
click at [686, 705] on div at bounding box center [784, 375] width 1568 height 750
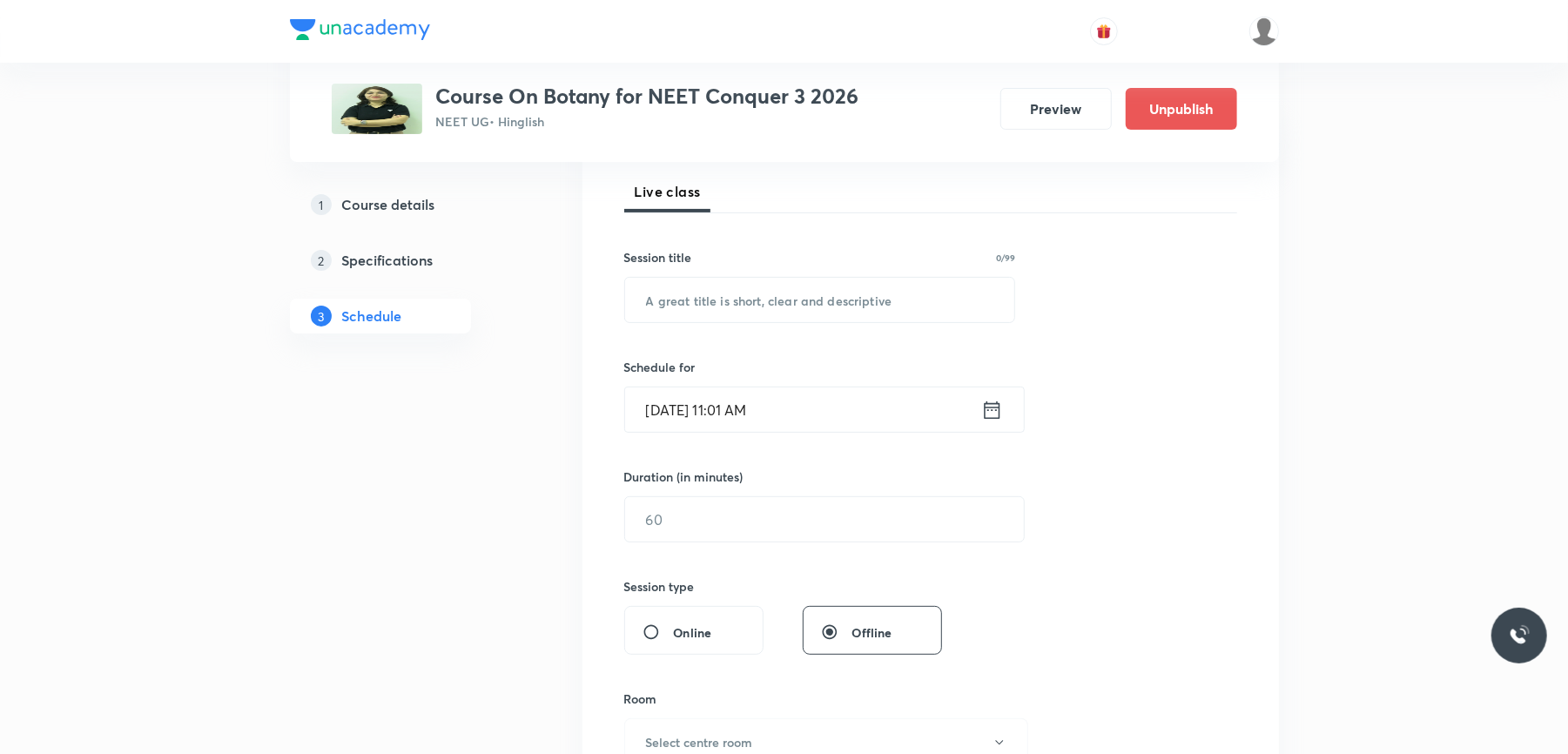
scroll to position [0, 0]
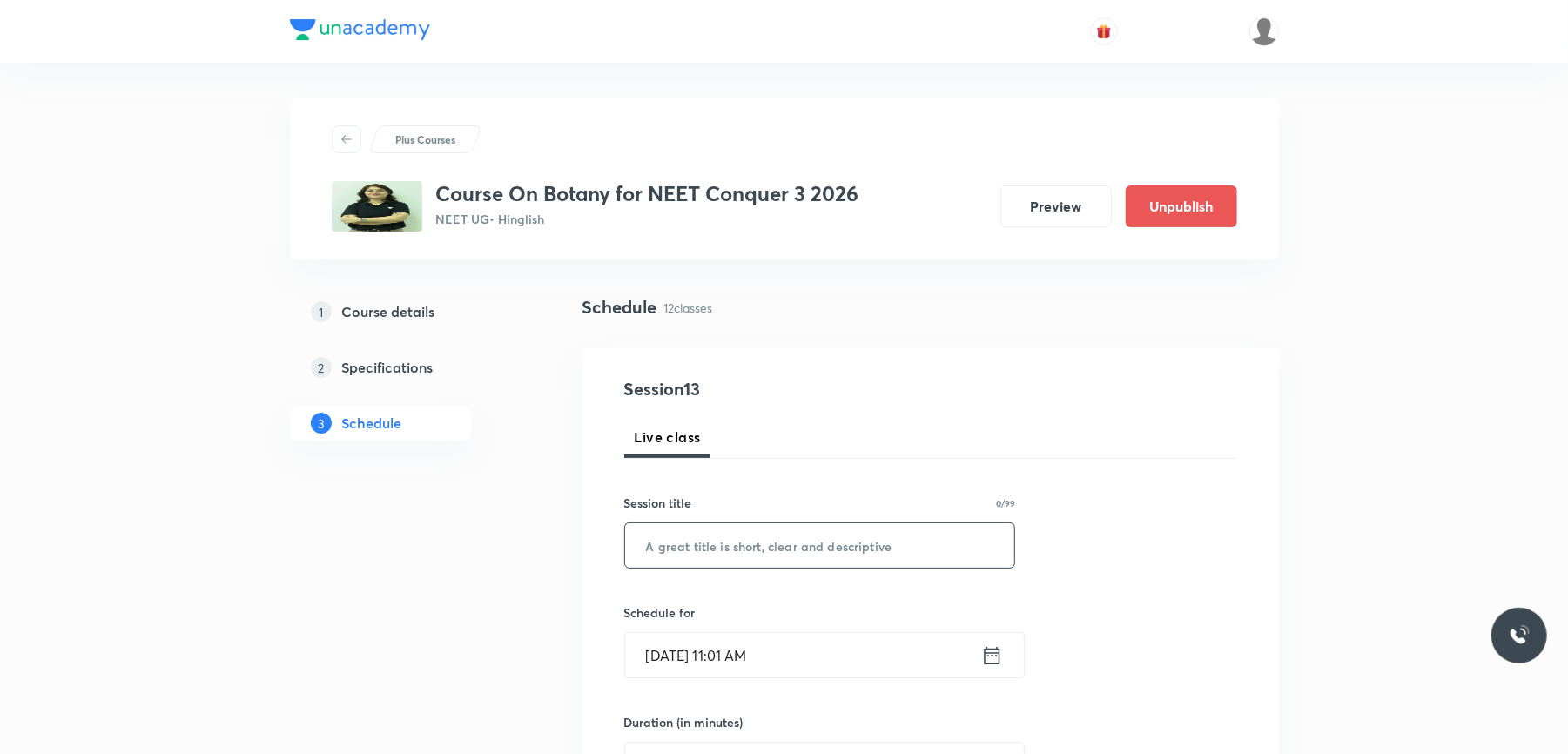
paste input "The living world"
click at [739, 554] on input "text" at bounding box center [820, 545] width 390 height 44
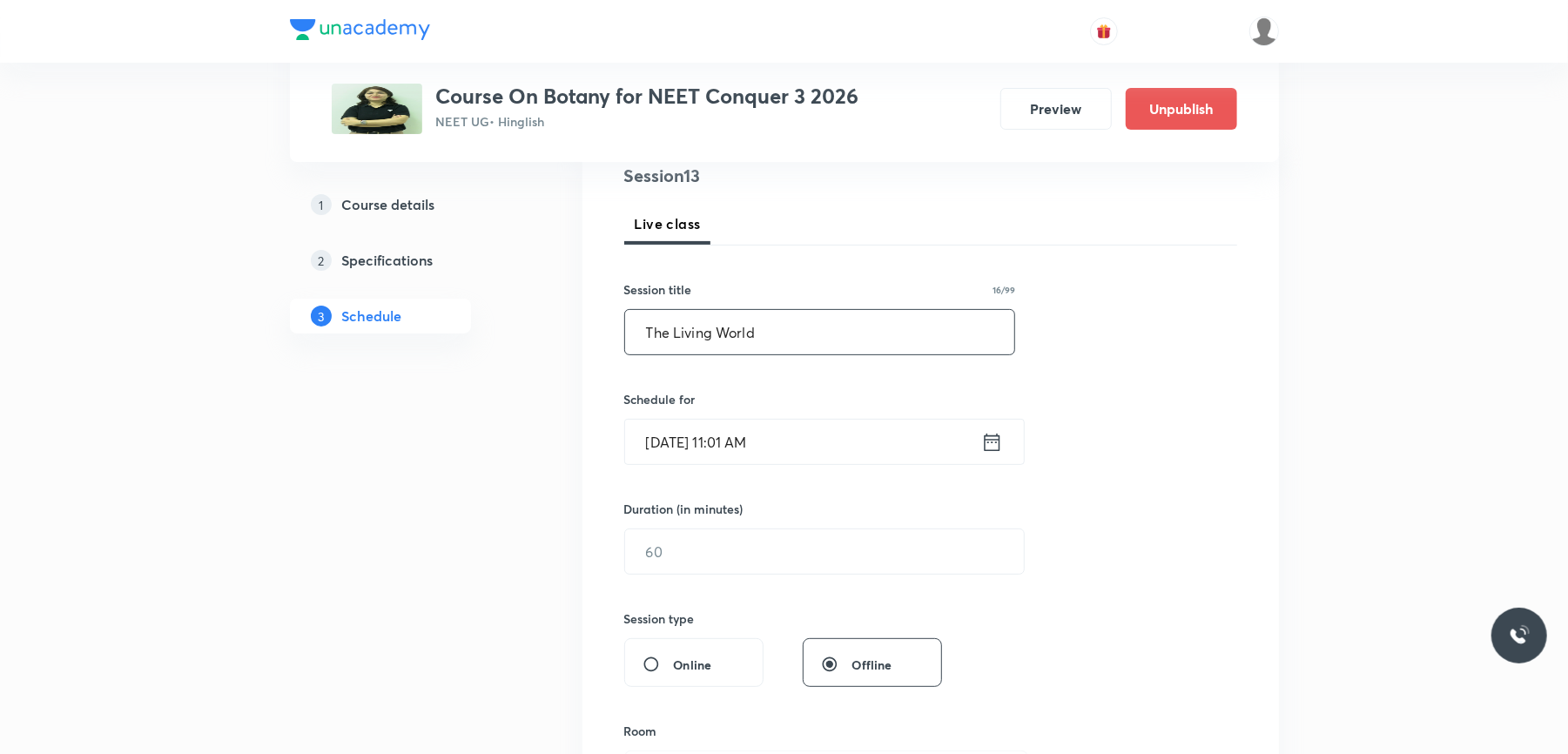
scroll to position [214, 0]
type input "The Living World"
click at [821, 462] on input "[DATE] 11:01 AM" at bounding box center [803, 440] width 356 height 44
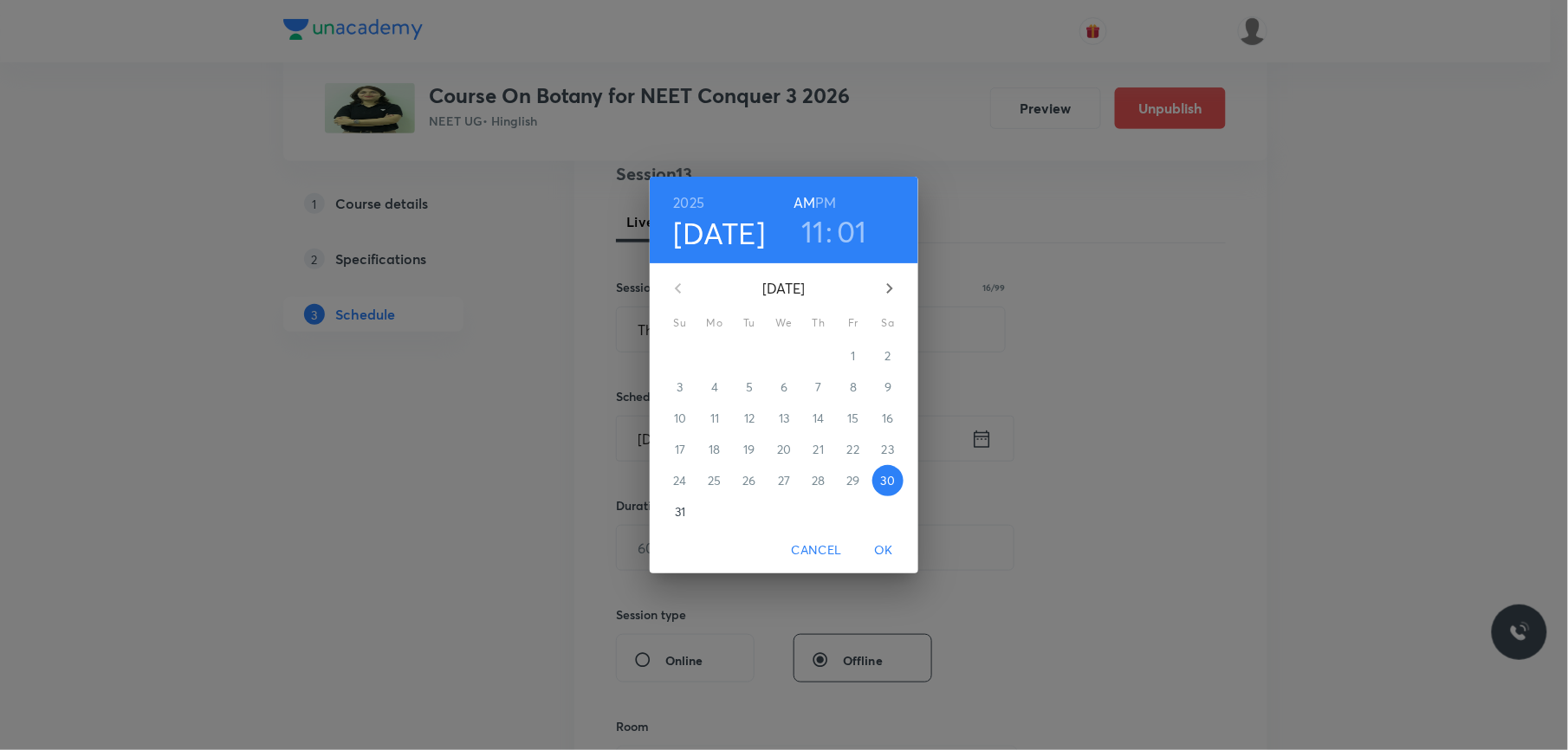
click at [889, 286] on icon "button" at bounding box center [890, 288] width 7 height 10
click at [712, 361] on p "1" at bounding box center [714, 356] width 5 height 18
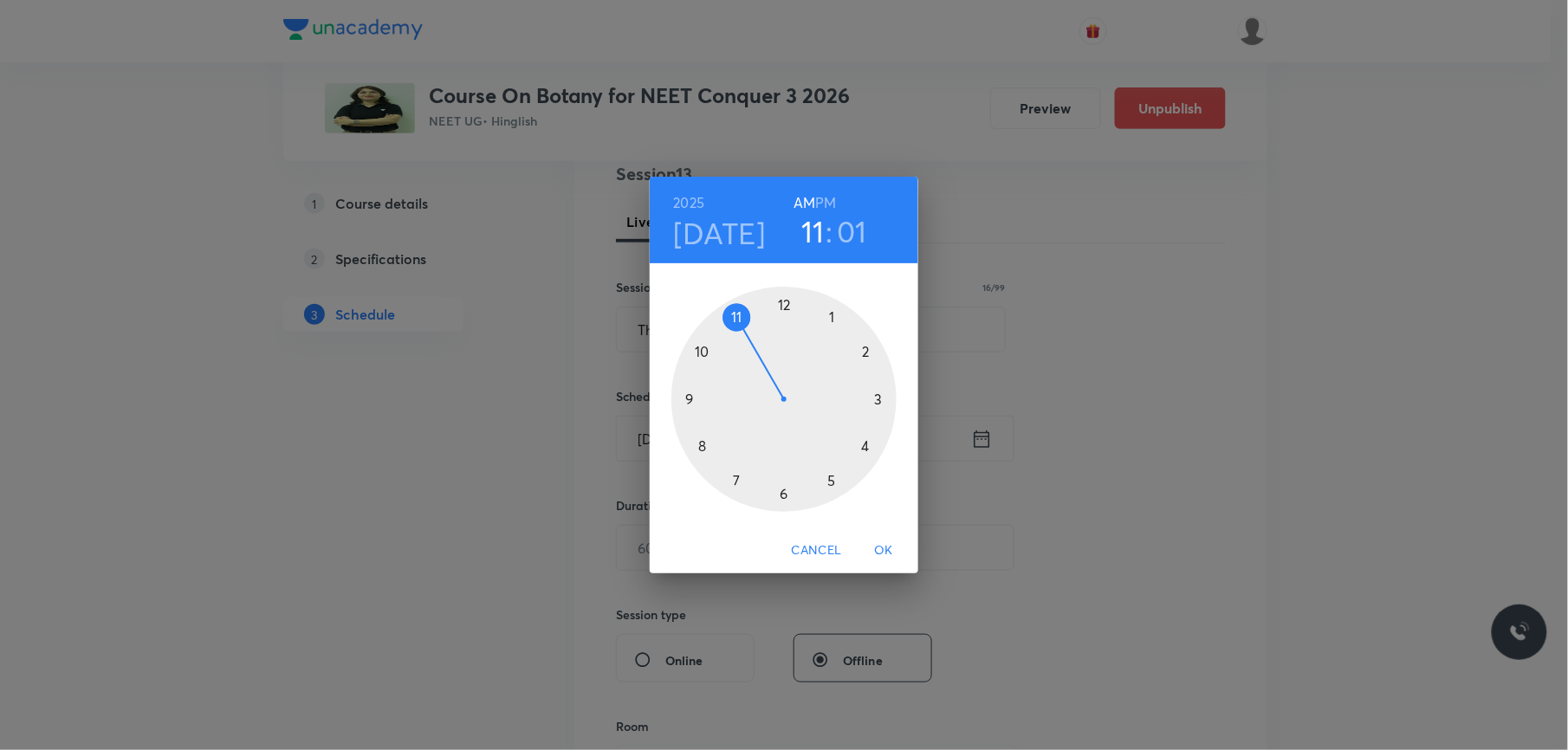
click at [850, 239] on h3 "01" at bounding box center [852, 231] width 31 height 36
click at [781, 308] on div at bounding box center [784, 400] width 226 height 225
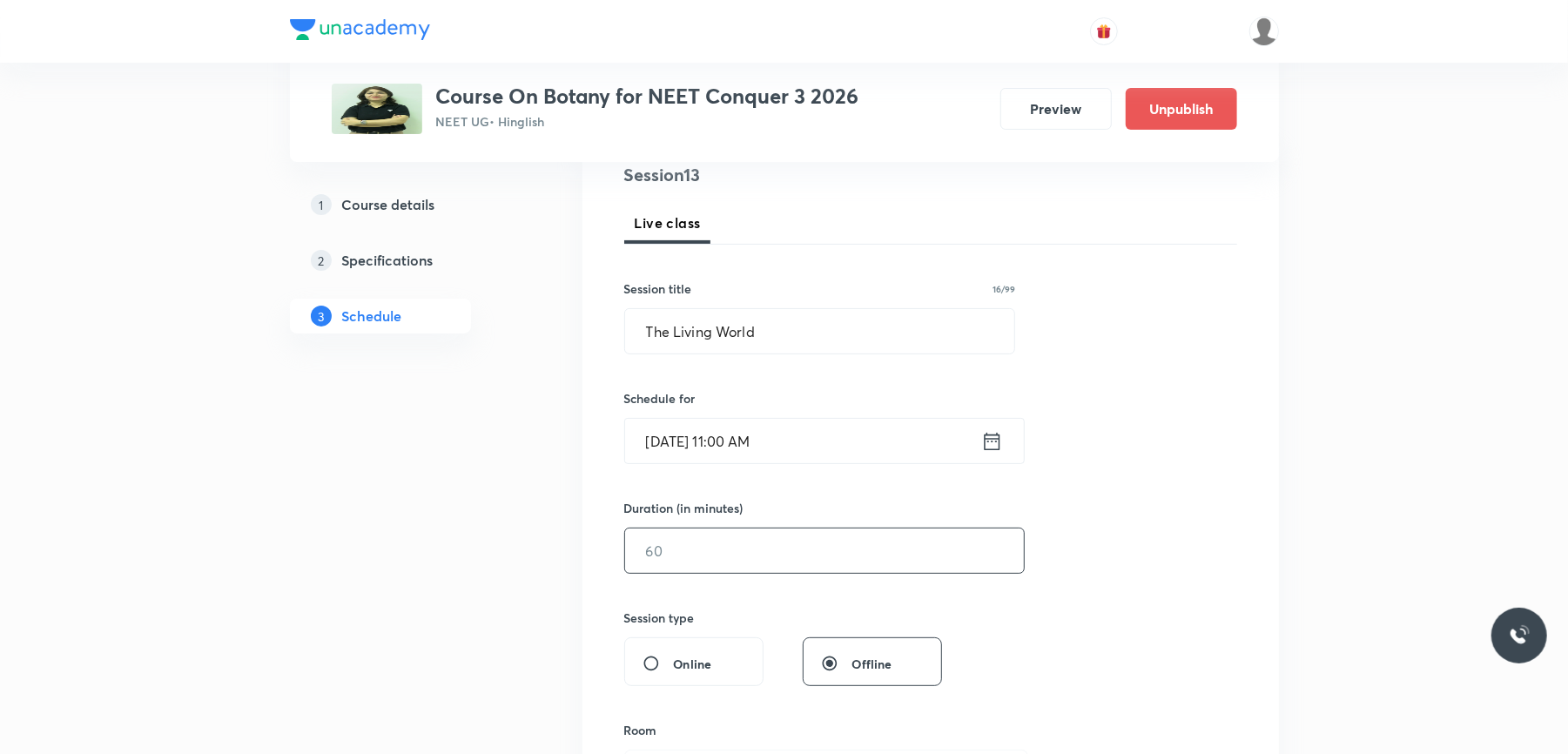
click at [729, 565] on input "text" at bounding box center [824, 550] width 399 height 44
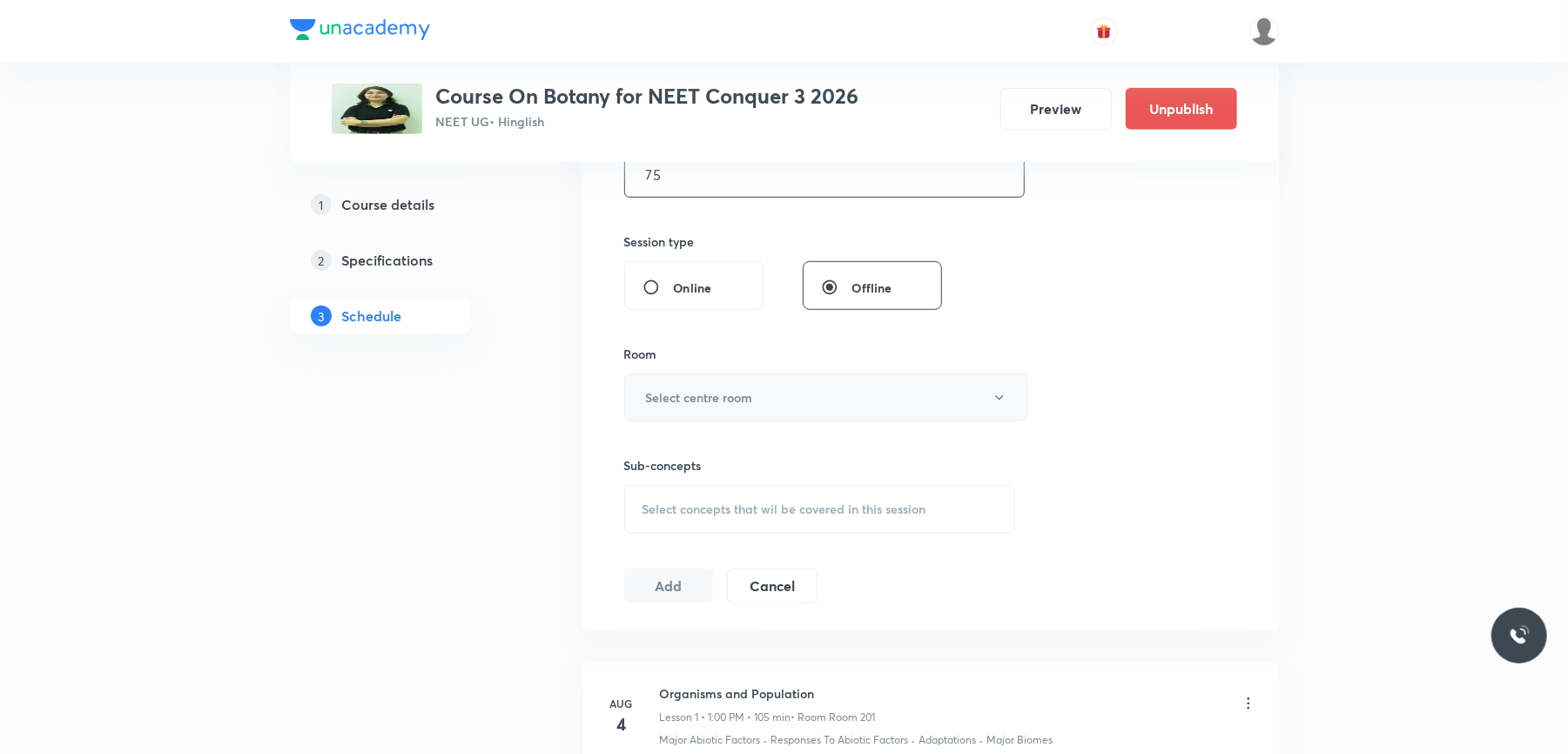
scroll to position [592, 0]
type input "75"
click at [771, 401] on button "Select centre room" at bounding box center [825, 395] width 404 height 48
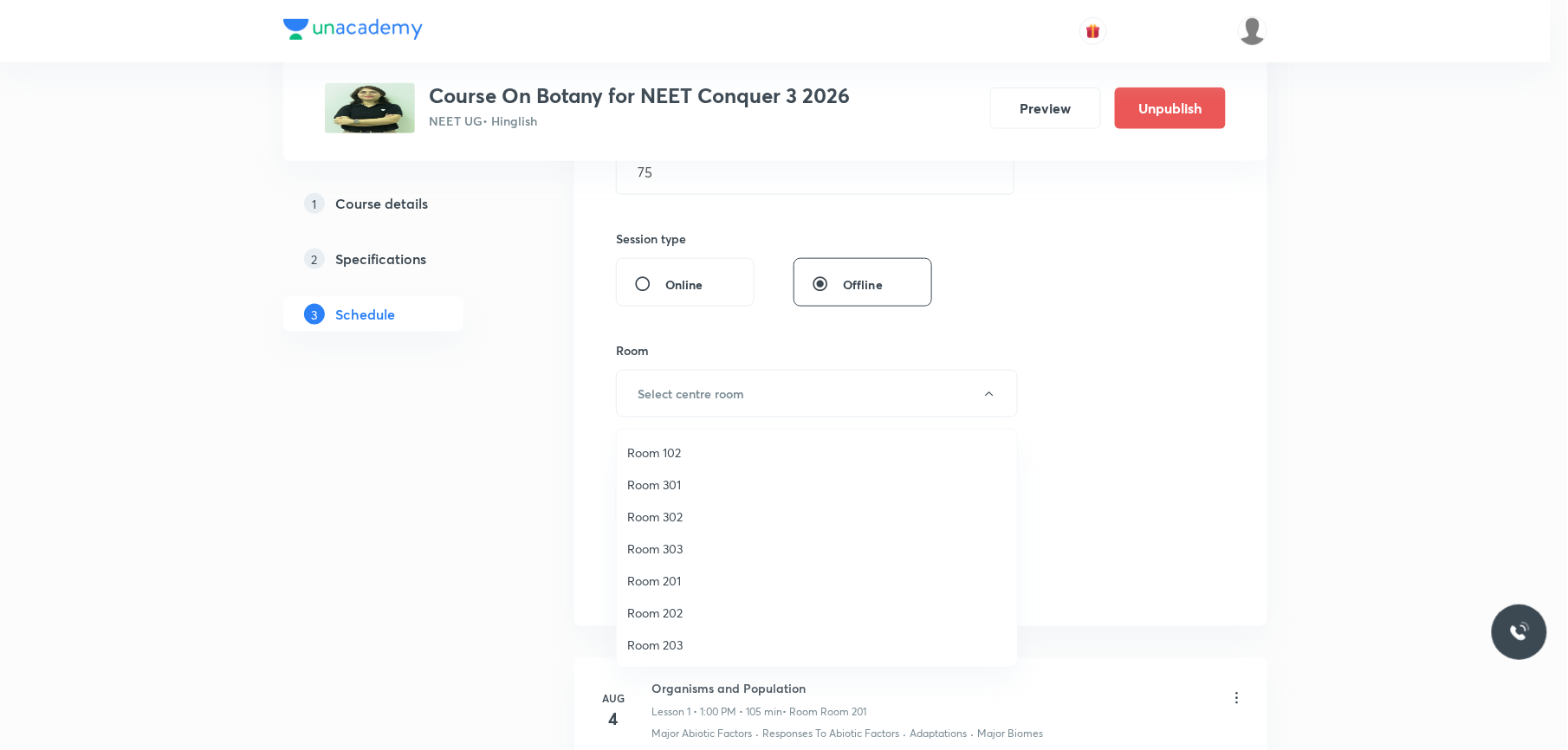
click at [680, 518] on span "Room 302" at bounding box center [817, 517] width 379 height 19
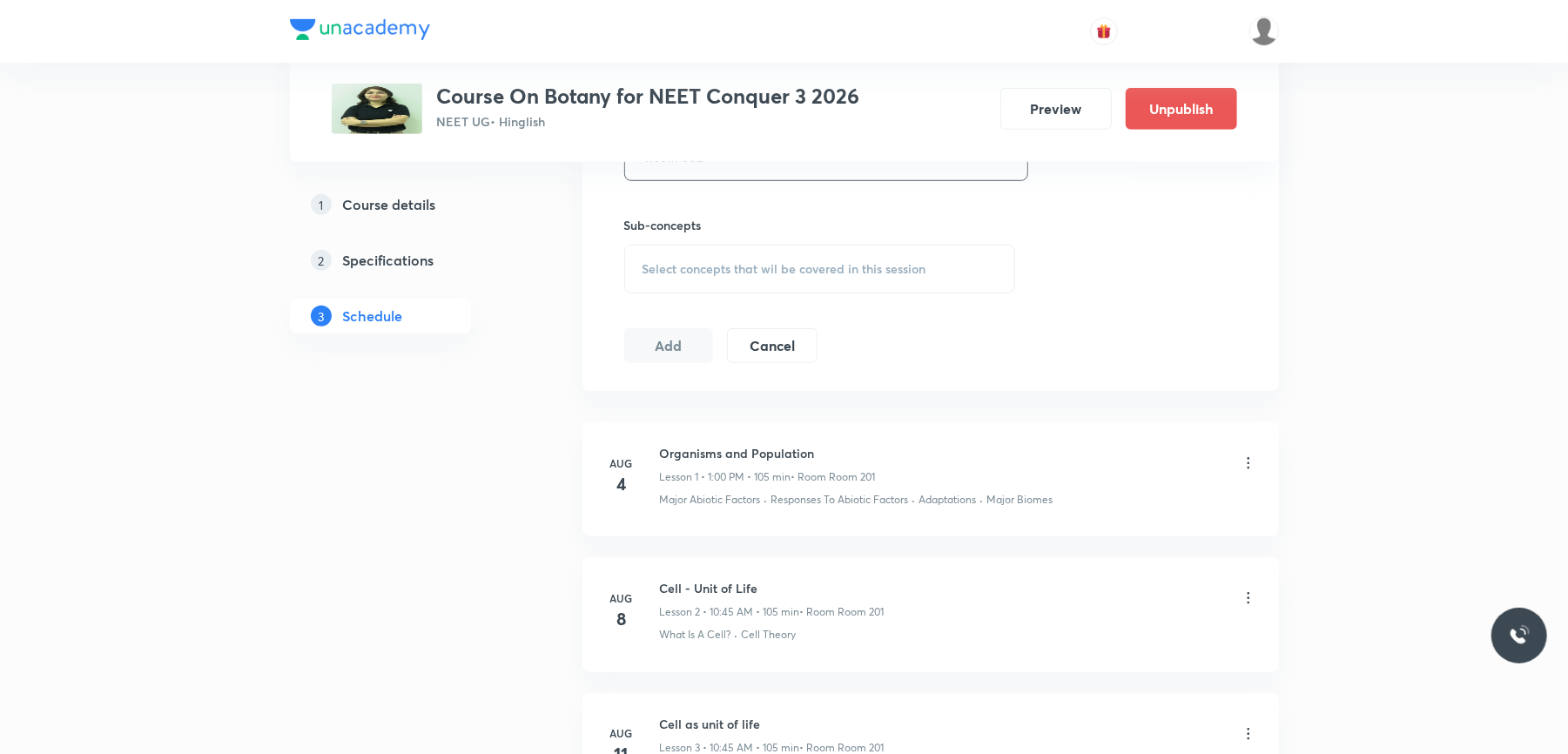
scroll to position [836, 0]
click at [722, 242] on div "Select concepts that wil be covered in this session" at bounding box center [820, 263] width 392 height 49
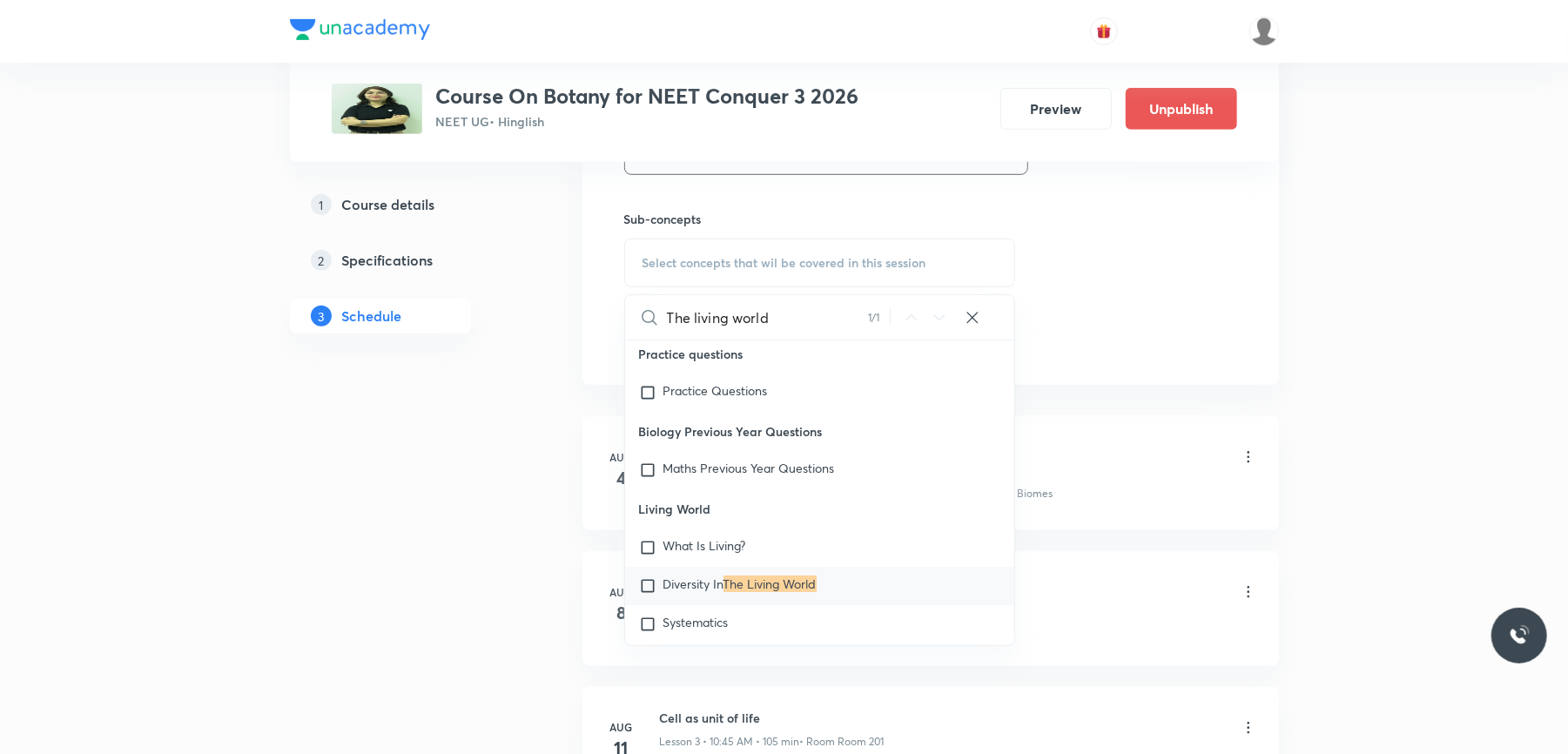
scroll to position [115, 0]
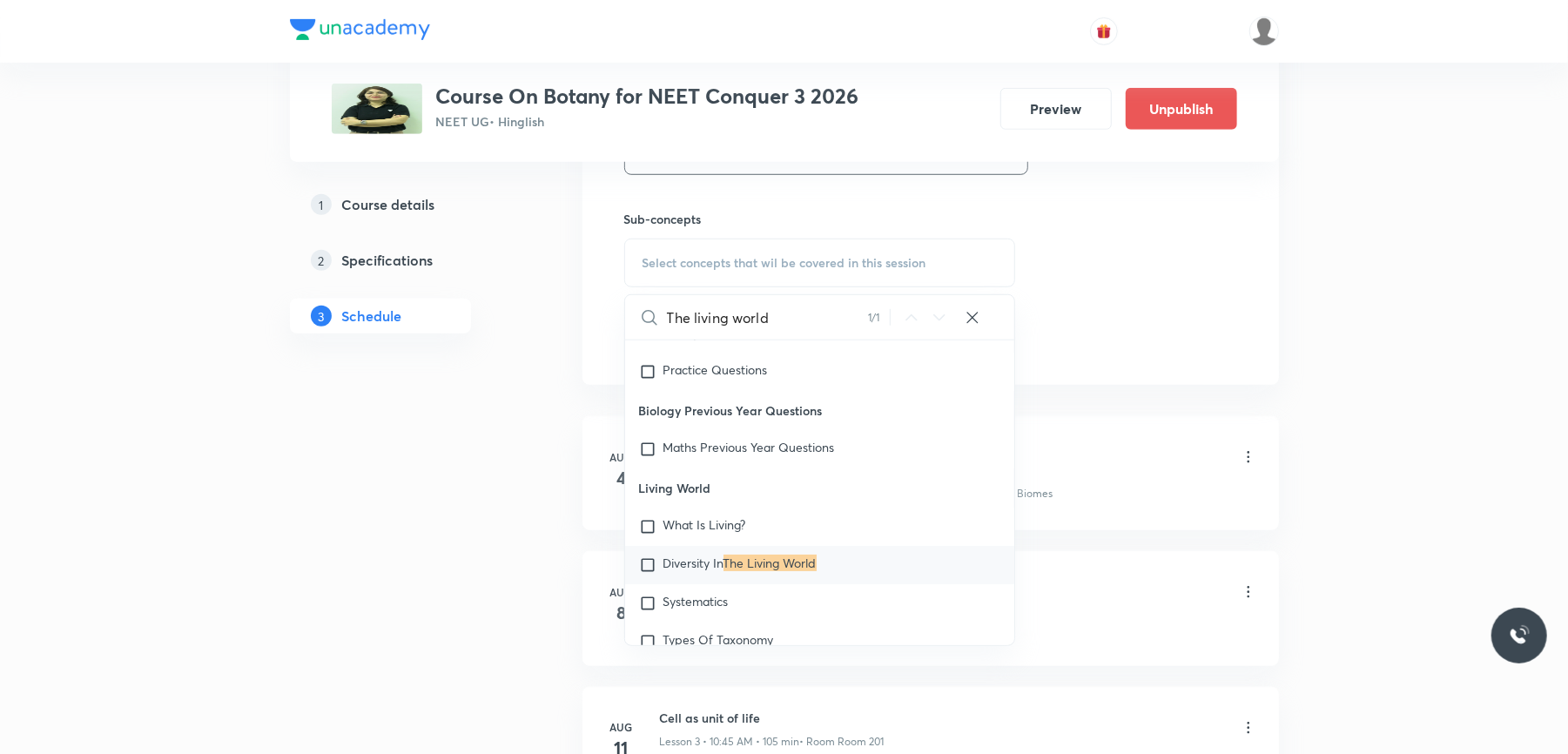
type input "The living world"
click at [645, 568] on input "checkbox" at bounding box center [651, 565] width 24 height 18
checkbox input "true"
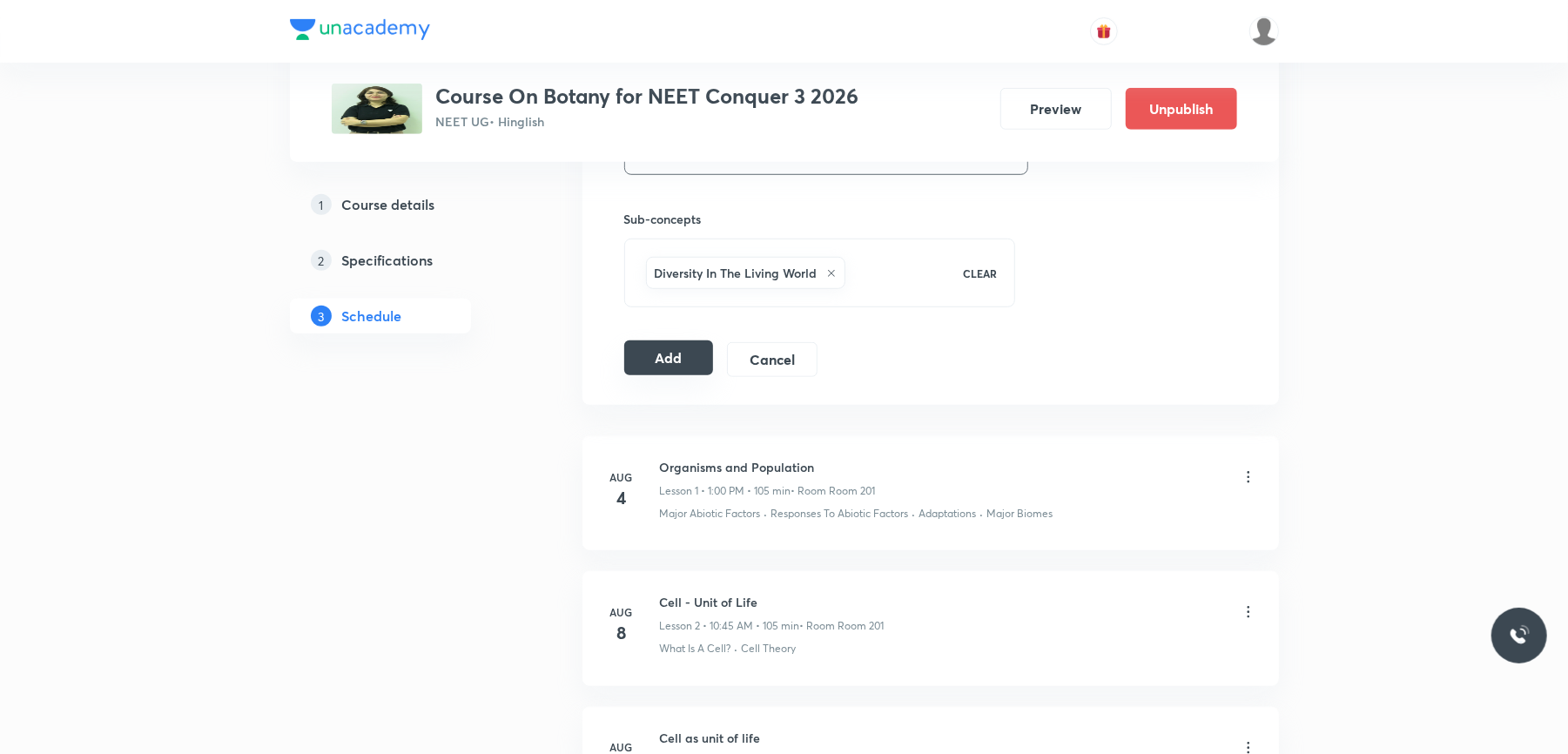
click at [670, 365] on button "Add" at bounding box center [669, 357] width 90 height 35
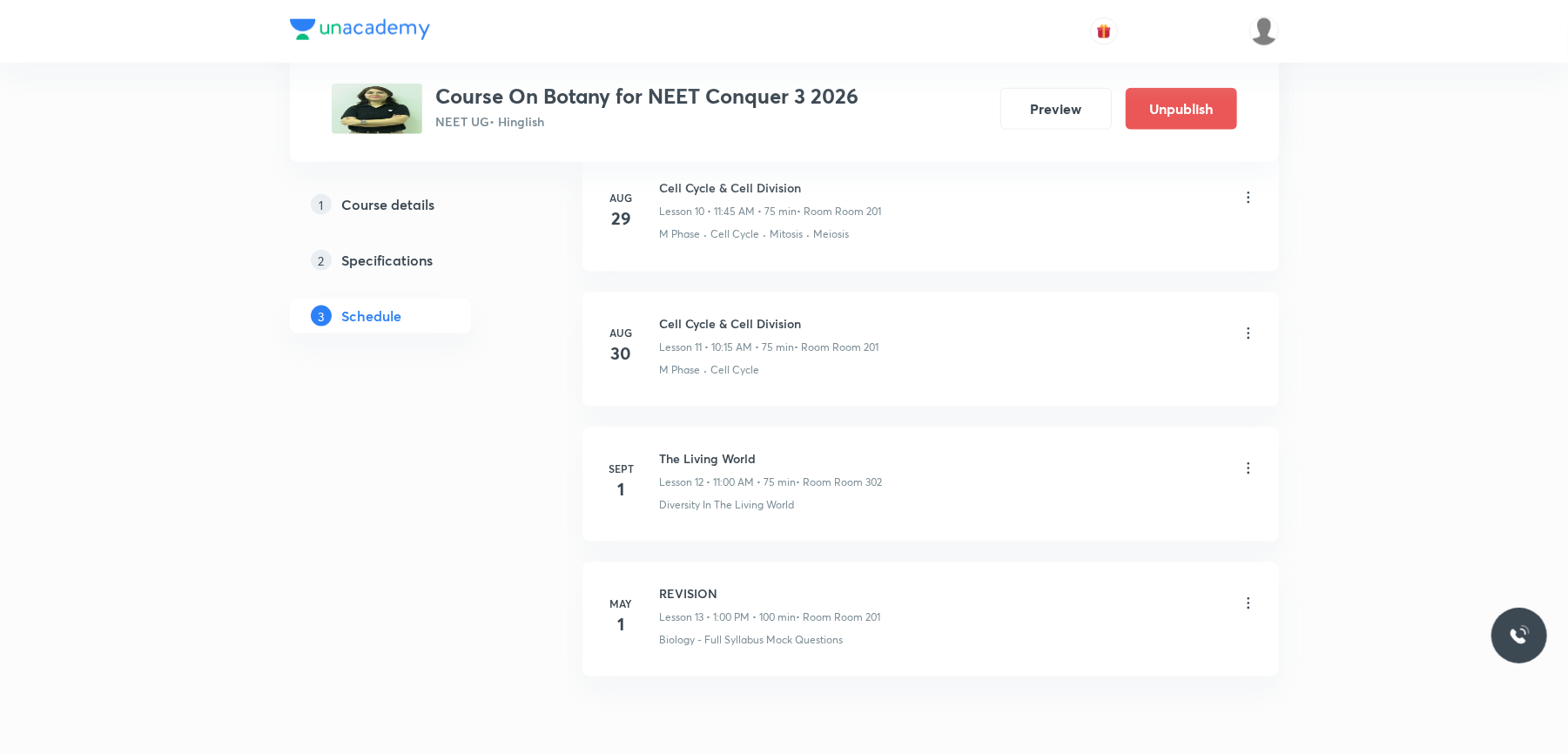
scroll to position [1605, 0]
